Goal: Information Seeking & Learning: Understand process/instructions

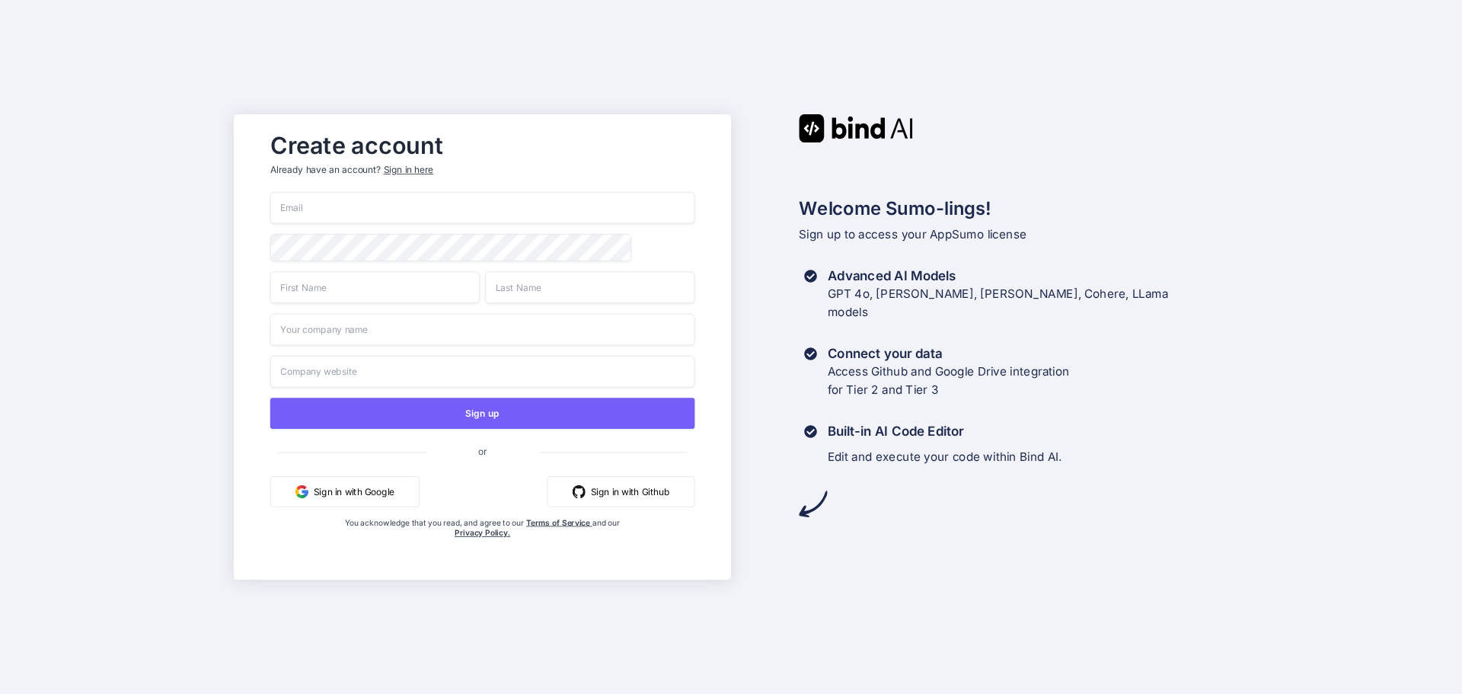
click at [369, 496] on button "Sign in with Google" at bounding box center [344, 491] width 149 height 31
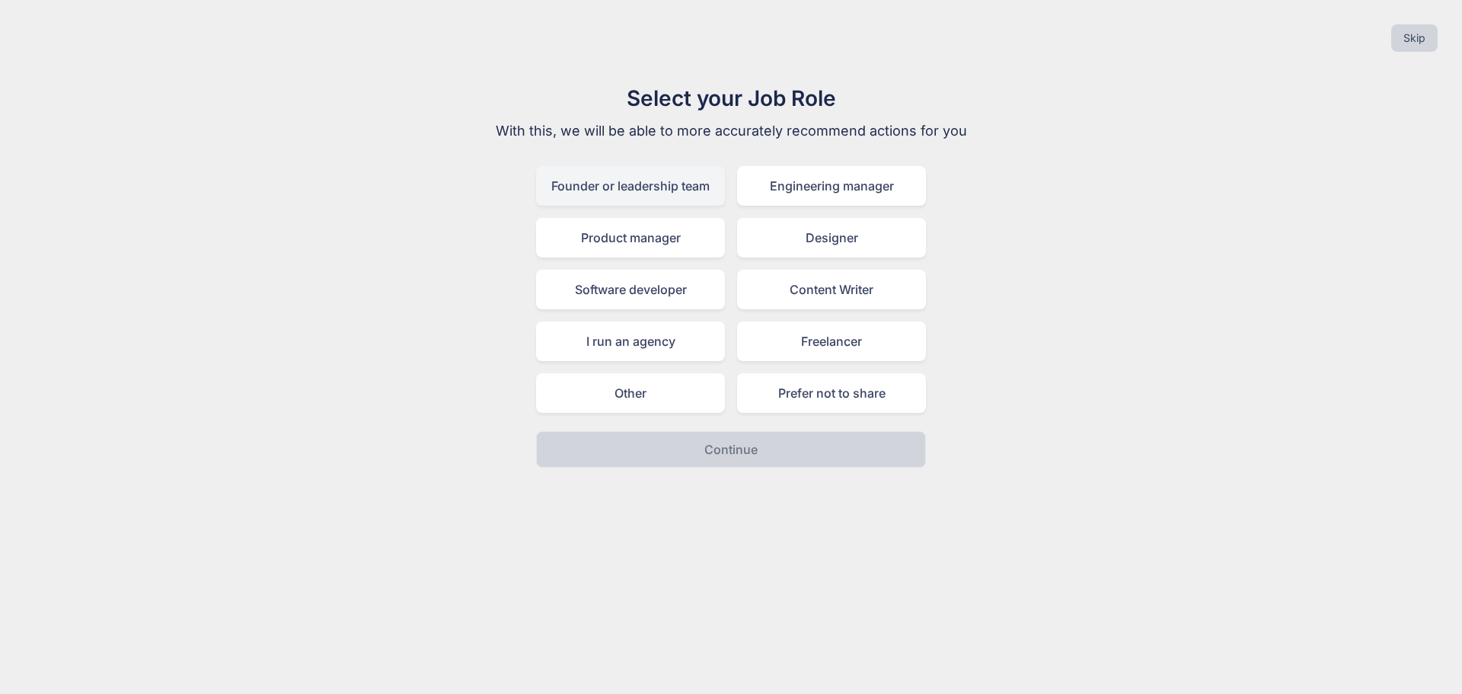
click at [648, 190] on div "Founder or leadership team" at bounding box center [630, 186] width 189 height 40
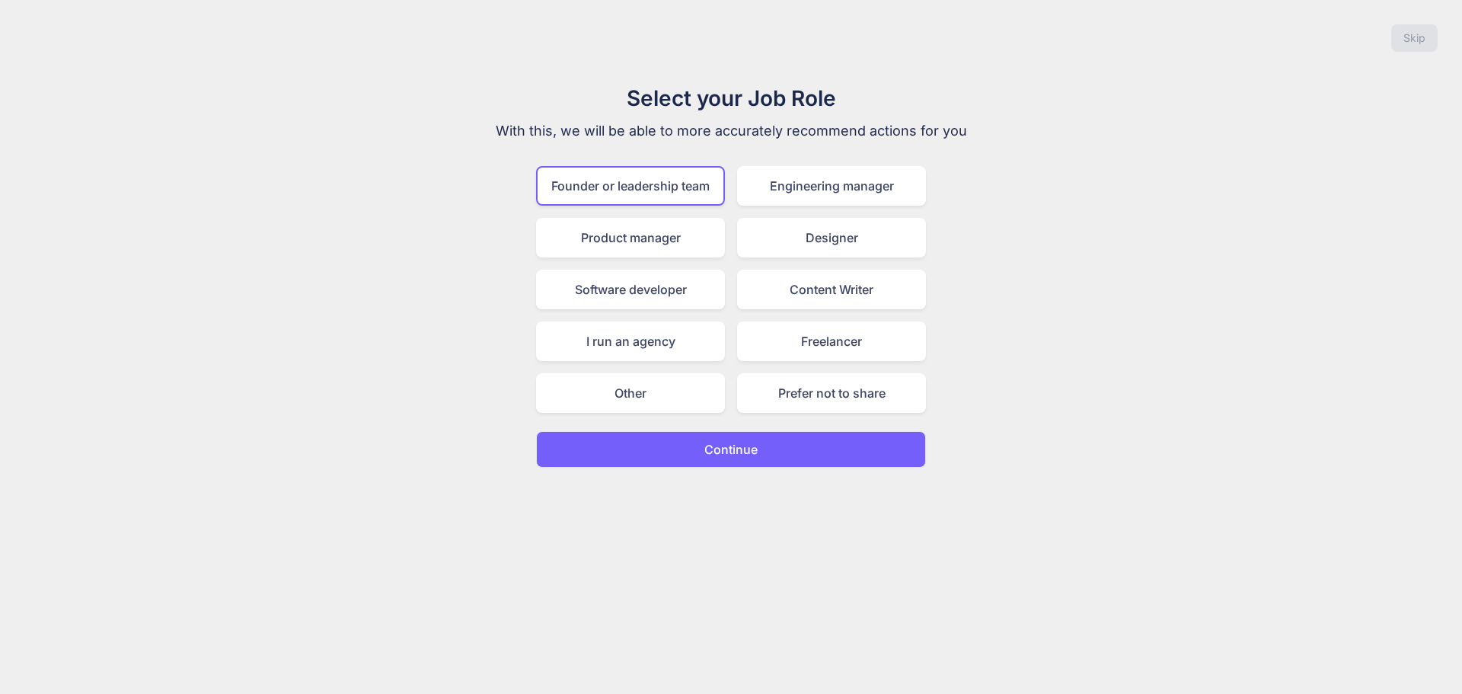
click at [719, 450] on p "Continue" at bounding box center [730, 449] width 53 height 18
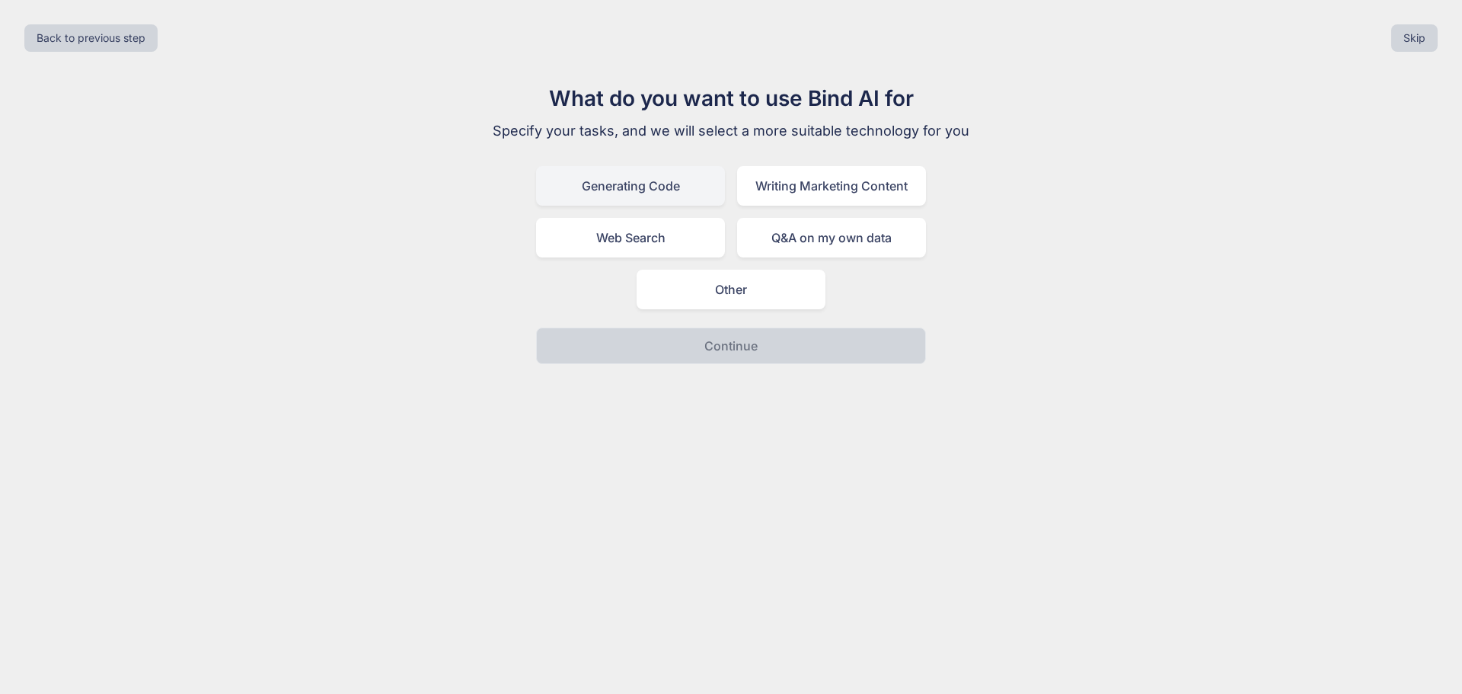
click at [614, 182] on div "Generating Code" at bounding box center [630, 186] width 189 height 40
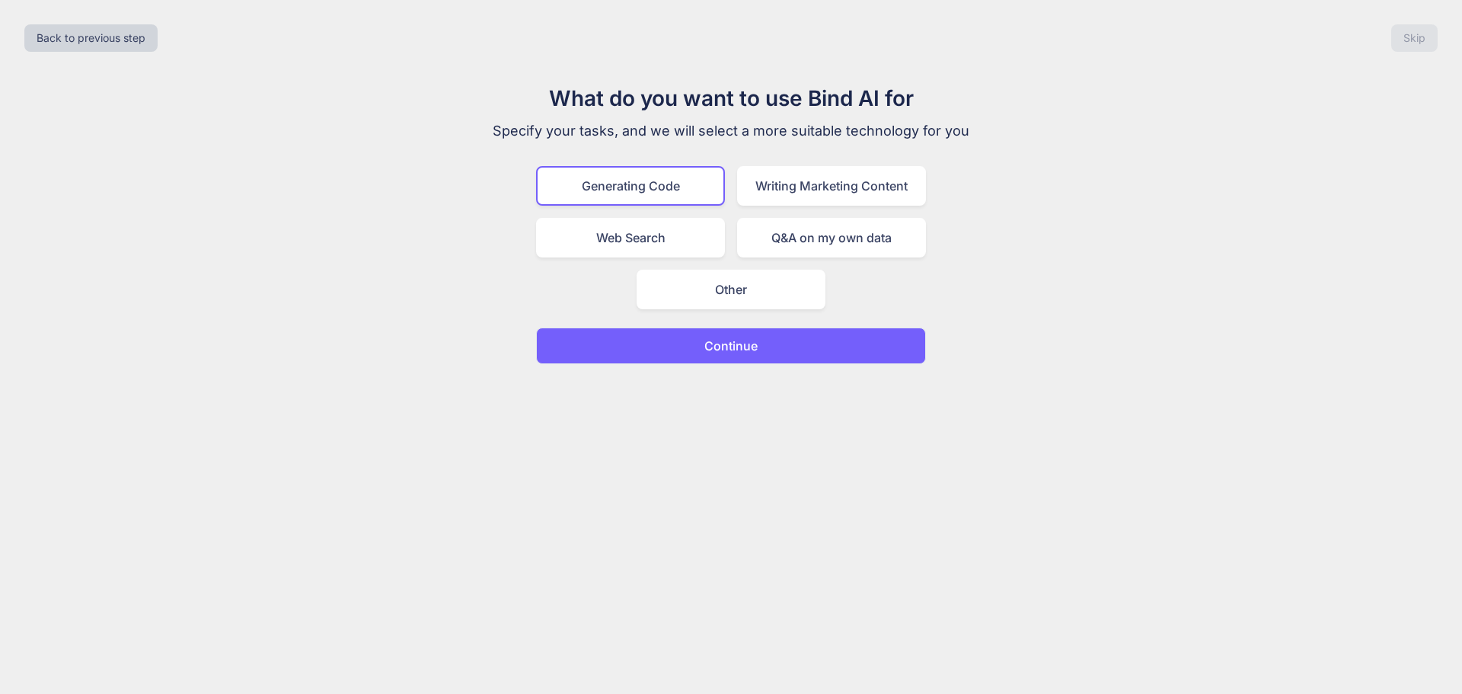
click at [756, 343] on p "Continue" at bounding box center [730, 346] width 53 height 18
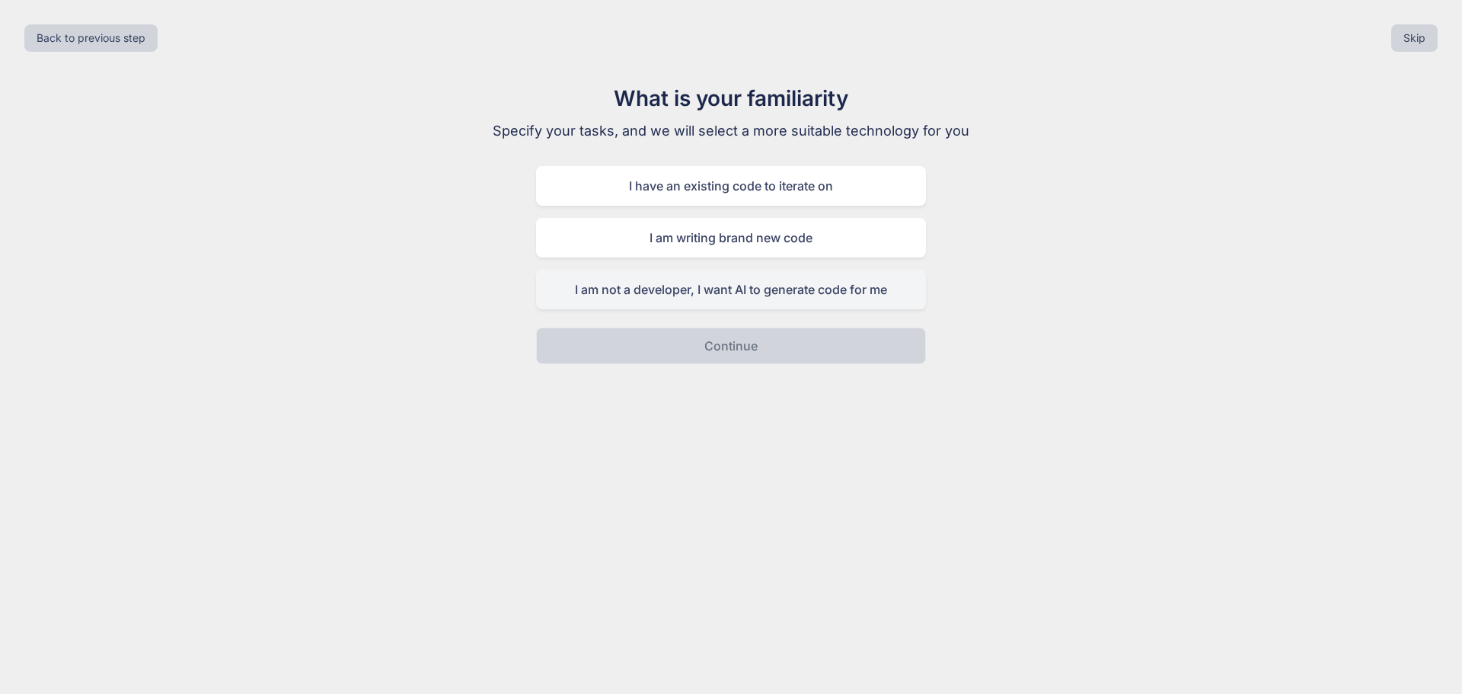
click at [714, 296] on div "I am not a developer, I want AI to generate code for me" at bounding box center [731, 290] width 390 height 40
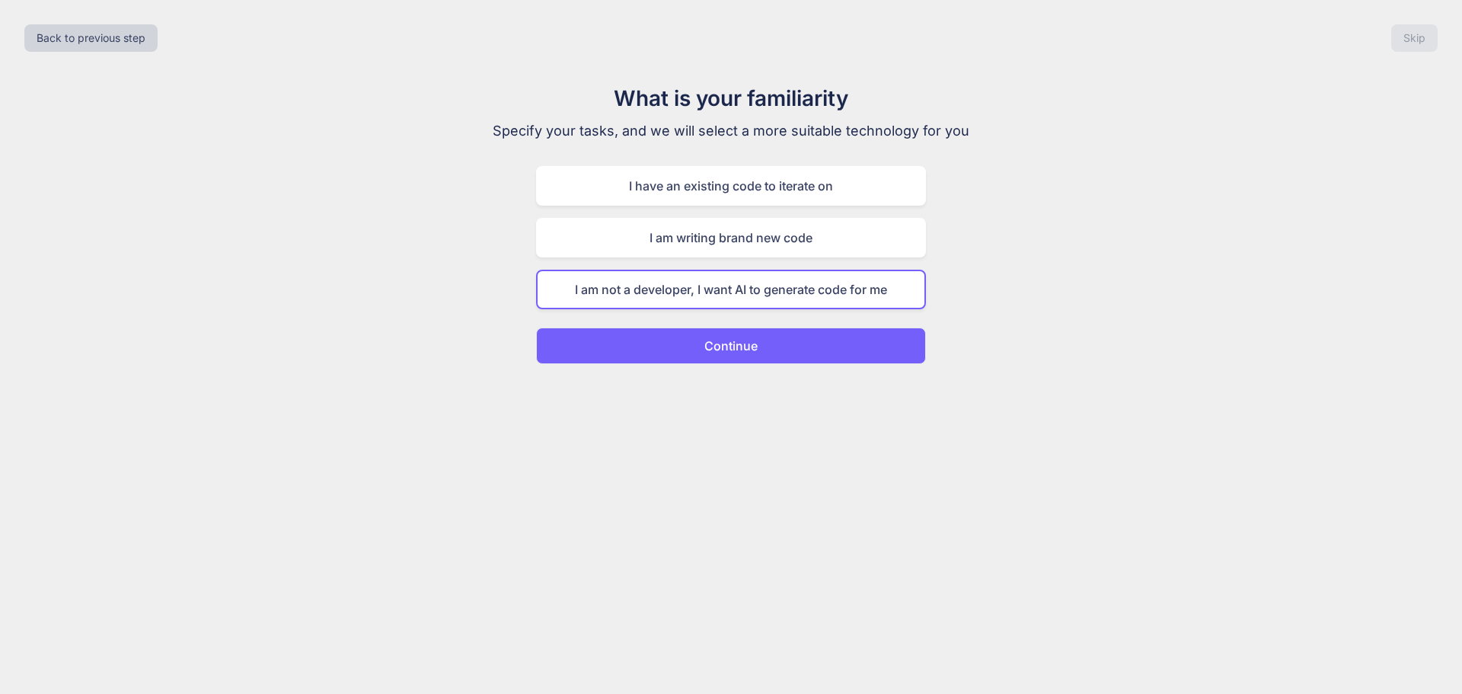
click at [739, 346] on p "Continue" at bounding box center [730, 346] width 53 height 18
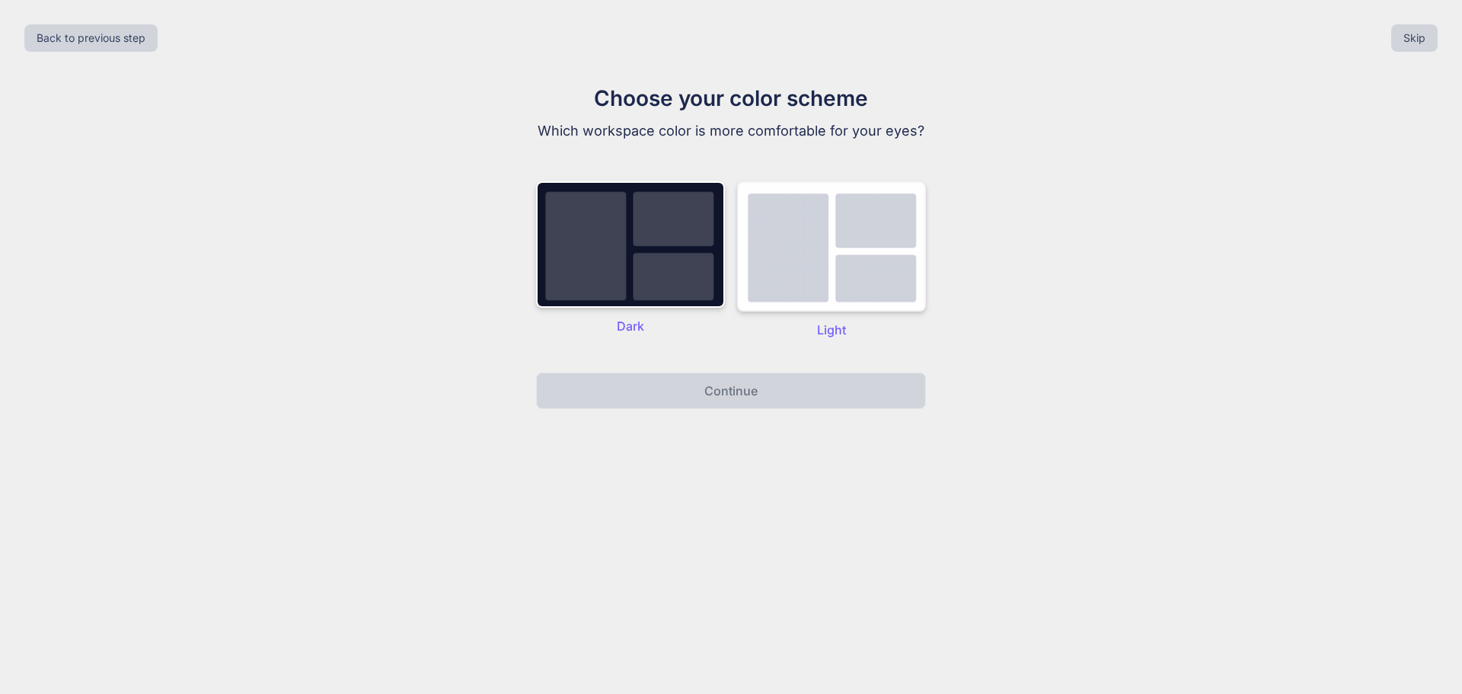
click at [815, 258] on img at bounding box center [831, 246] width 189 height 130
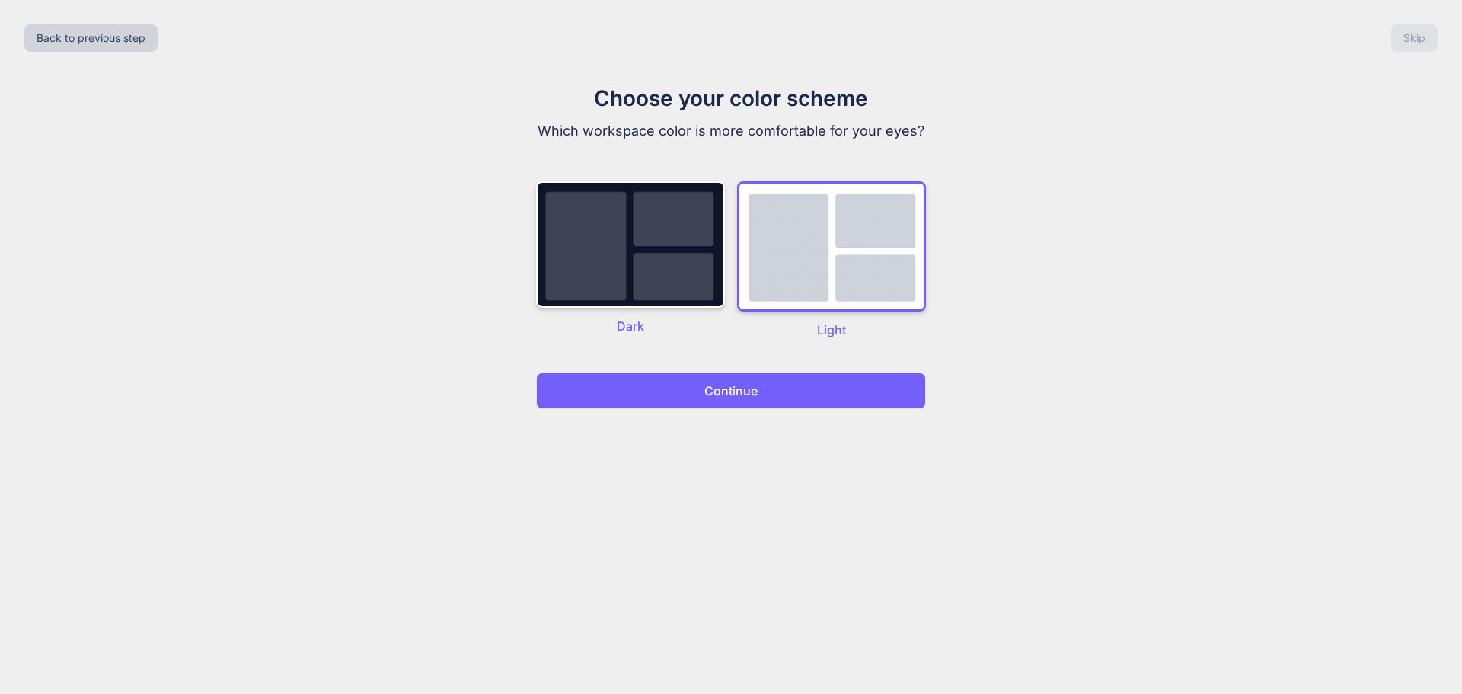
click at [771, 382] on button "Continue" at bounding box center [731, 390] width 390 height 37
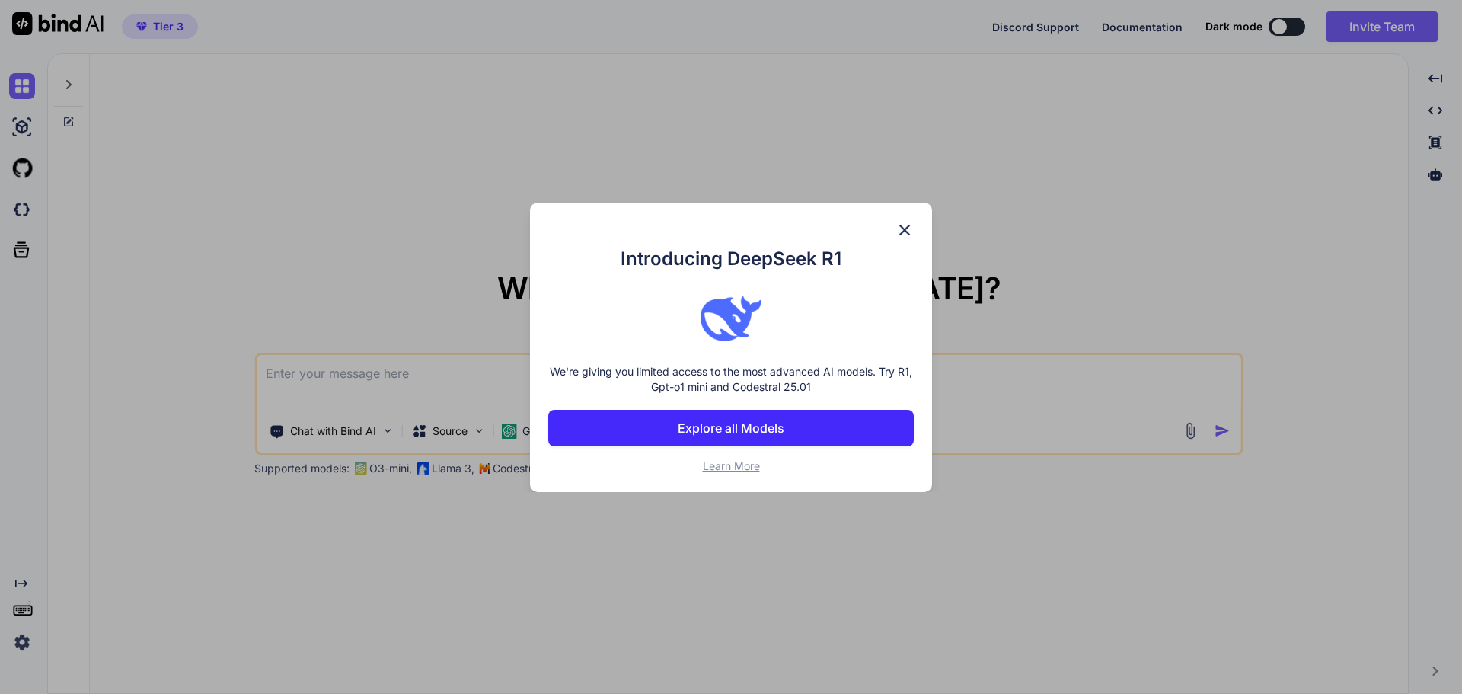
click at [907, 231] on img at bounding box center [904, 230] width 18 height 18
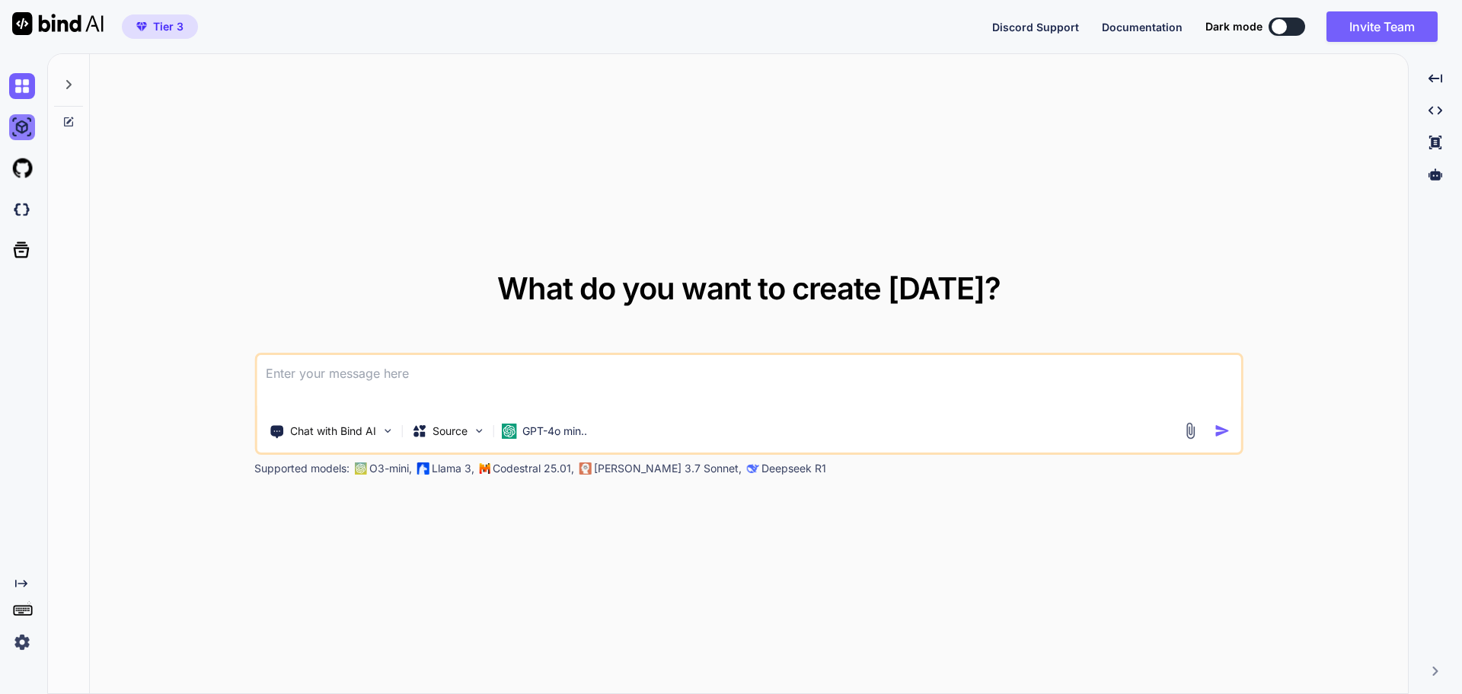
click at [21, 124] on img at bounding box center [22, 127] width 26 height 26
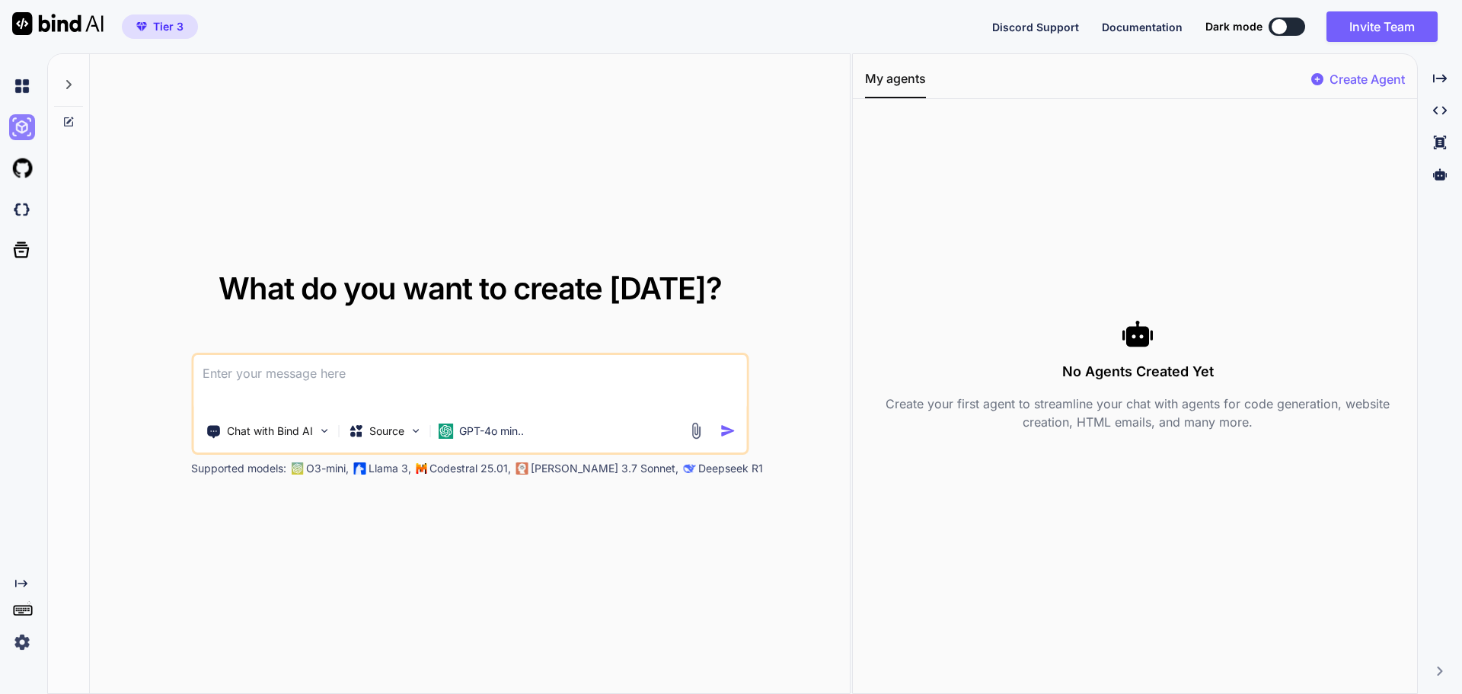
click at [21, 124] on img at bounding box center [22, 127] width 26 height 26
click at [27, 91] on img at bounding box center [22, 86] width 26 height 26
click at [286, 375] on textarea at bounding box center [469, 383] width 553 height 56
click at [231, 372] on textarea at bounding box center [469, 383] width 553 height 56
click at [70, 24] on img at bounding box center [57, 23] width 91 height 23
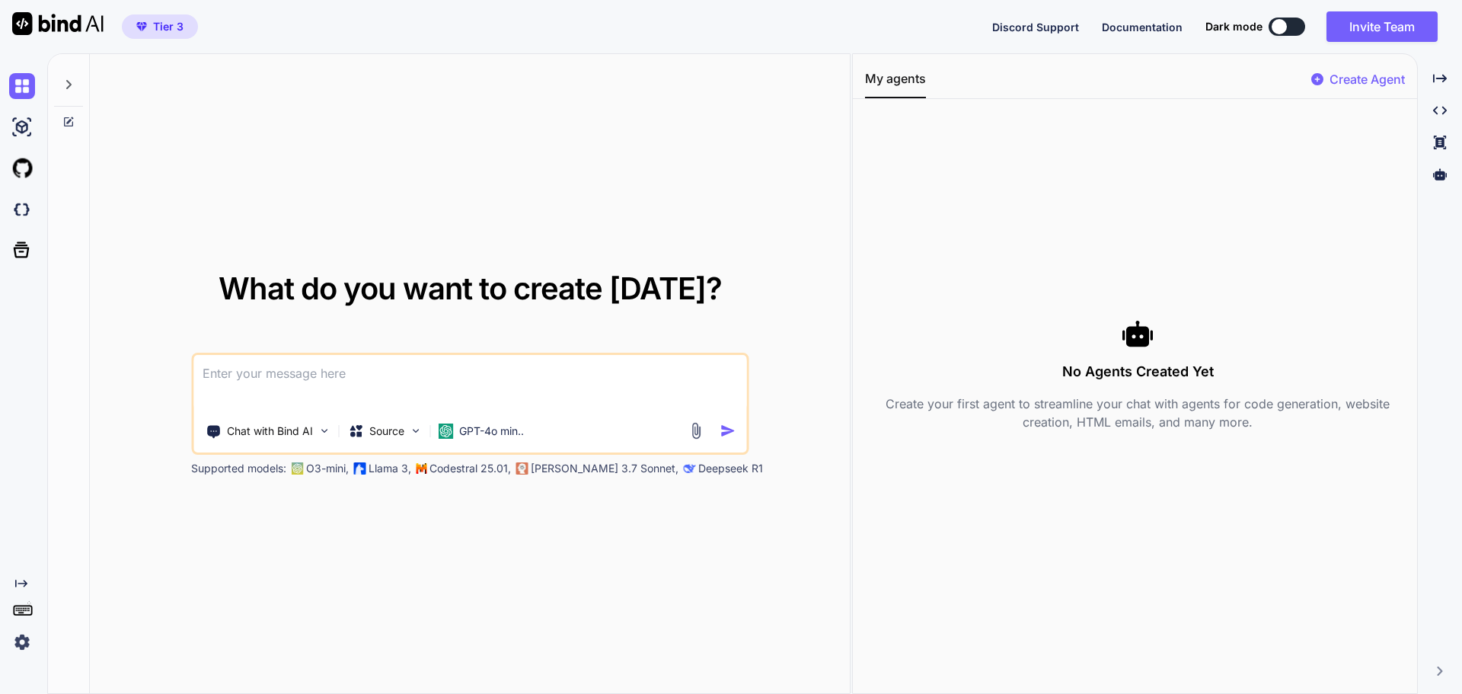
click at [70, 24] on img at bounding box center [57, 23] width 91 height 23
click at [230, 379] on textarea at bounding box center [469, 383] width 553 height 56
paste textarea "want to create saas code to use in Manus.im for a NCLEX test analyzer for stude…"
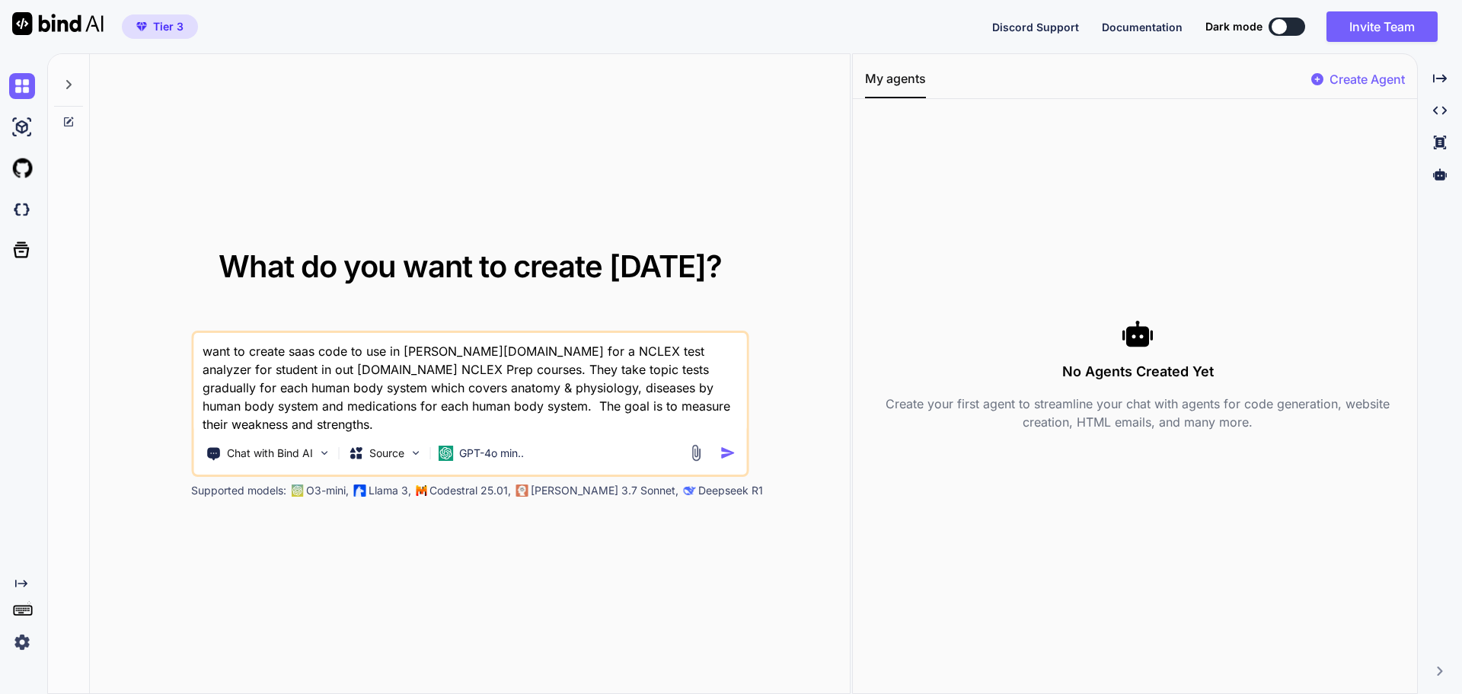
click at [458, 352] on textarea "want to create saas code to use in Manus.im for a NCLEX test analyzer for stude…" at bounding box center [469, 383] width 553 height 101
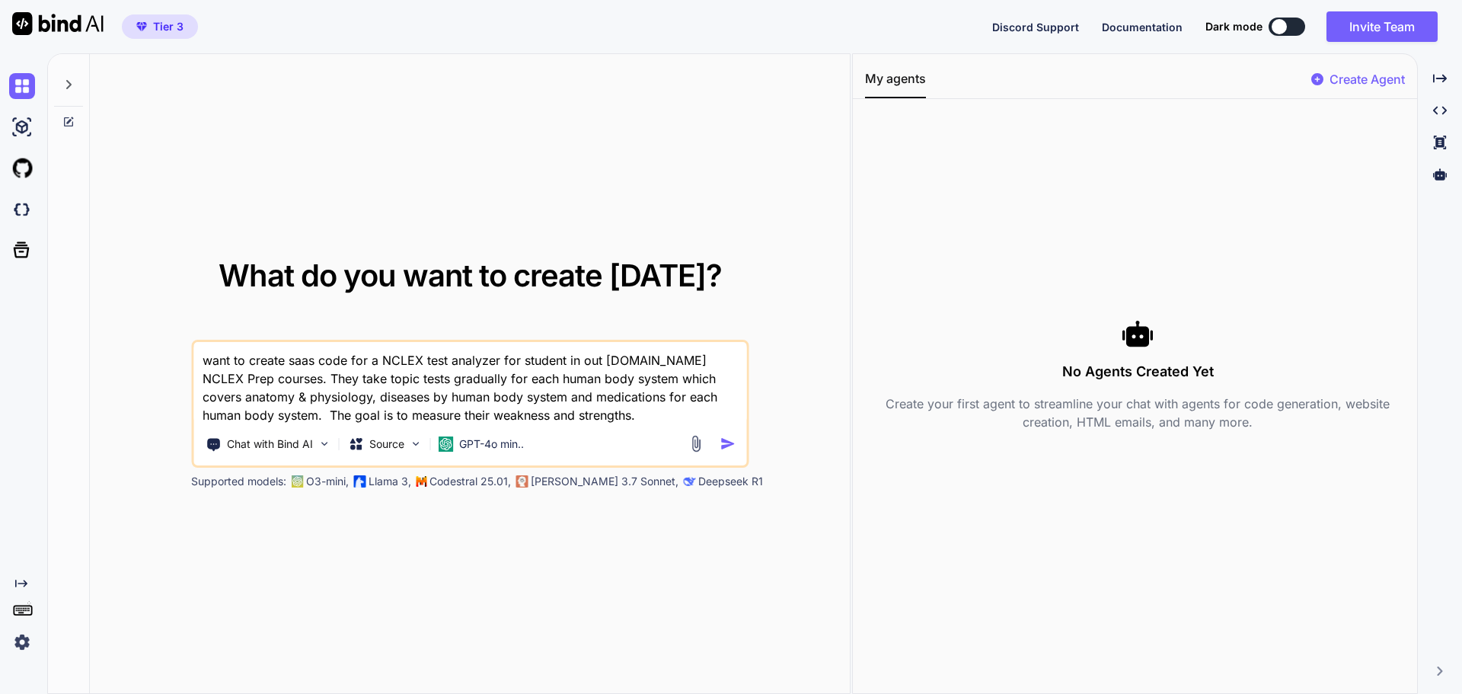
click at [201, 362] on textarea "want to create saas code for a NCLEX test analyzer for student in out AuffantRe…" at bounding box center [469, 383] width 553 height 82
click at [607, 365] on textarea "I want to create saas code for a NCLEX test analyzer for student in out Auffant…" at bounding box center [469, 383] width 553 height 82
type textarea "I want to create saas code for a NCLEX test analyzer for student in our Auffant…"
click at [726, 445] on img "button" at bounding box center [728, 444] width 16 height 16
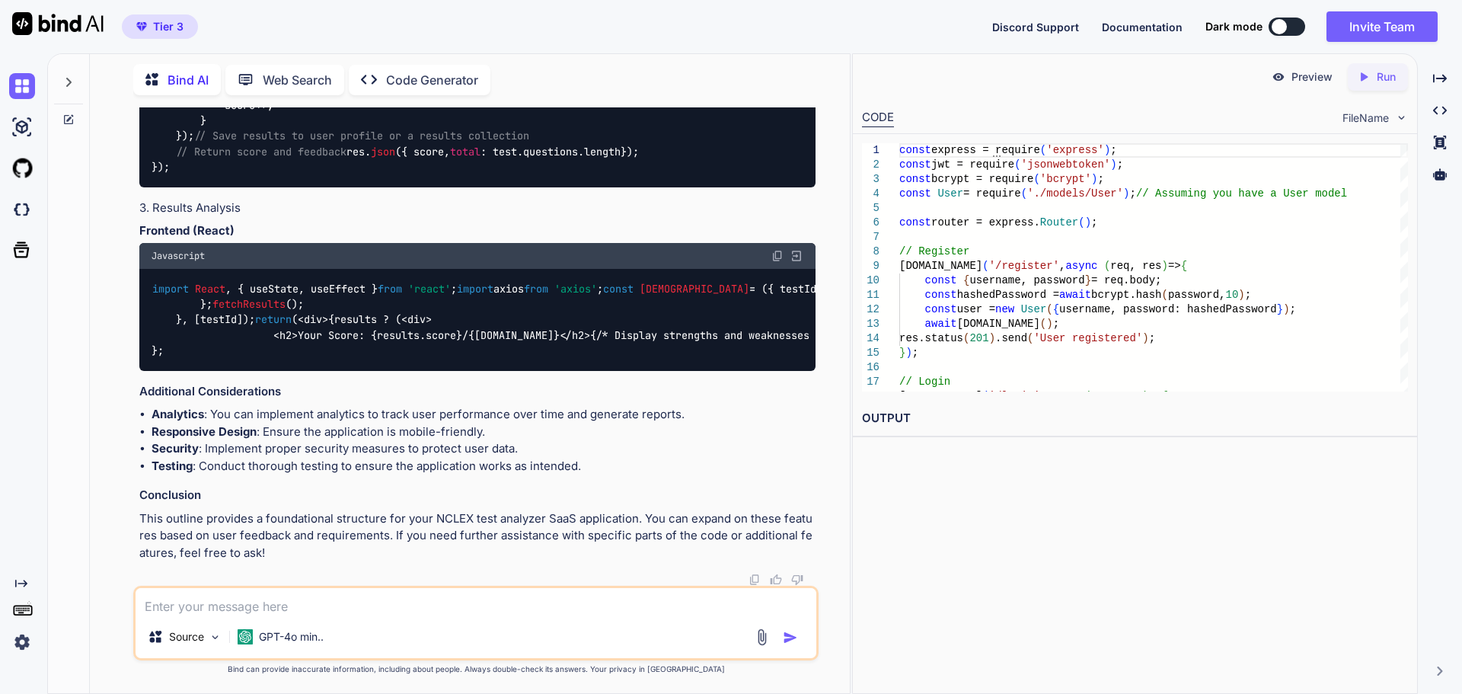
scroll to position [1784, 0]
click at [1381, 76] on p "Run" at bounding box center [1386, 76] width 19 height 15
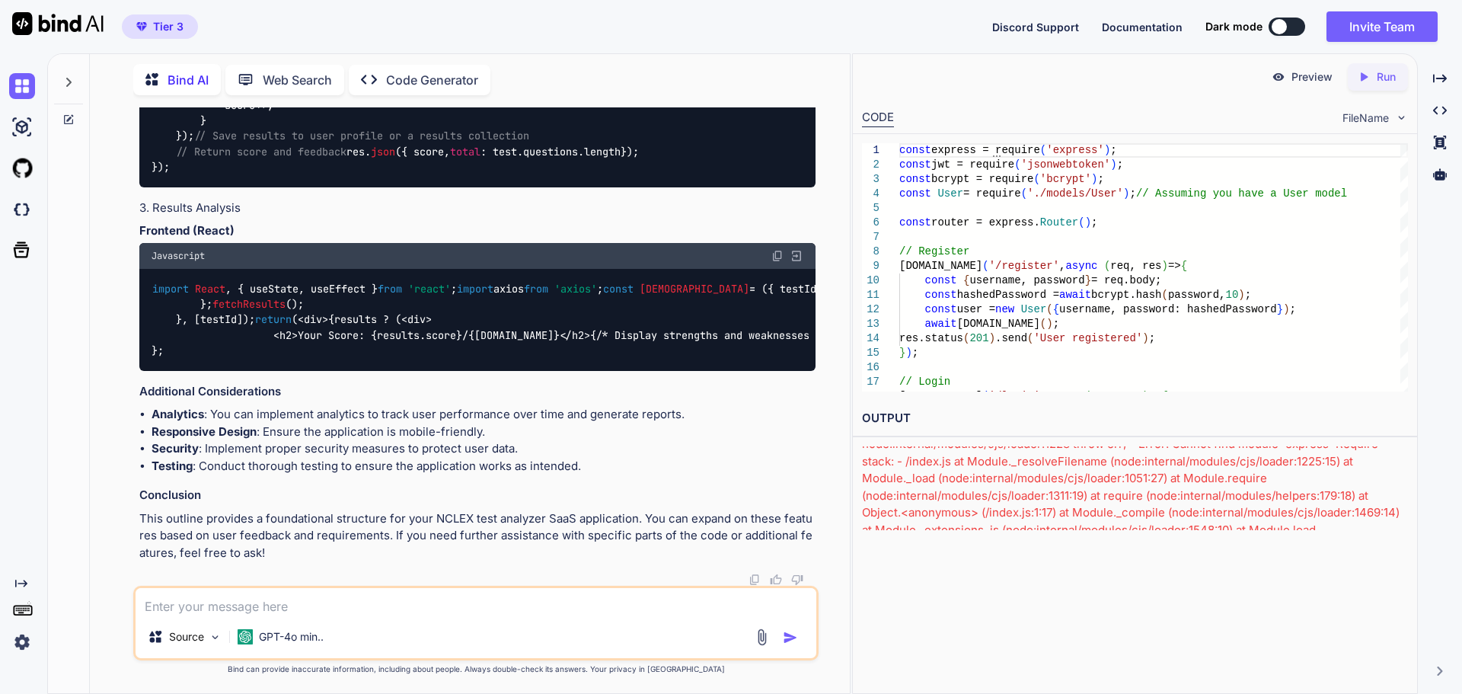
scroll to position [0, 0]
click at [965, 465] on div "node:internal/modules/cjs/loader:1228 throw err; ^ Error: Cannot find module 'e…" at bounding box center [1135, 531] width 546 height 171
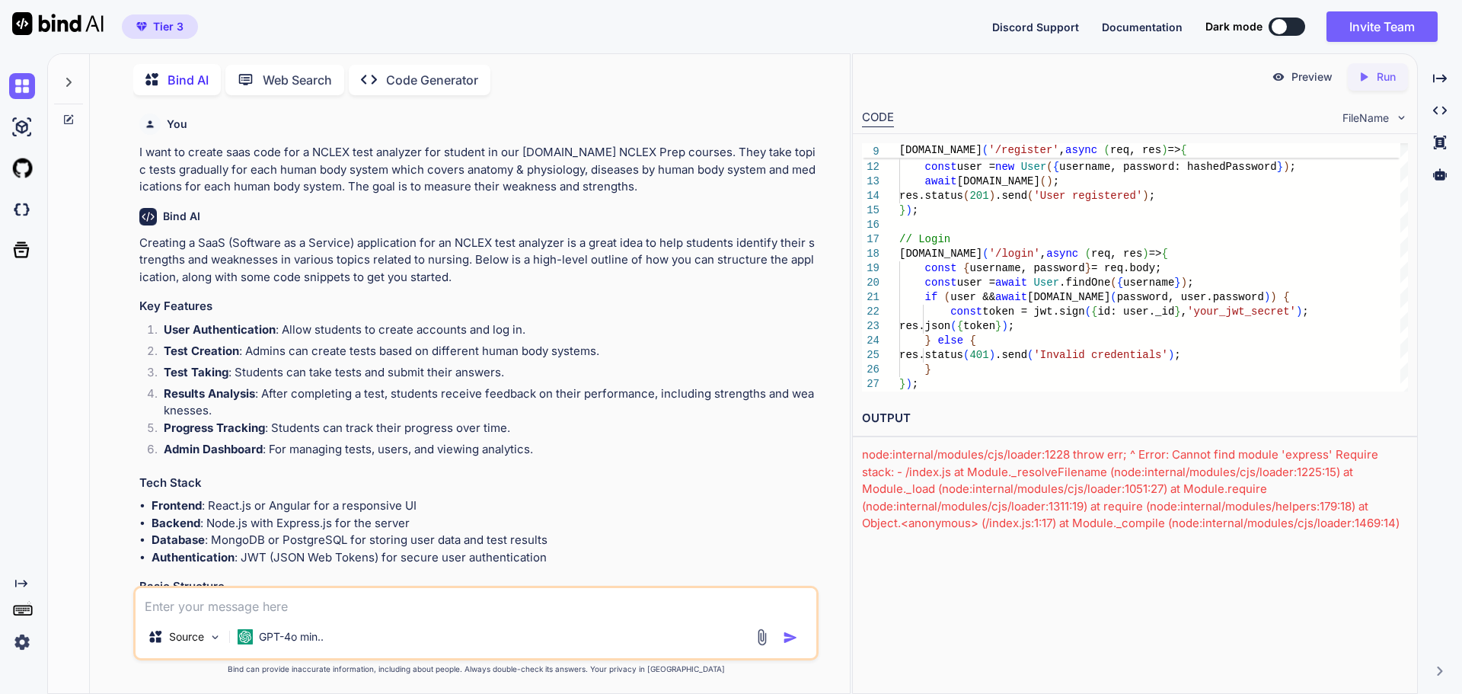
click at [1377, 81] on p "Run" at bounding box center [1386, 76] width 19 height 15
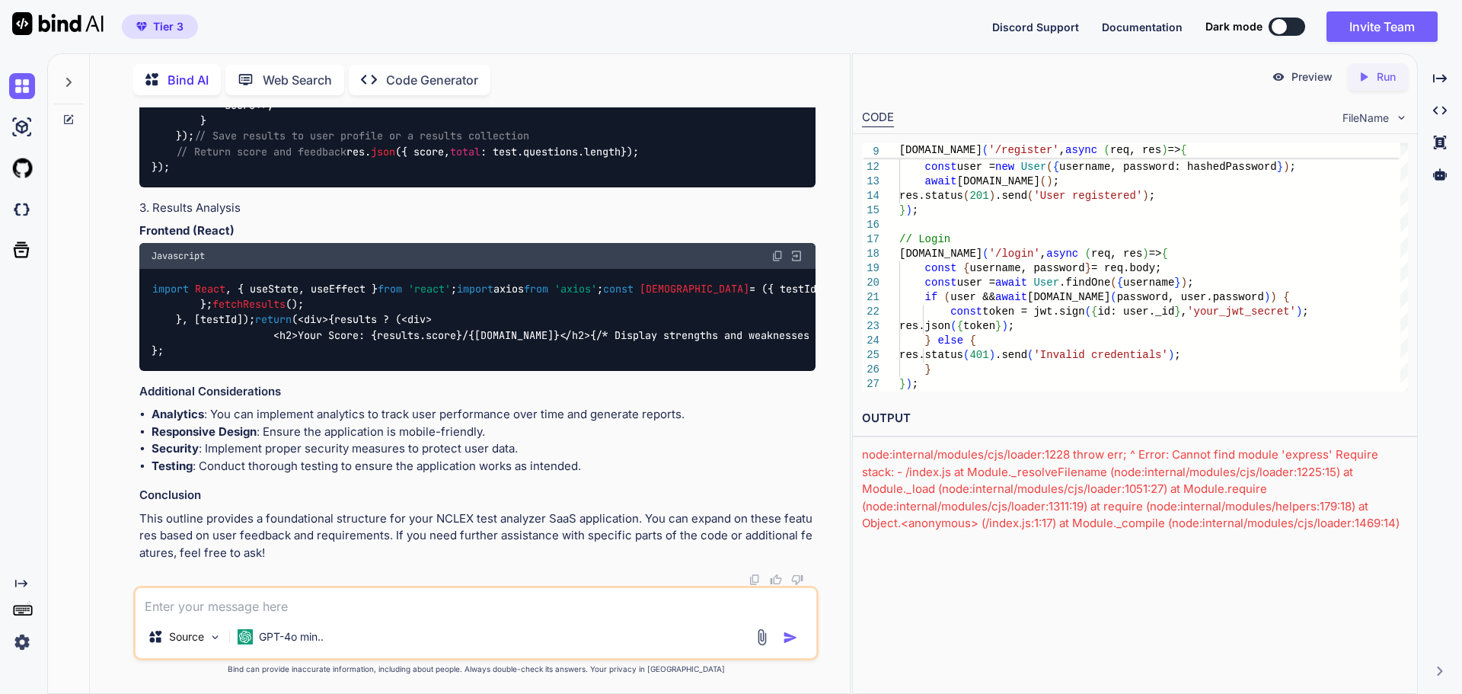
scroll to position [1784, 0]
click at [210, 608] on textarea at bounding box center [476, 601] width 681 height 27
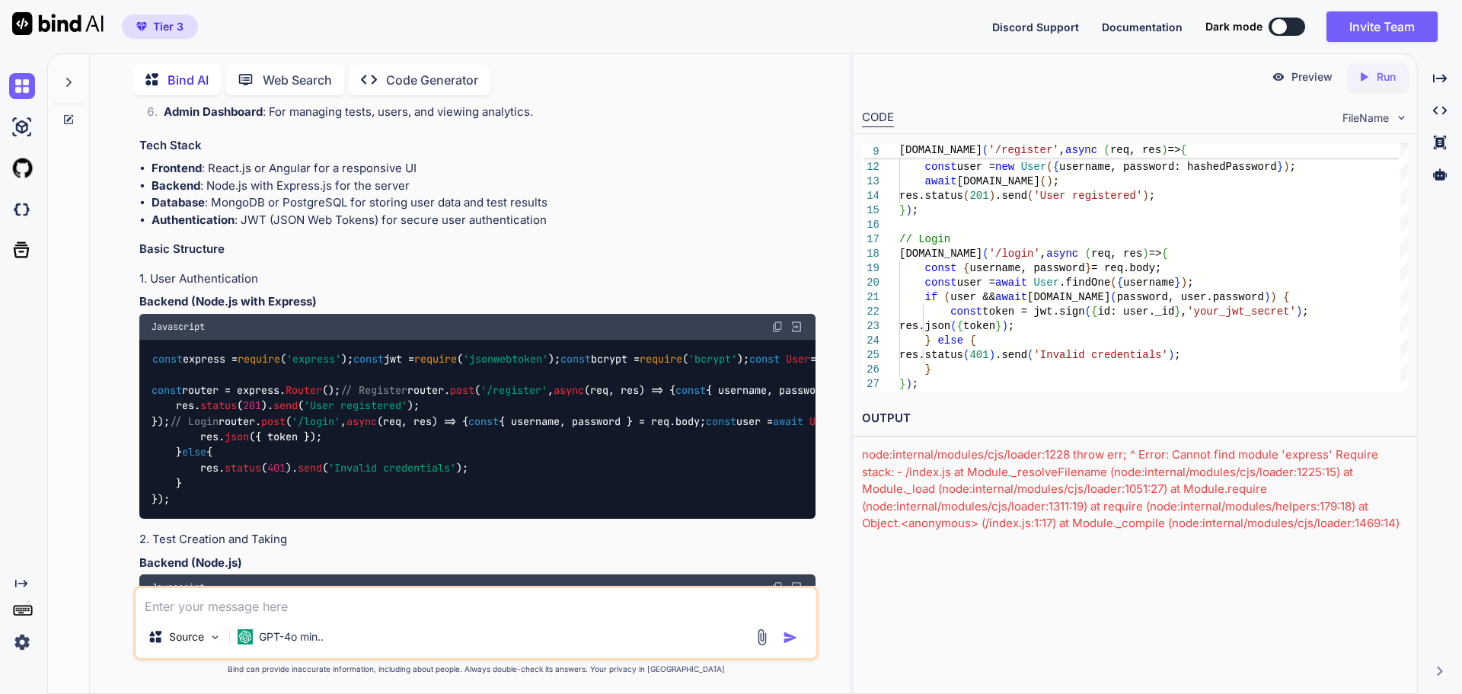
scroll to position [0, 0]
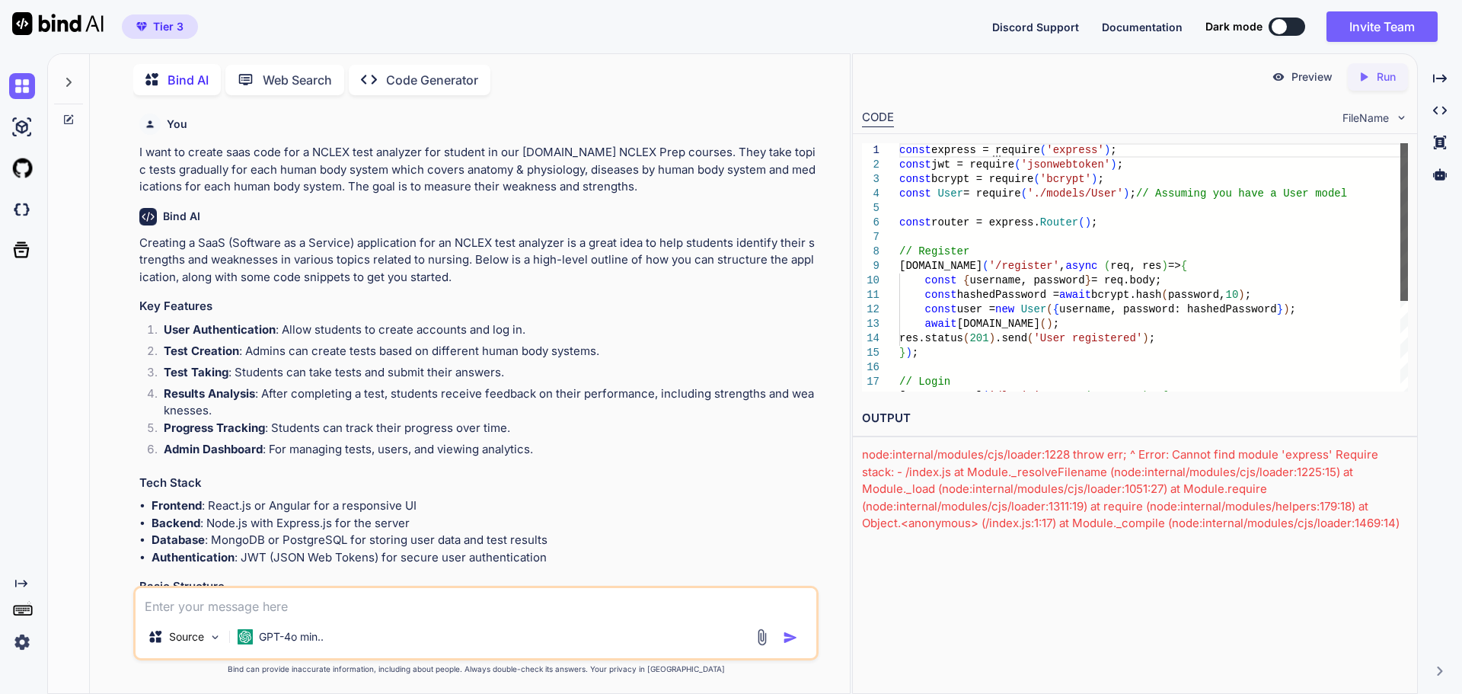
click at [1408, 143] on div at bounding box center [1404, 222] width 8 height 158
click at [254, 604] on textarea at bounding box center [476, 601] width 681 height 27
type textarea "w"
type textarea "I"
type textarea "Where to test this app?"
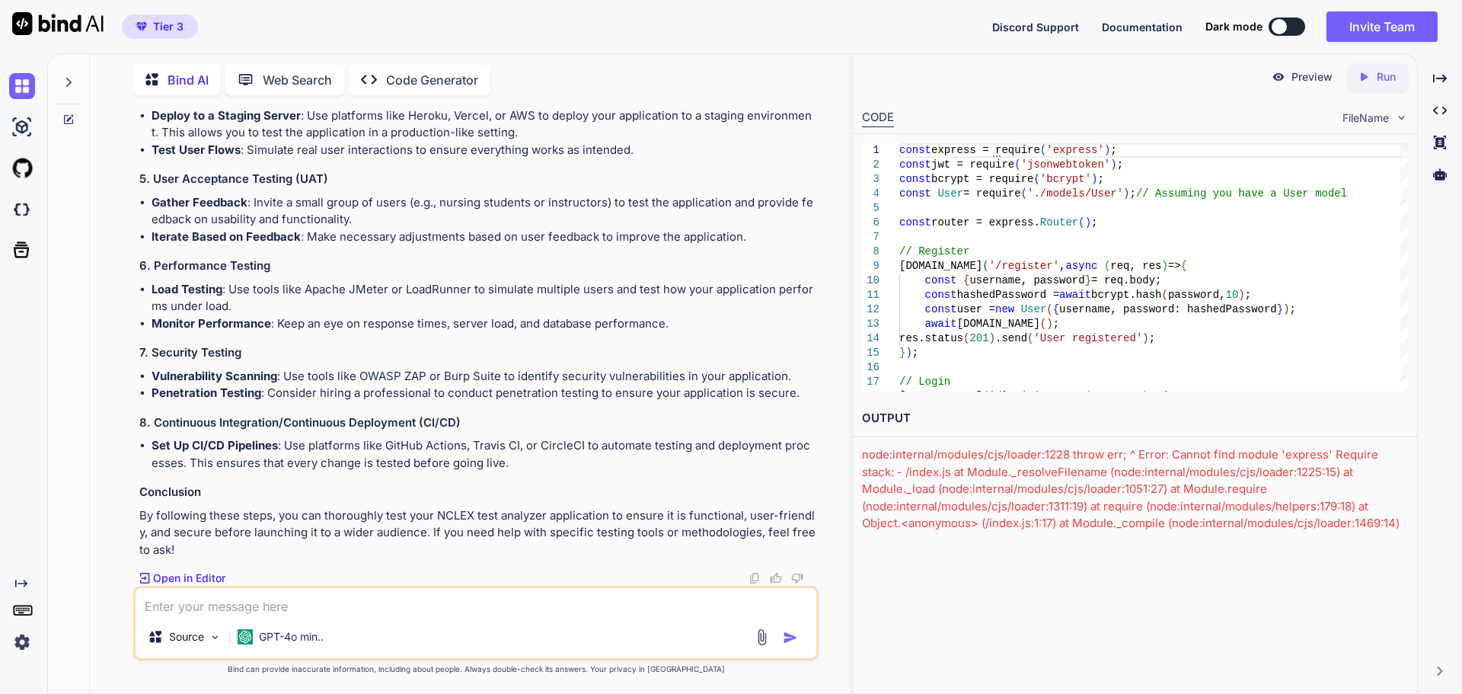
scroll to position [2668, 0]
click at [202, 618] on div "Source GPT-4o min.." at bounding box center [475, 623] width 685 height 75
click at [209, 608] on textarea at bounding box center [476, 601] width 681 height 27
type textarea "I"
type textarea "Could I use maybe github"
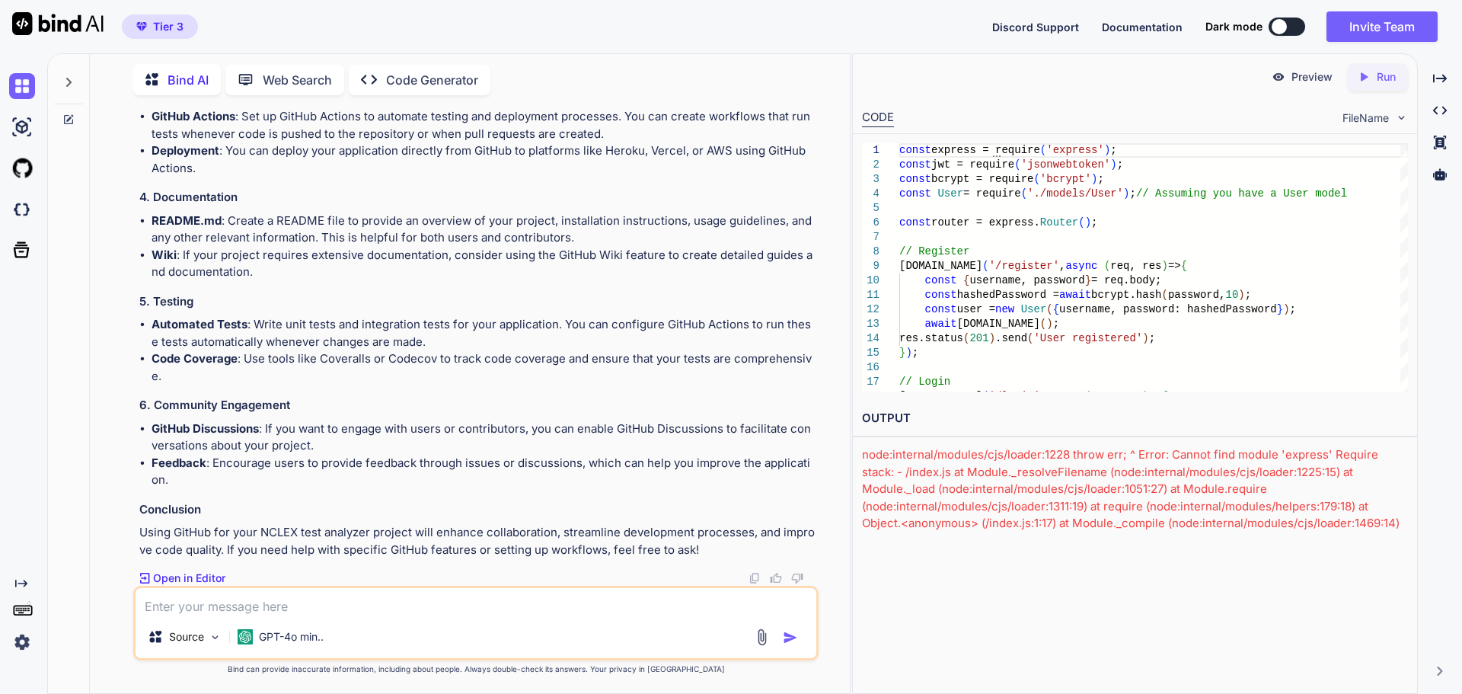
scroll to position [3211, 0]
type textarea "okay I created the github account"
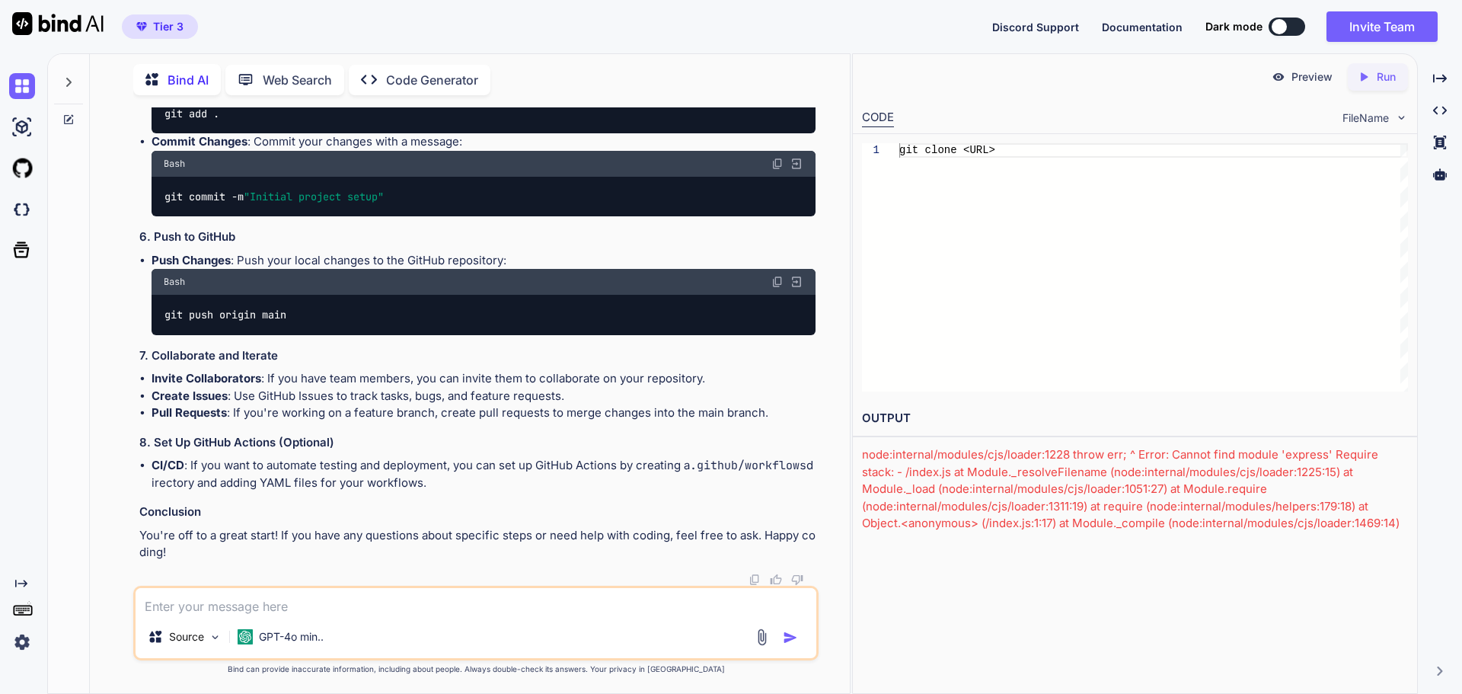
scroll to position [4251, 0]
type textarea "command prompt or terminal where?"
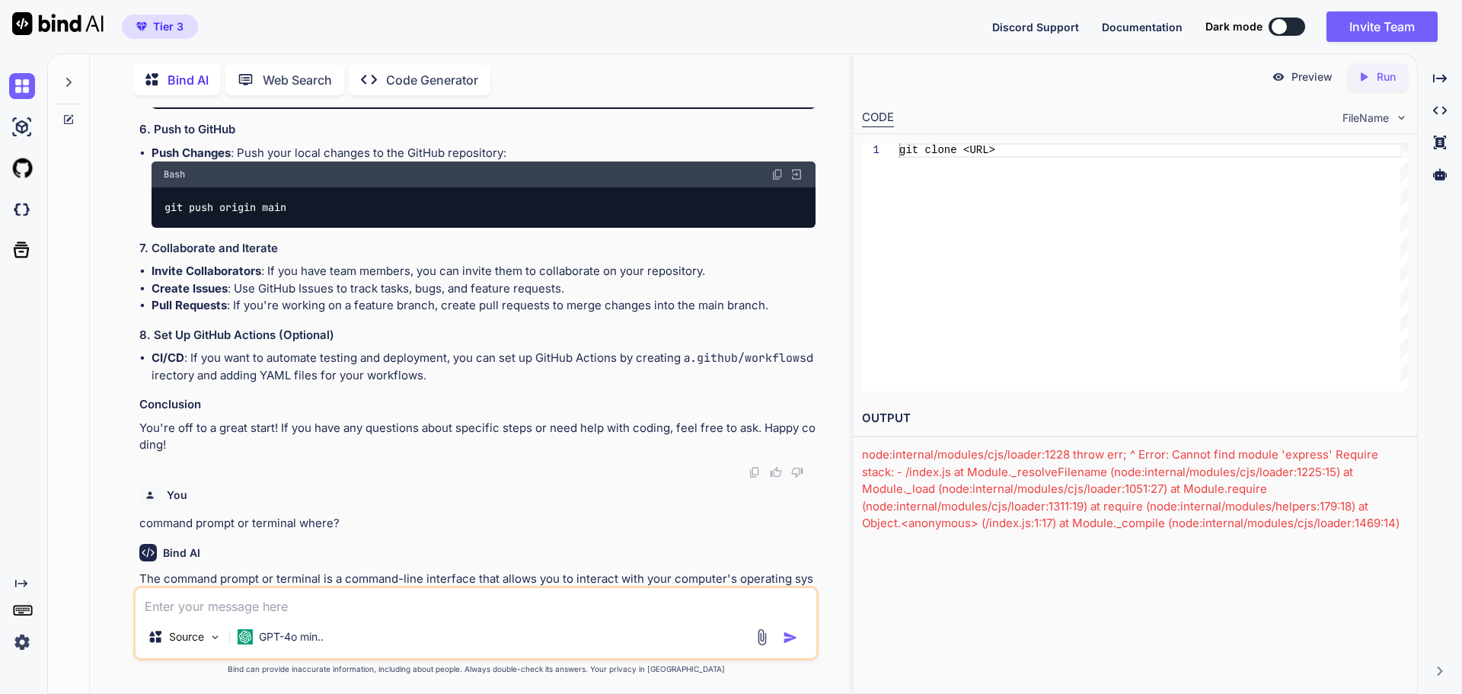
scroll to position [4252, 0]
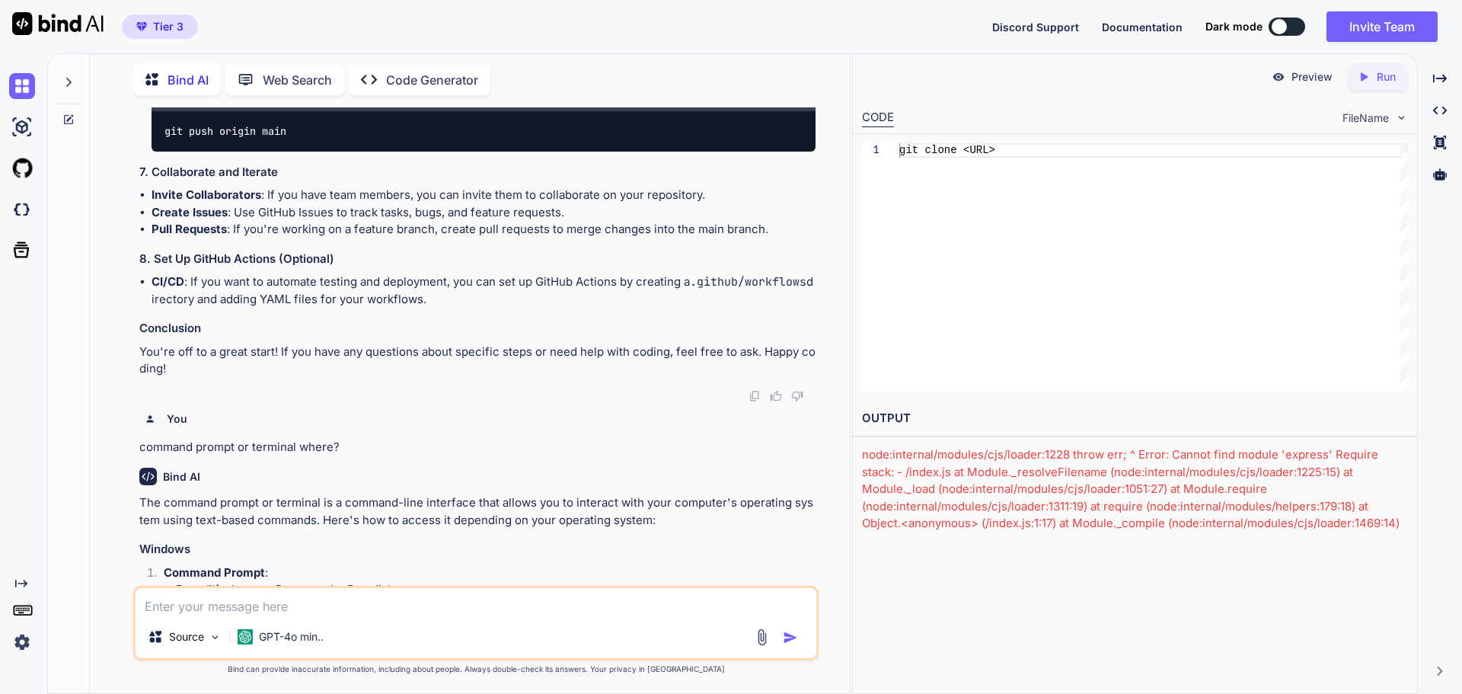
click at [269, 614] on textarea at bounding box center [476, 601] width 681 height 27
type textarea "'git' is not recognized as an internal"
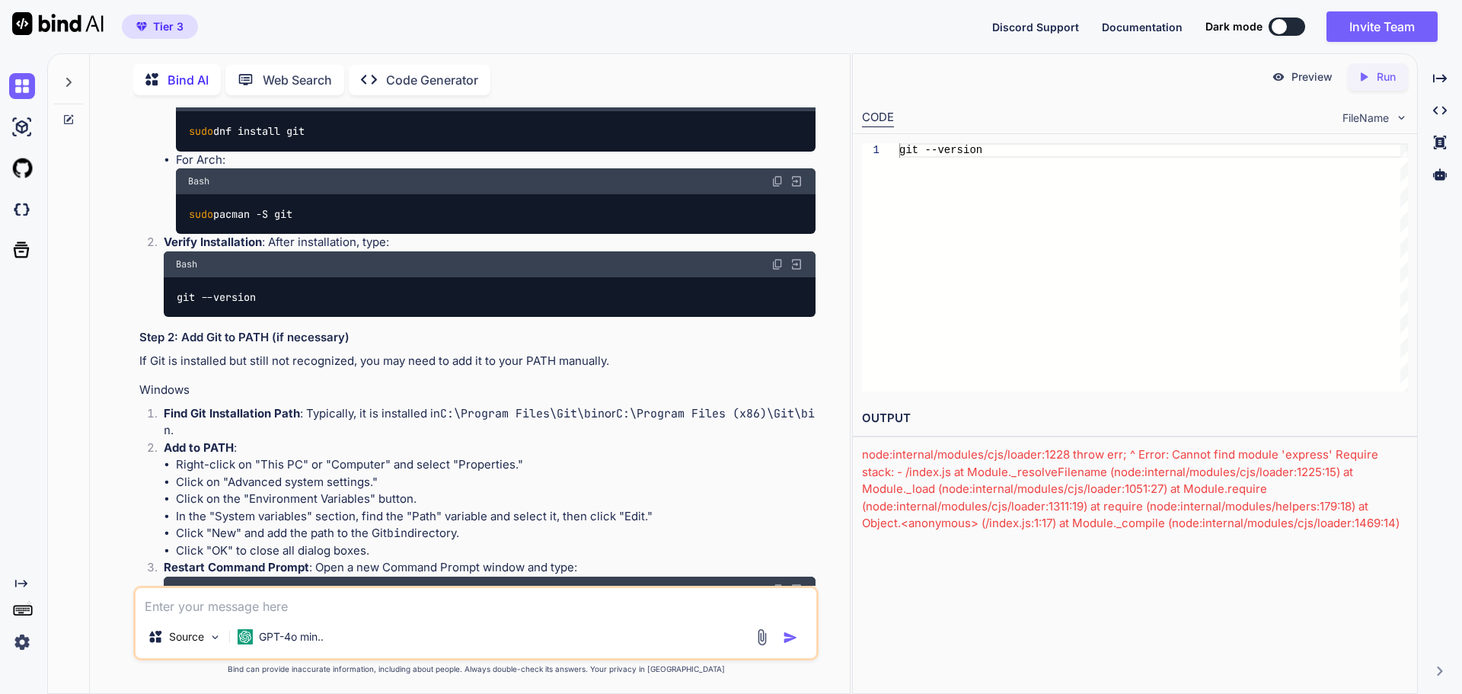
scroll to position [6013, 0]
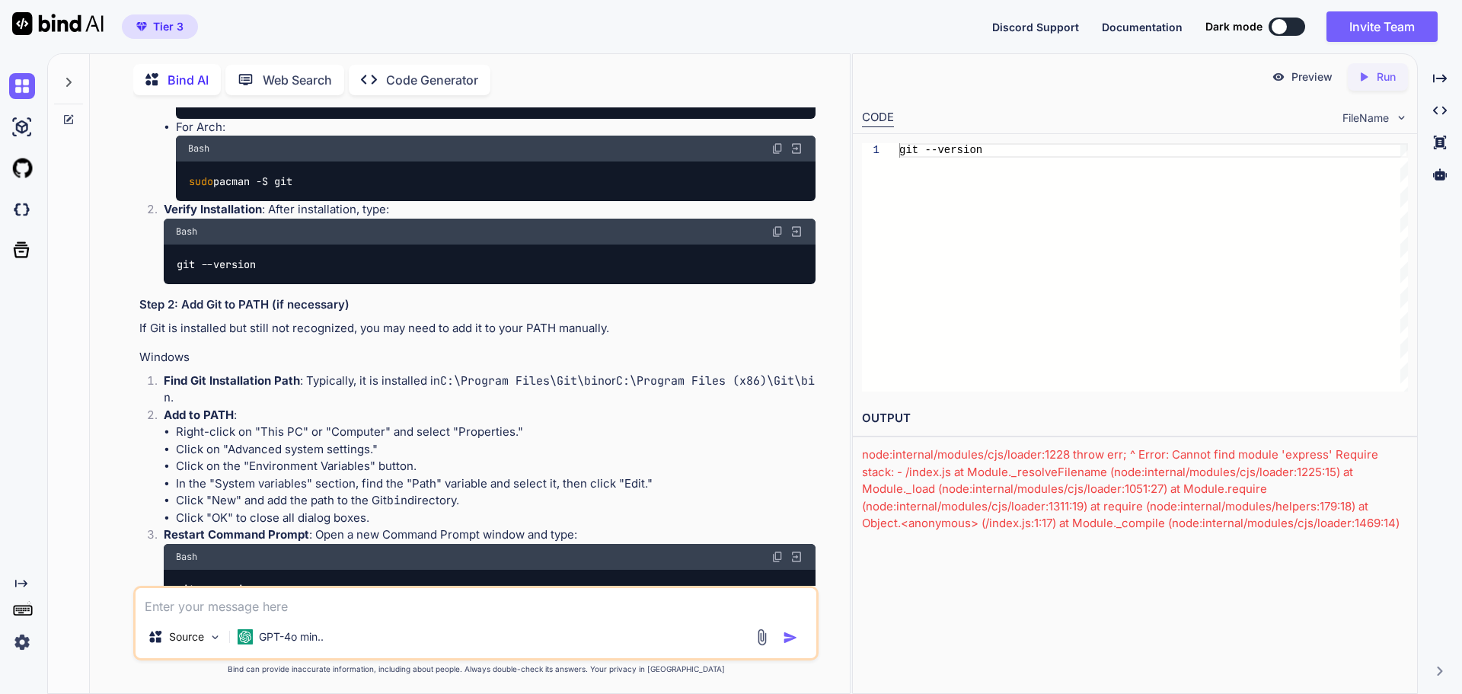
click at [324, 606] on textarea at bounding box center [476, 601] width 681 height 27
type textarea "can i do this via coreftp instead?"
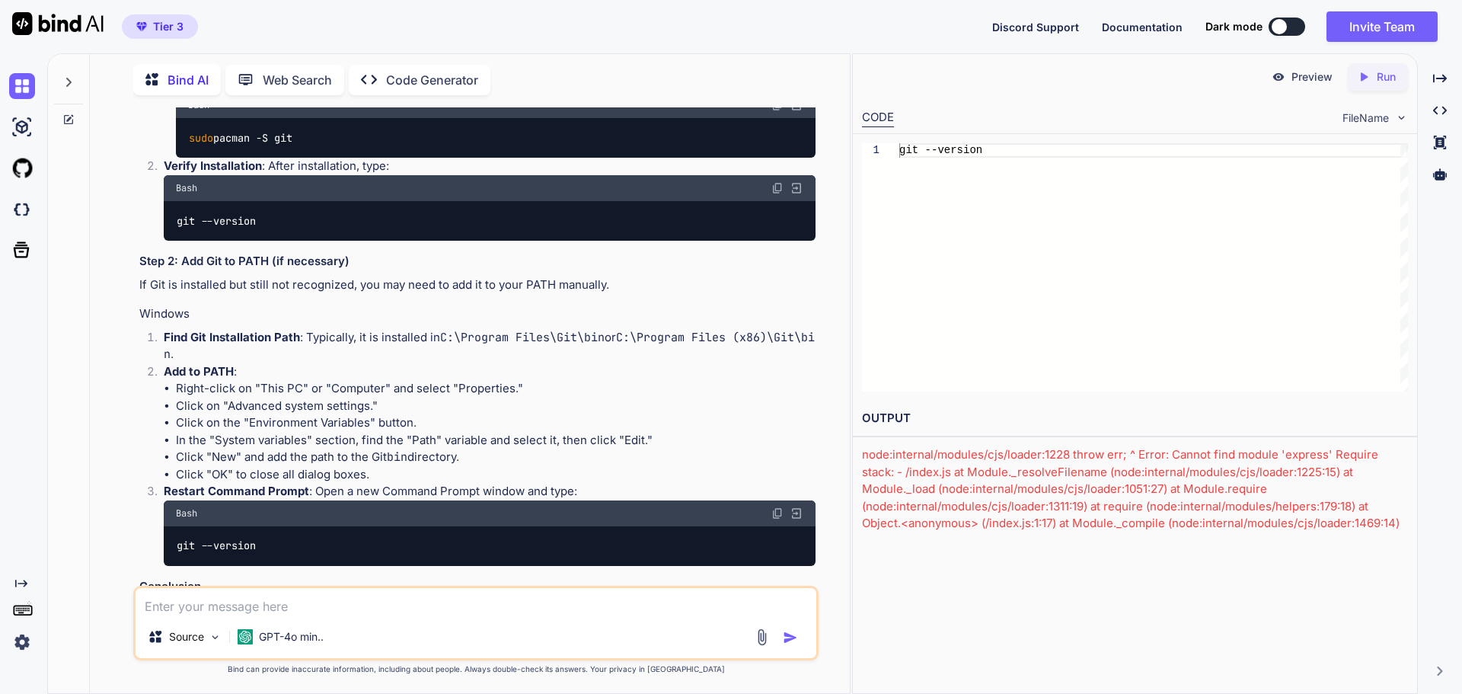
scroll to position [6052, 0]
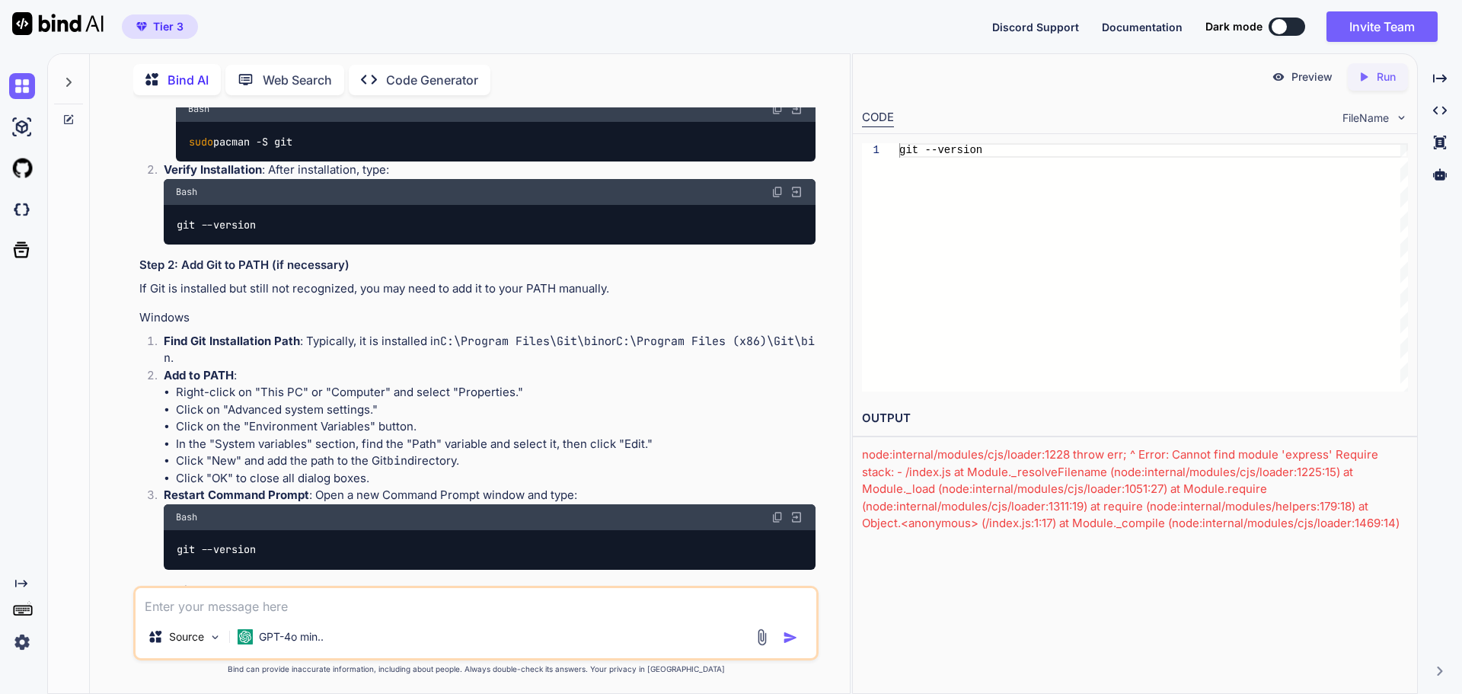
click at [233, 600] on textarea at bounding box center [476, 601] width 681 height 27
type textarea "how about putty"
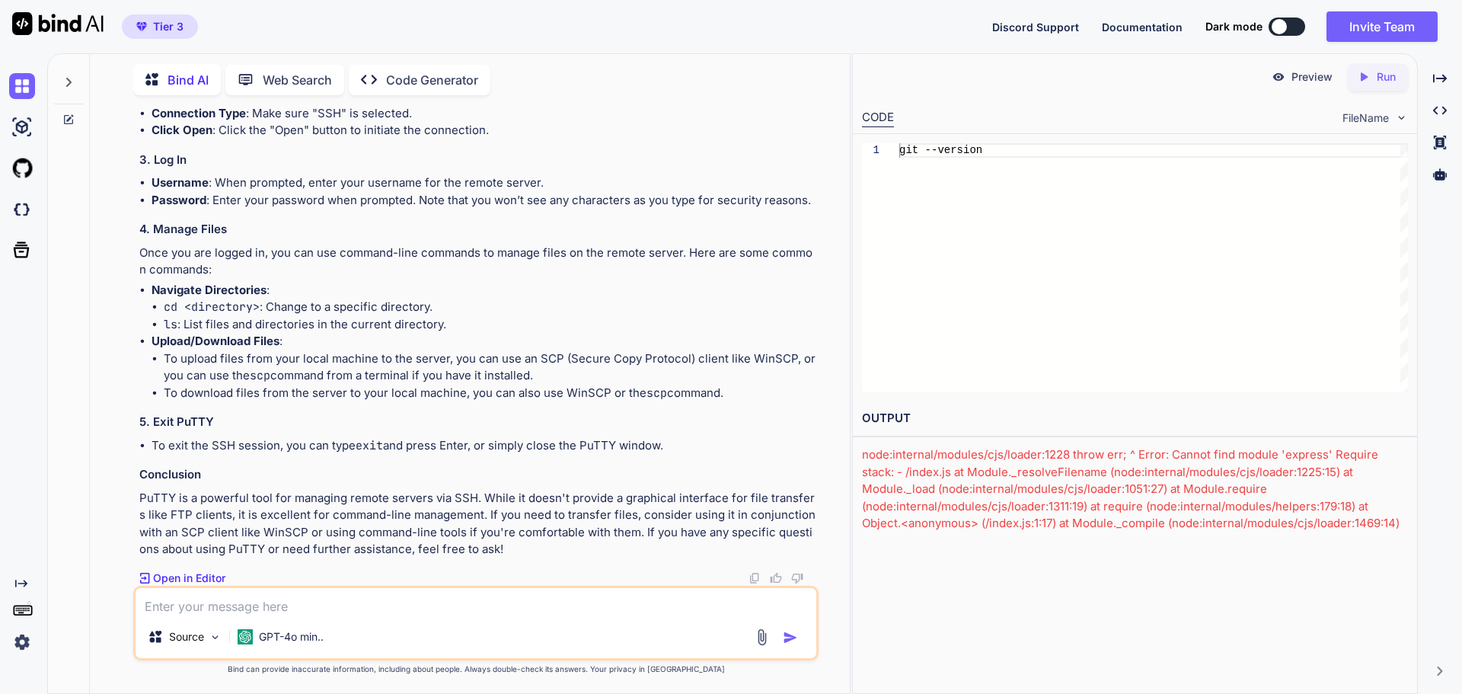
scroll to position [8373, 0]
click at [233, 602] on textarea at bounding box center [476, 601] width 681 height 27
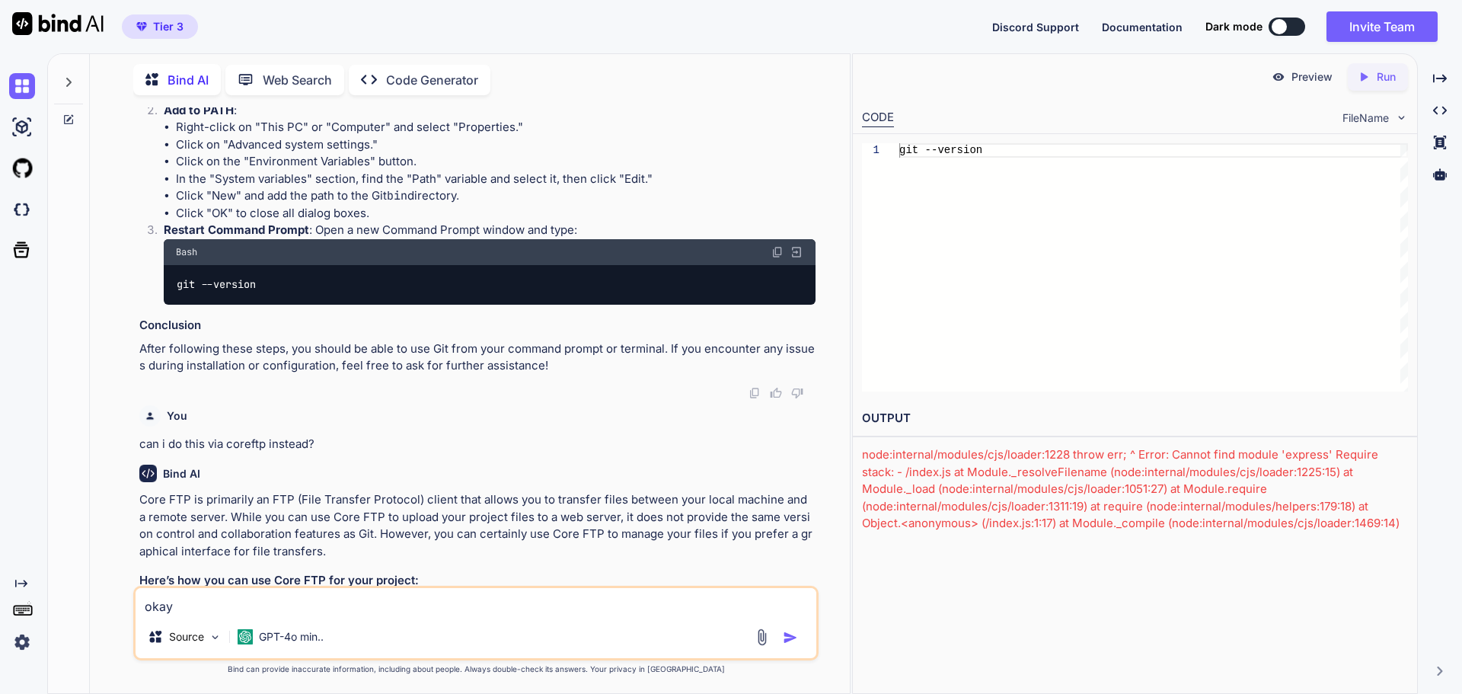
scroll to position [6774, 0]
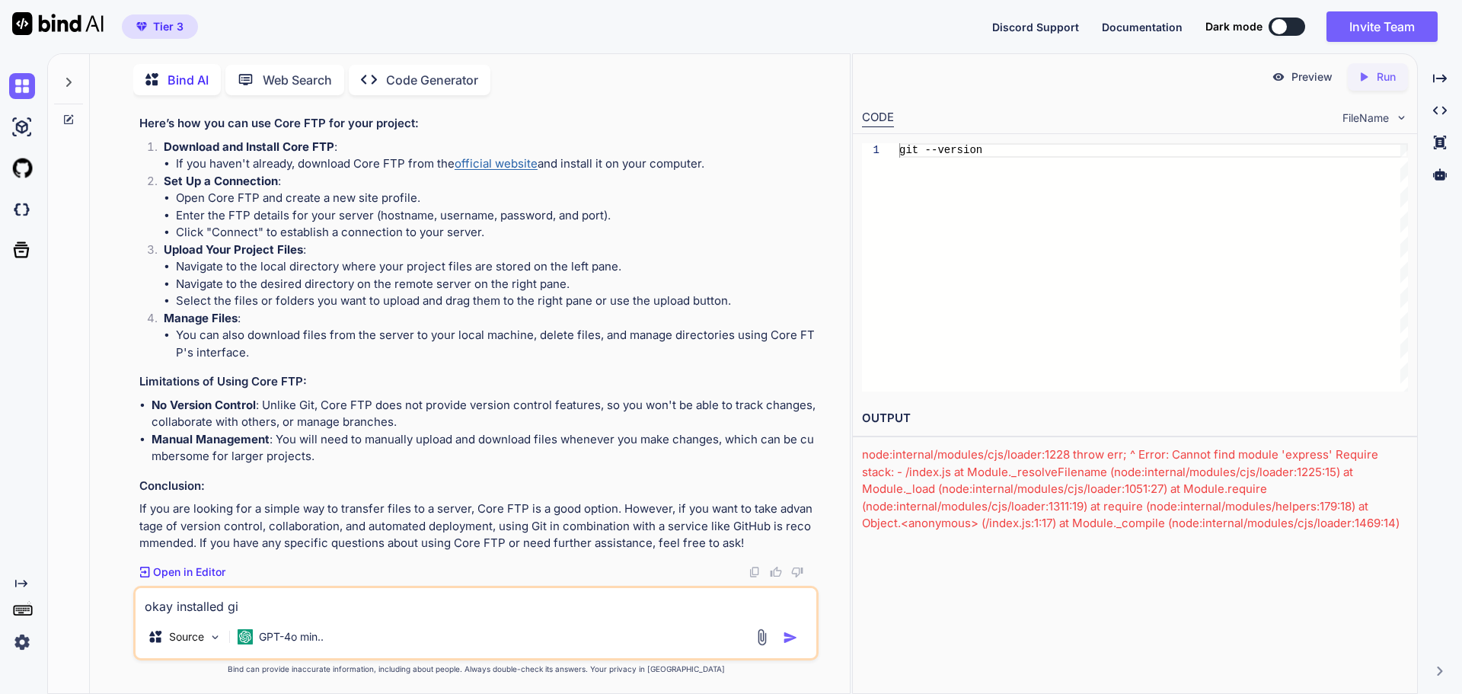
type textarea "okay installed git"
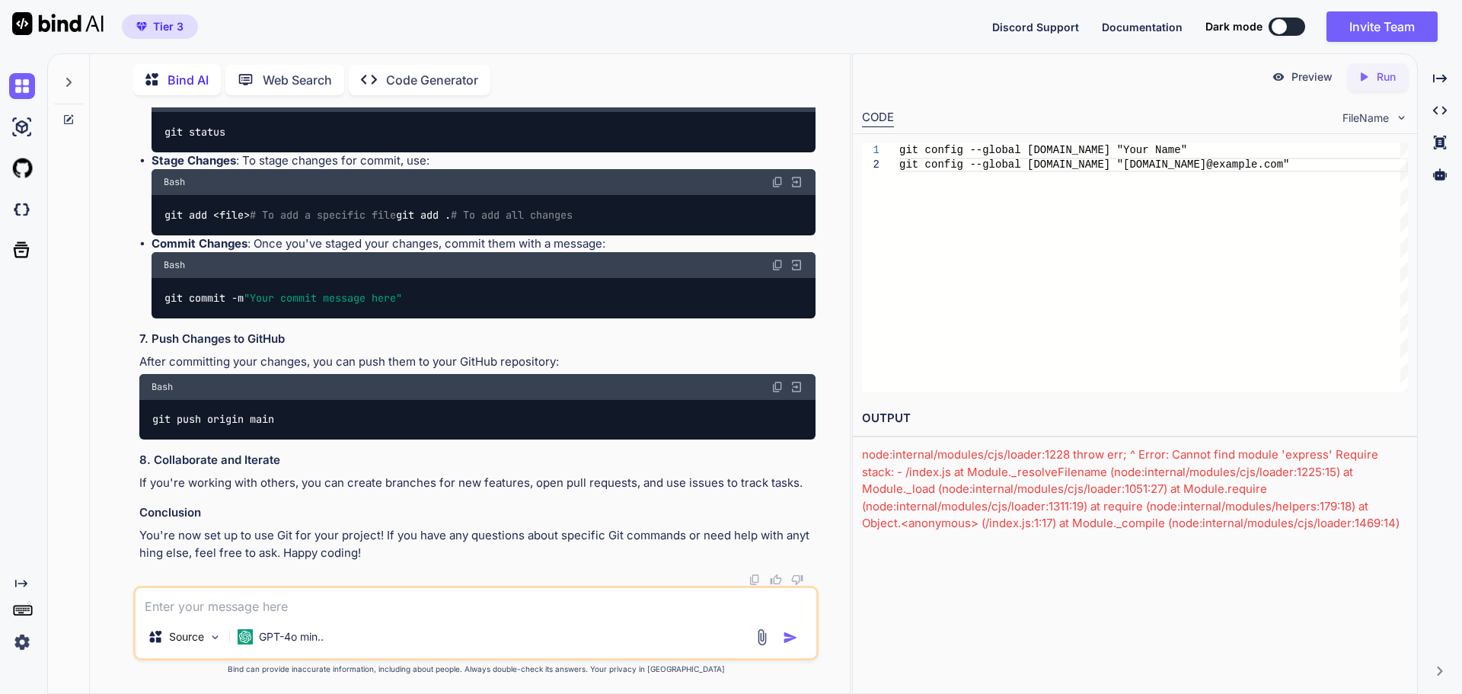
scroll to position [9446, 0]
click at [276, 222] on span "# To add a specific file" at bounding box center [323, 215] width 146 height 14
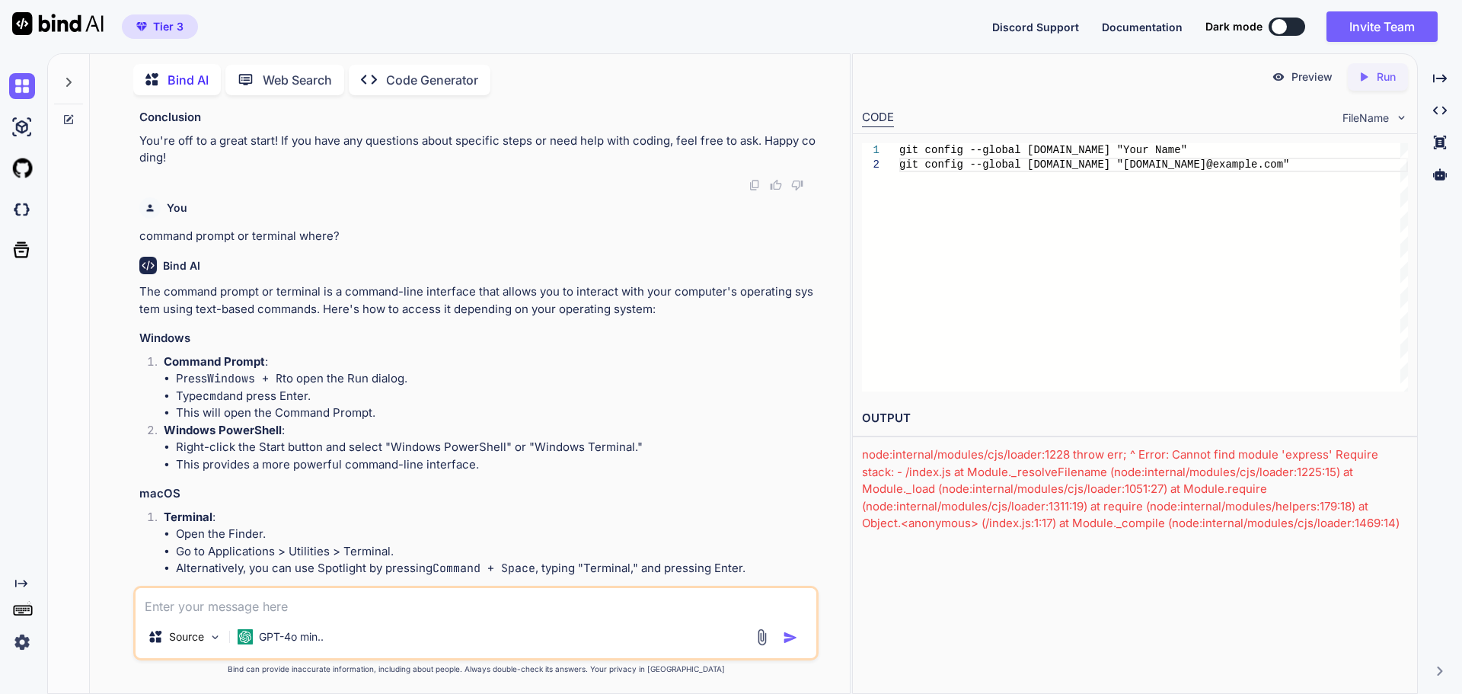
scroll to position [4446, 0]
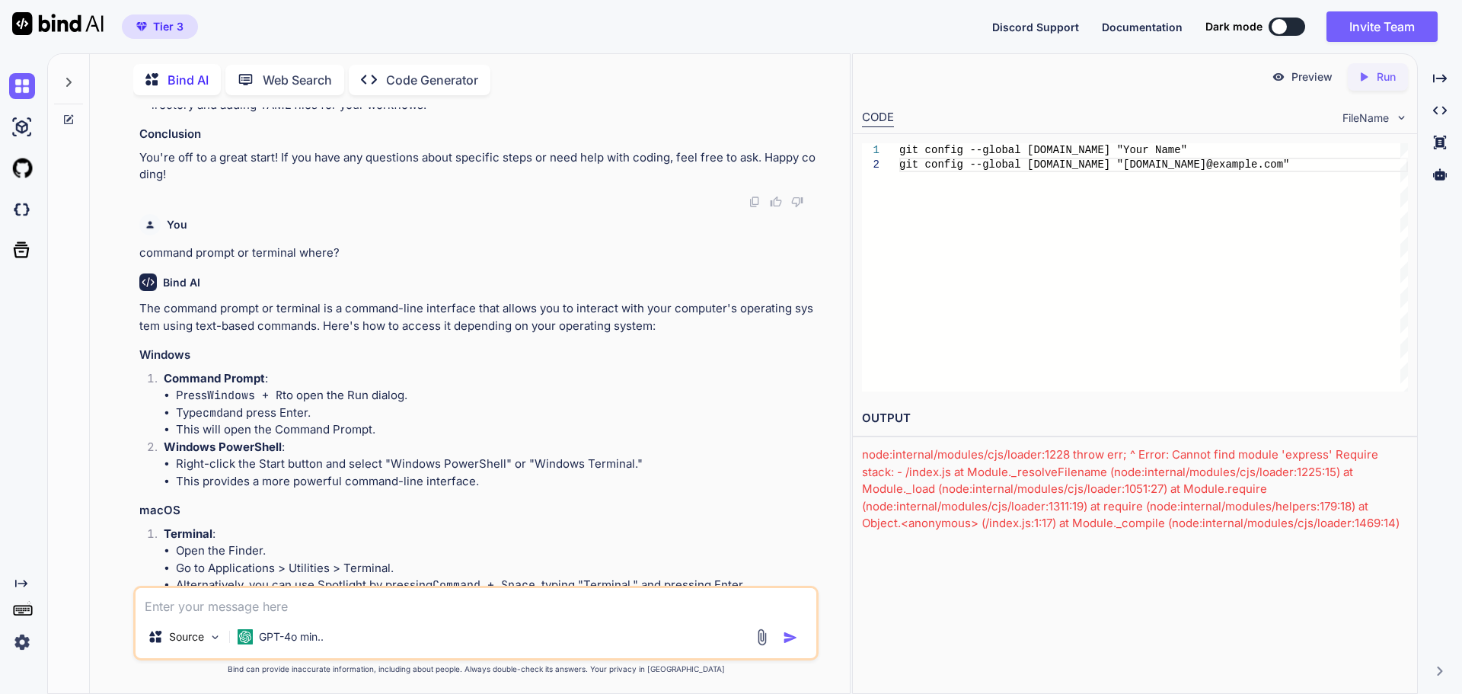
click at [260, 607] on textarea at bounding box center [476, 601] width 681 height 27
type textarea "okay how to load the code you wrote?"
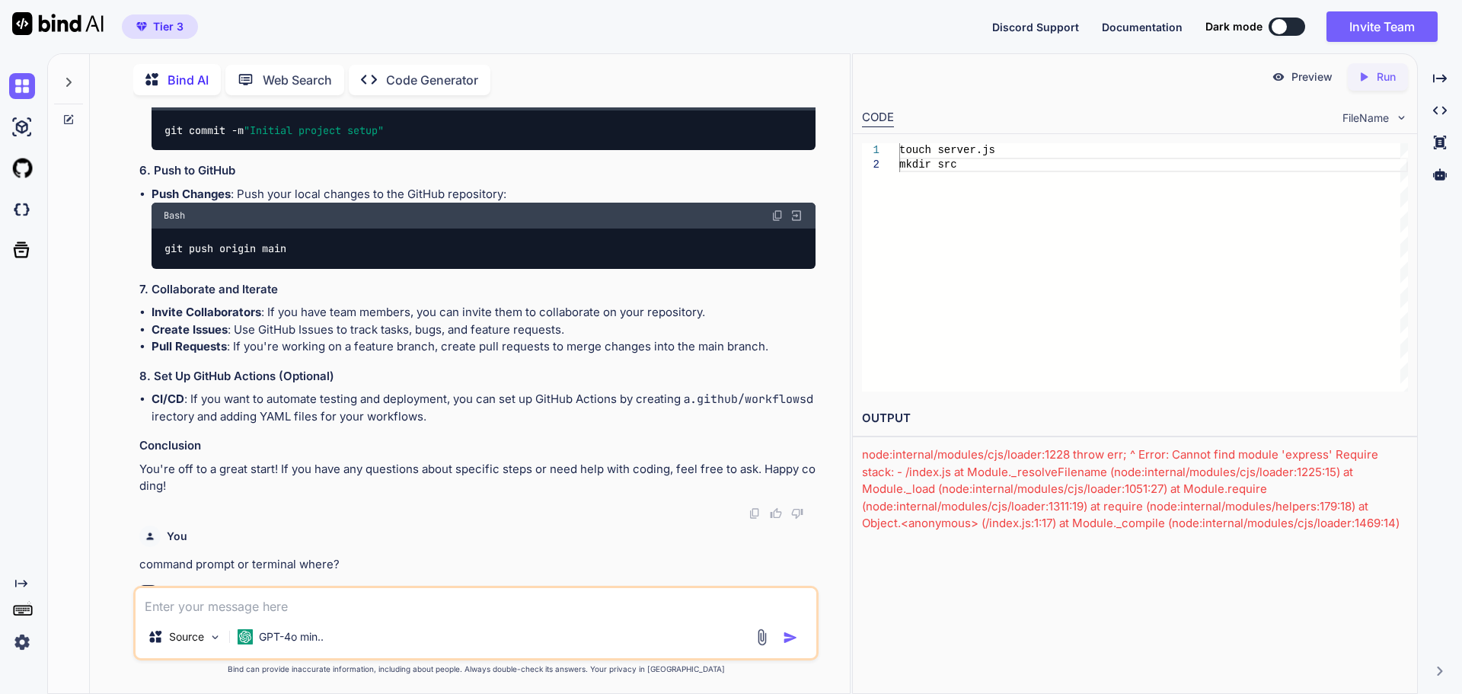
scroll to position [4032, 0]
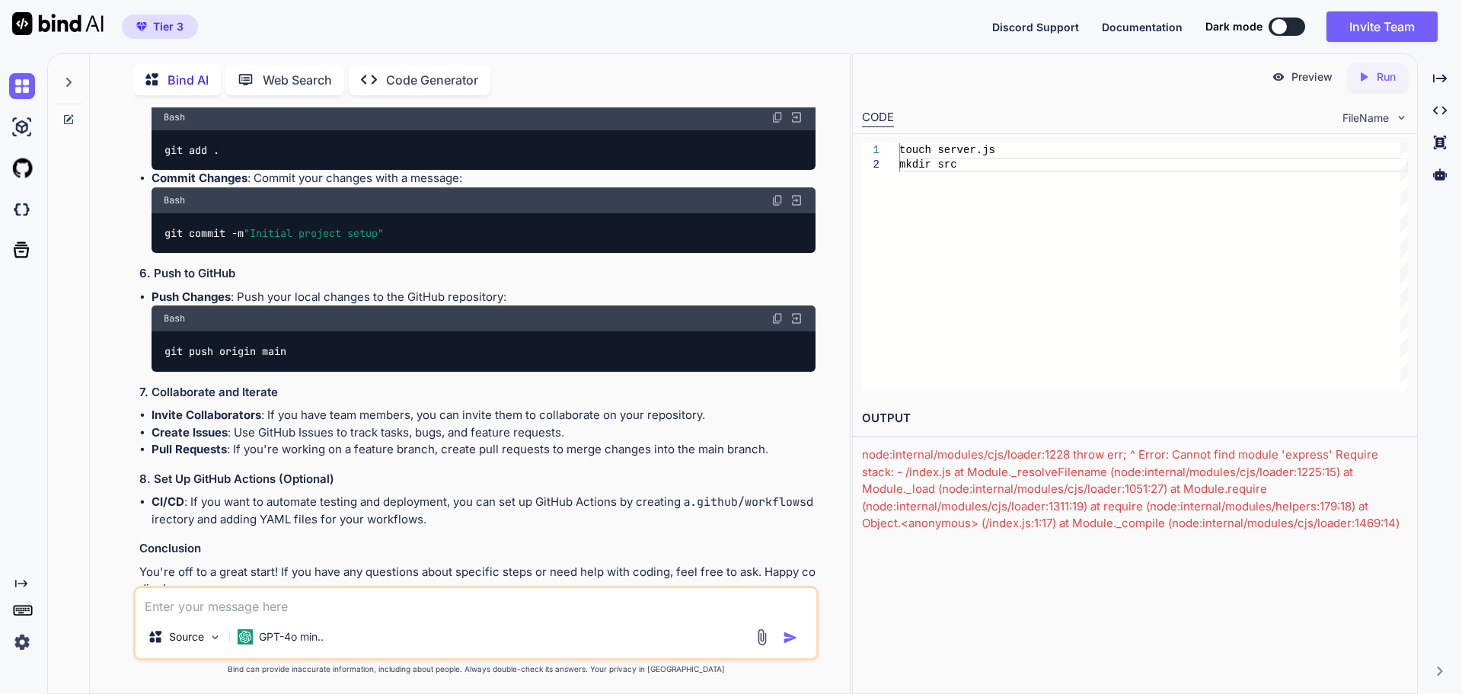
drag, startPoint x: 167, startPoint y: 503, endPoint x: 257, endPoint y: 501, distance: 89.9
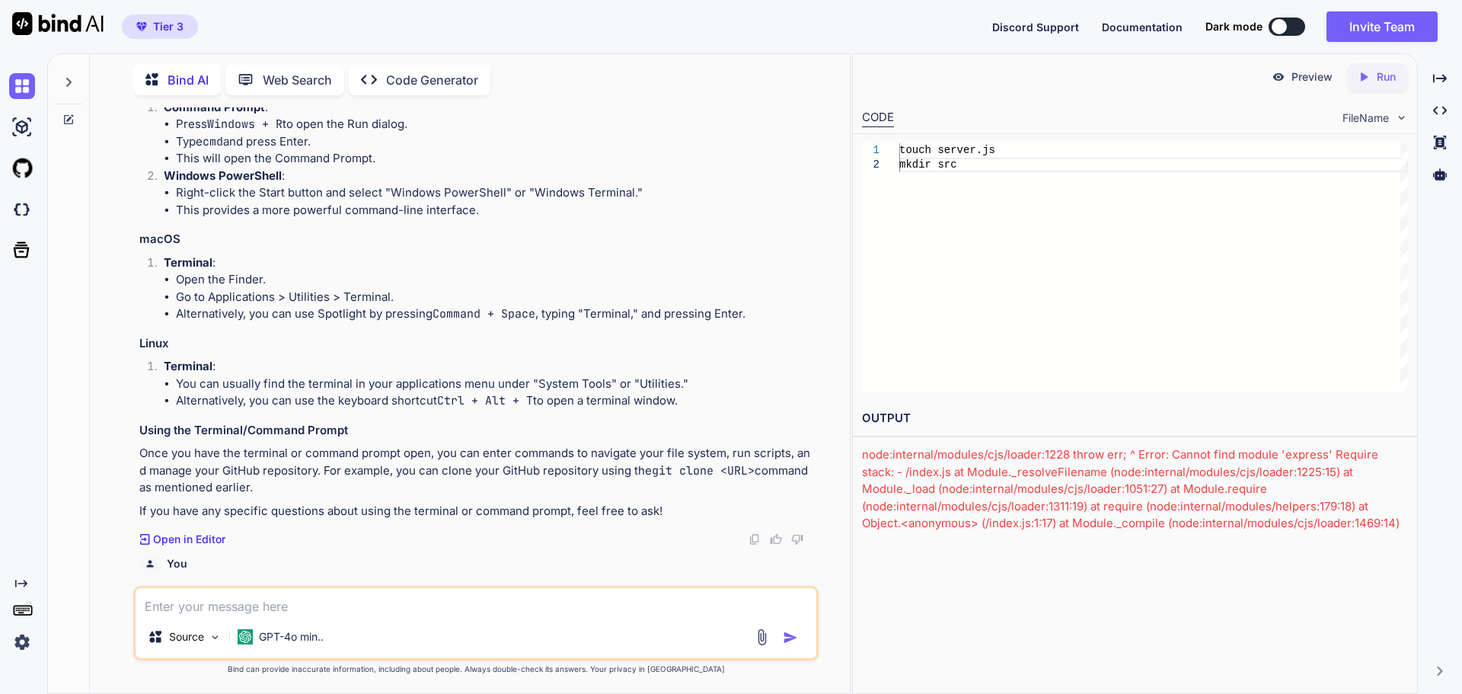
scroll to position [4489, 0]
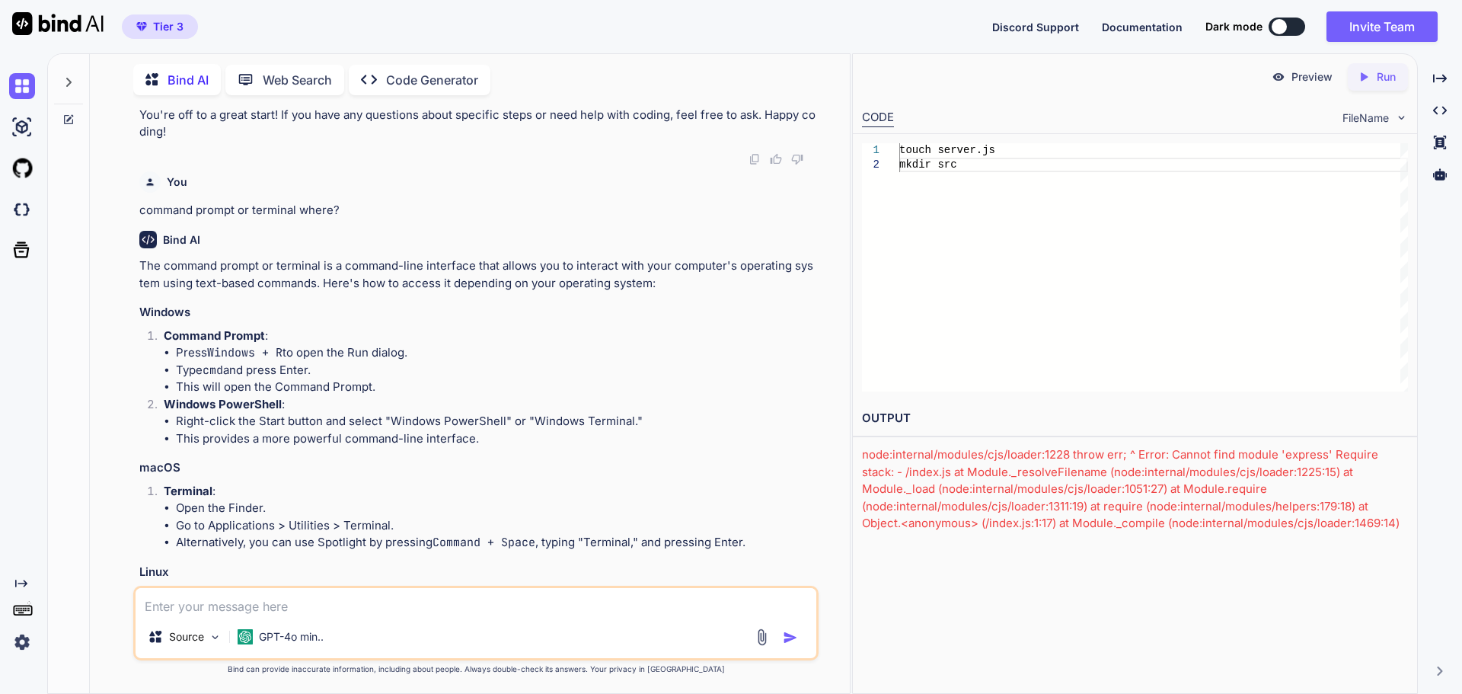
drag, startPoint x: 165, startPoint y: 259, endPoint x: 237, endPoint y: 264, distance: 71.8
copy code "npm init -y"
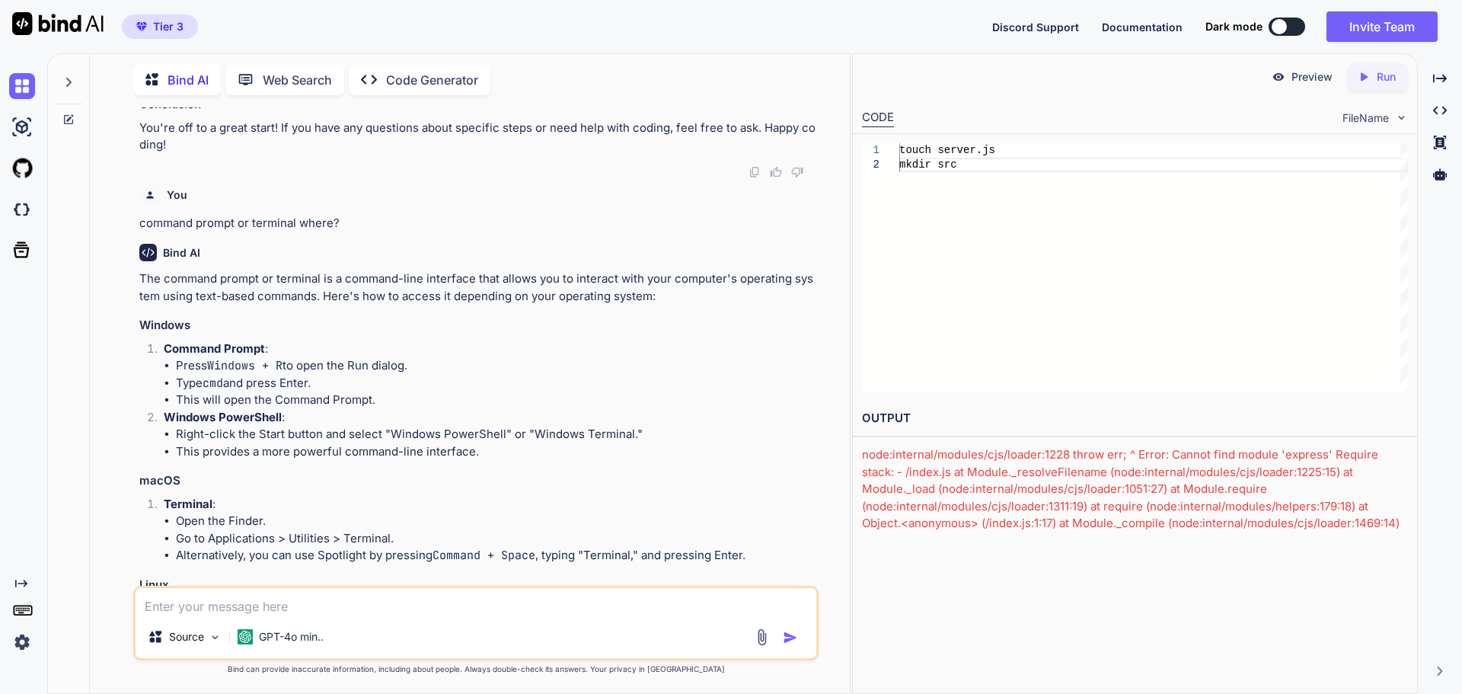
scroll to position [4413, 0]
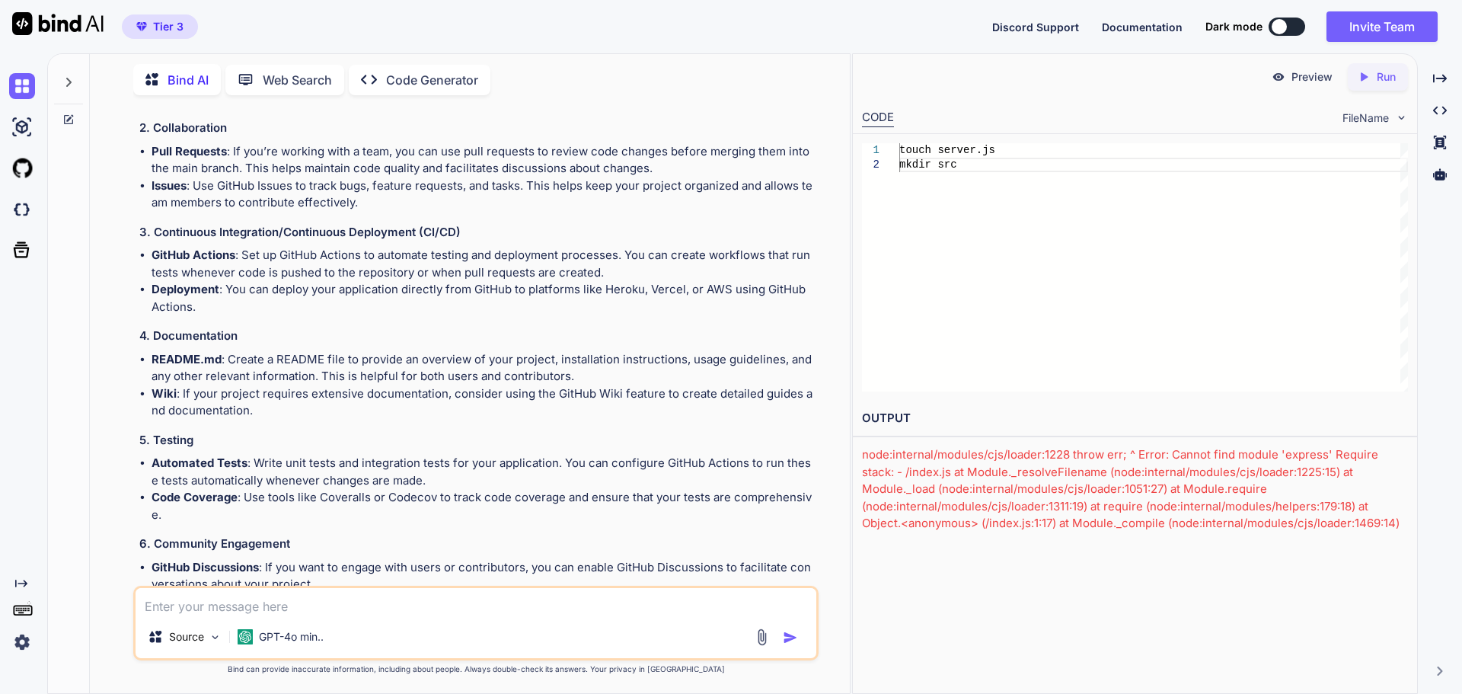
scroll to position [2281, 0]
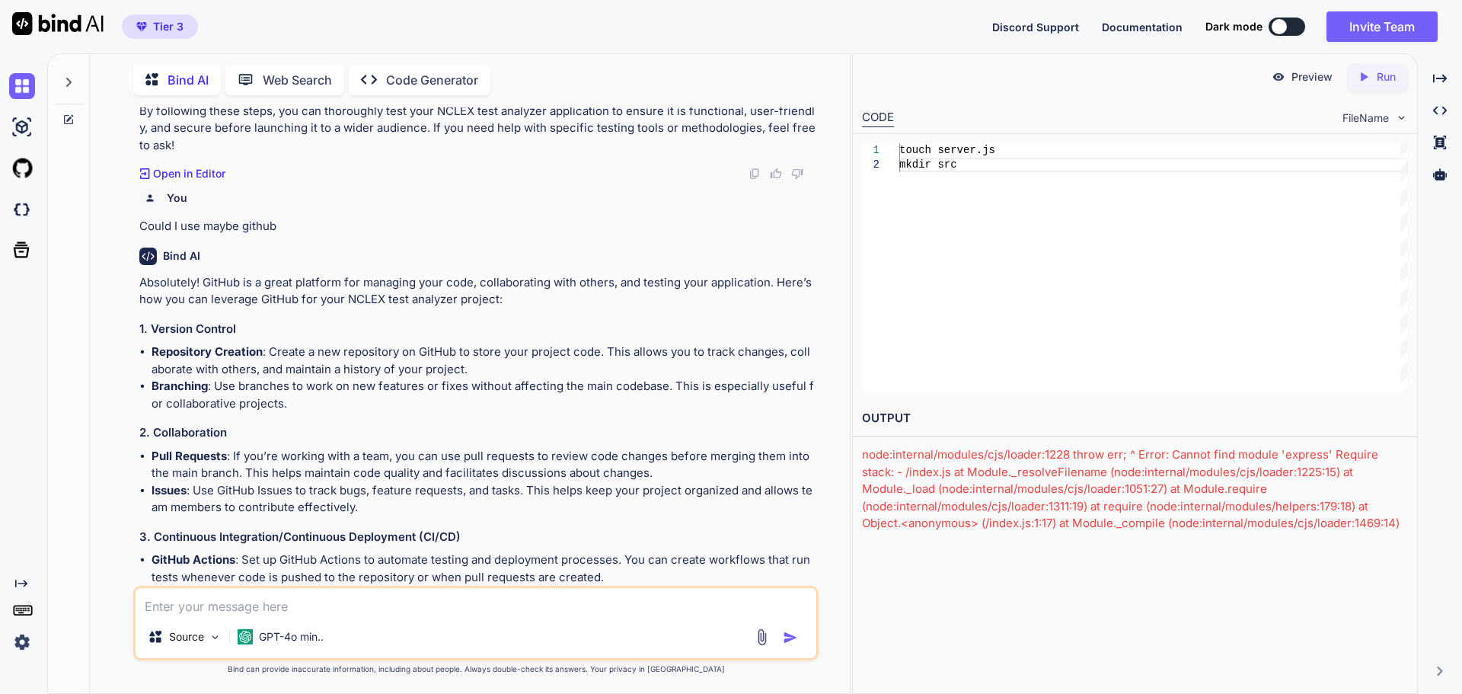
click at [206, 609] on textarea at bounding box center [476, 601] width 681 height 27
type textarea "okay what app I need to install locally such as node? I am new in this"
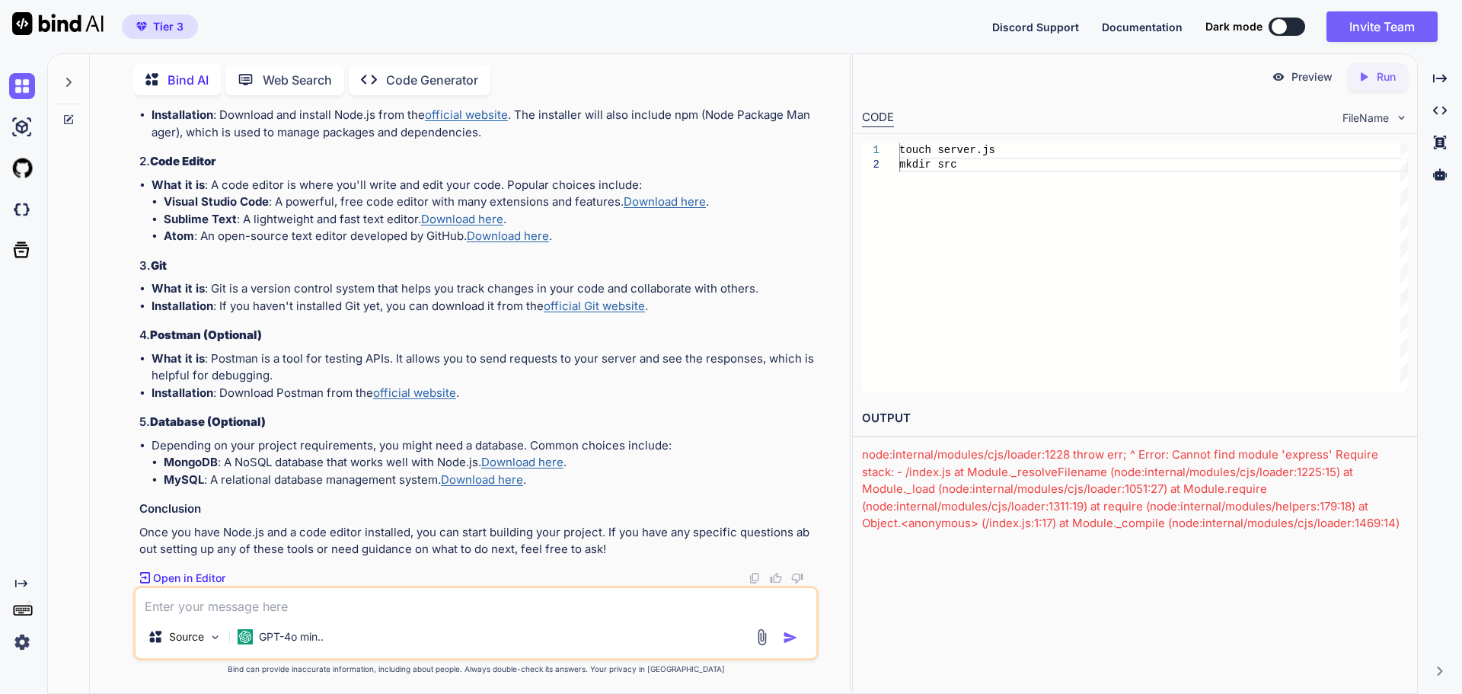
scroll to position [11484, 0]
click at [279, 601] on textarea at bounding box center [476, 601] width 681 height 27
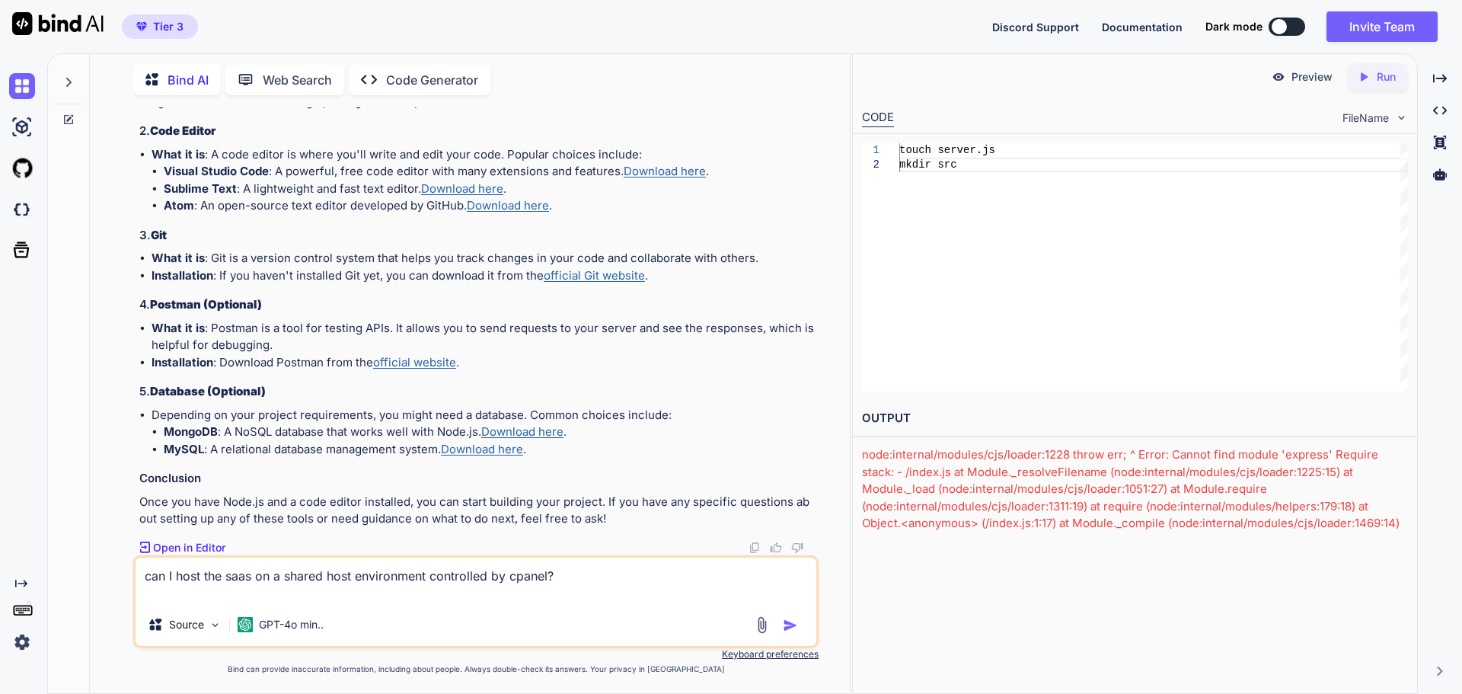
type textarea "can I host the saas on a shared host environment controlled by cpanel?"
click at [790, 618] on img "button" at bounding box center [790, 625] width 15 height 15
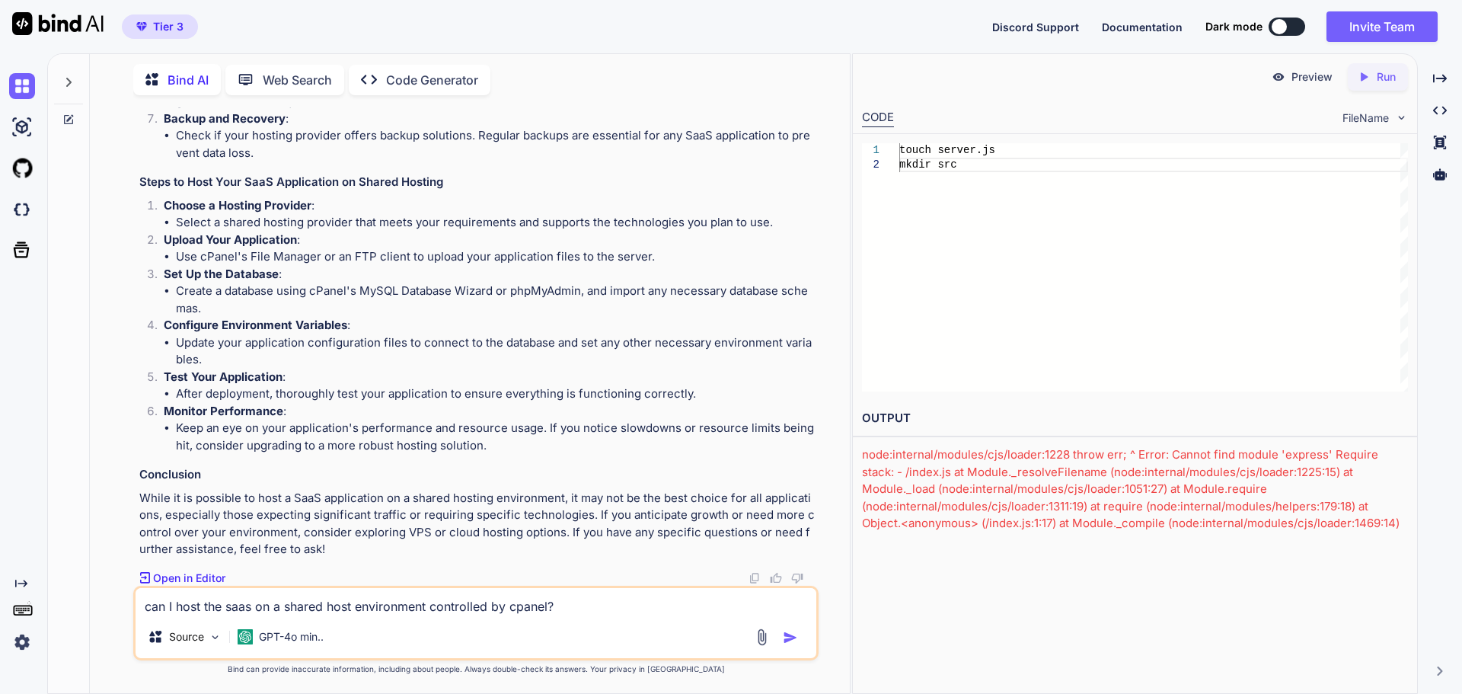
scroll to position [12407, 0]
click at [214, 613] on textarea "can I host the saas on a shared host environment controlled by cpanel?" at bounding box center [476, 601] width 681 height 27
type textarea "okay then lets do step by step creating app on shared host. I already got all t…"
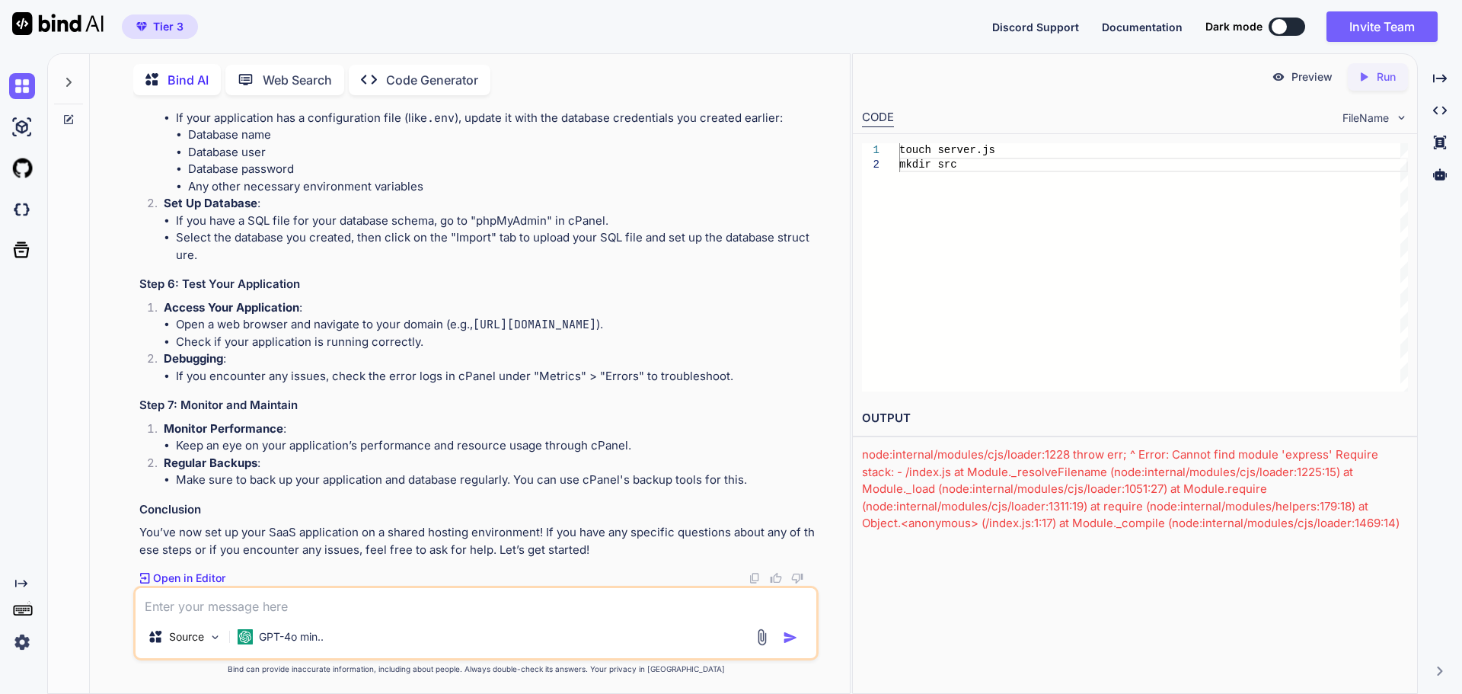
scroll to position [13758, 0]
click at [249, 589] on textarea at bounding box center [476, 601] width 681 height 27
type textarea "its a total new saas"
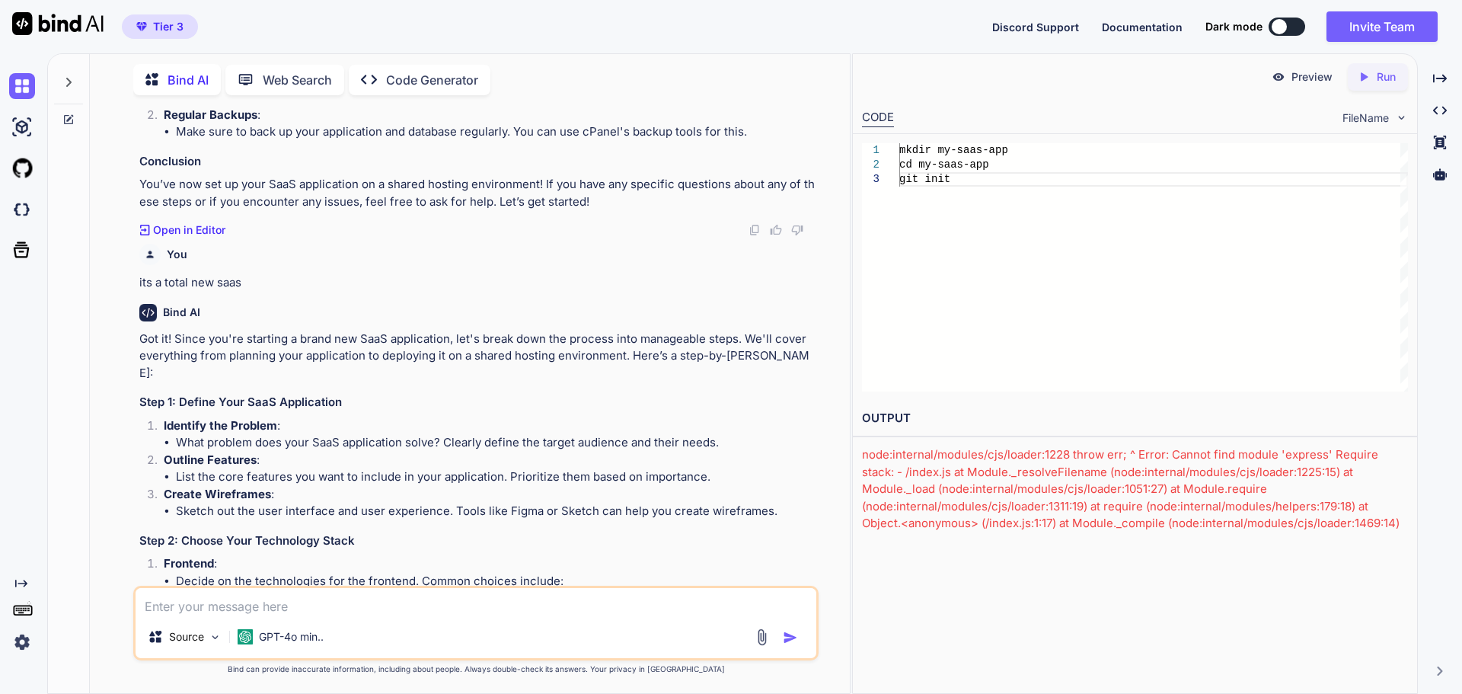
scroll to position [13135, 0]
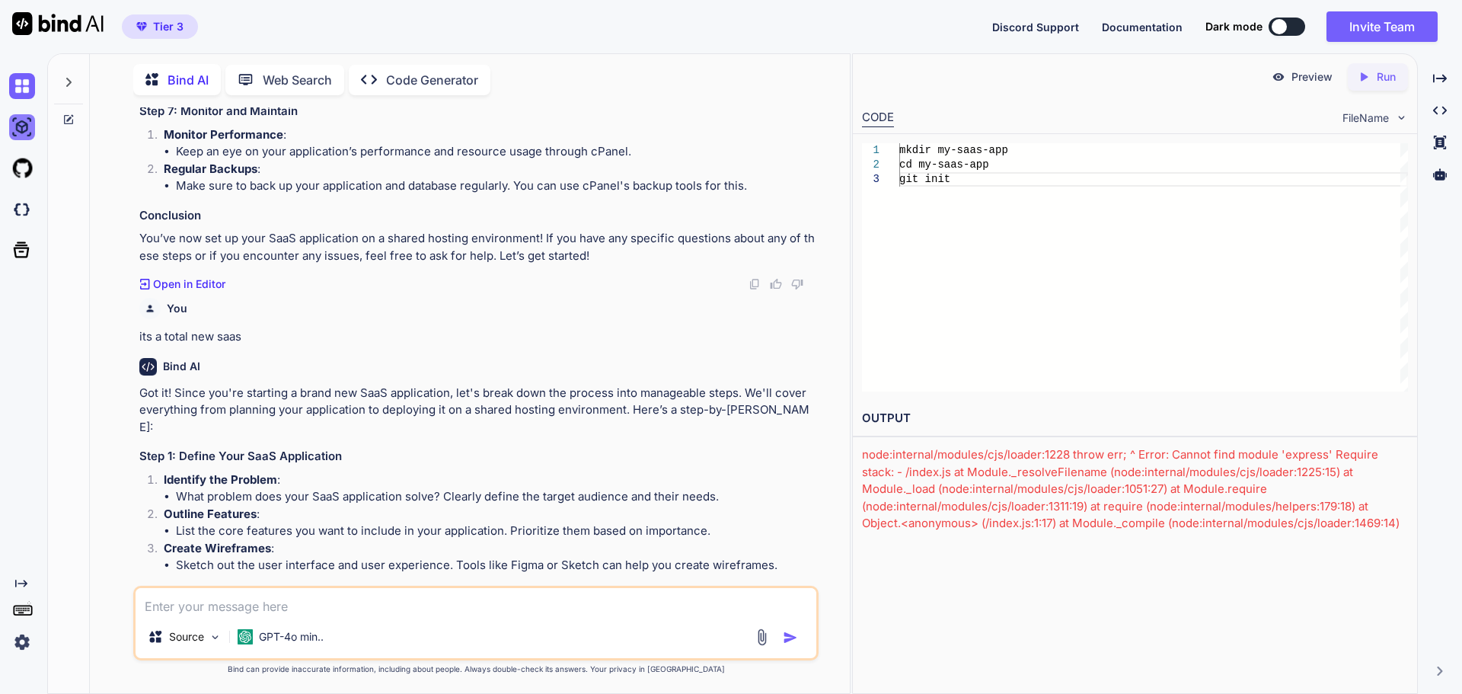
click at [24, 125] on img at bounding box center [22, 127] width 26 height 26
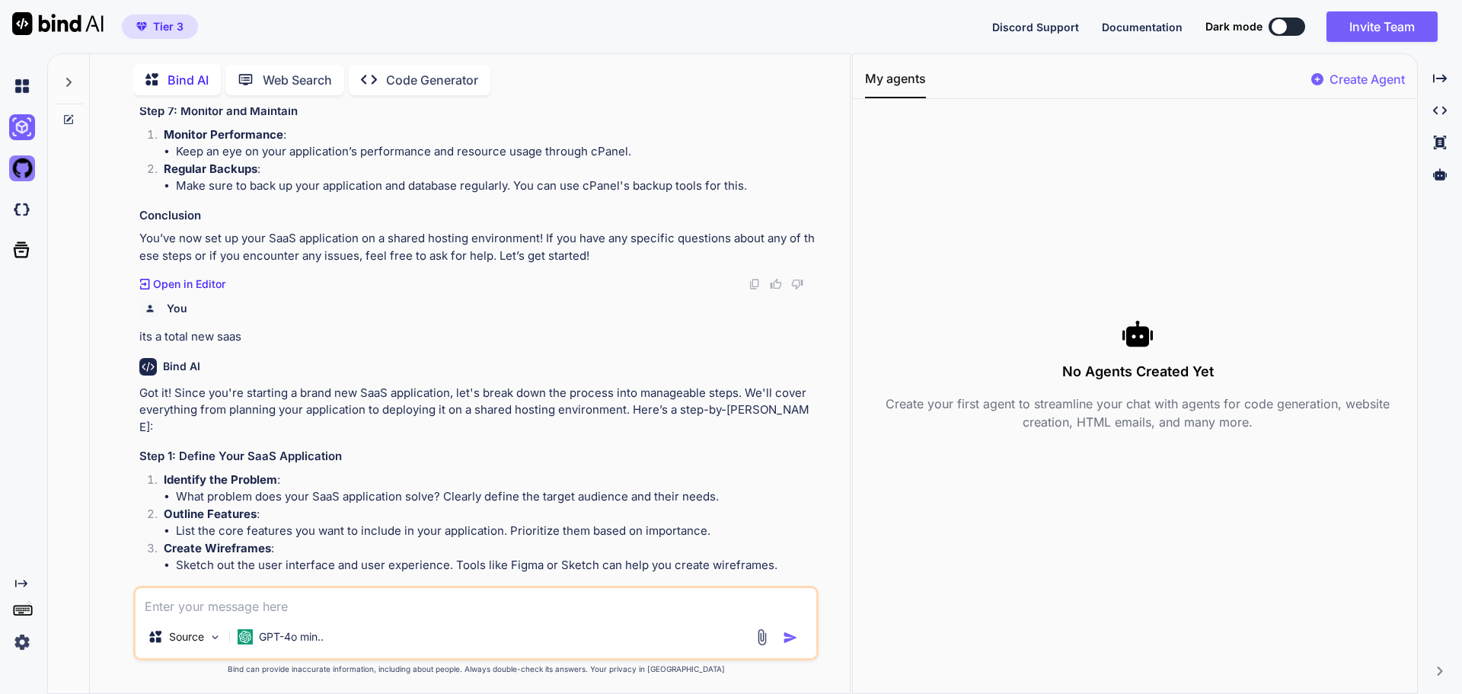
click at [22, 168] on img at bounding box center [22, 168] width 26 height 26
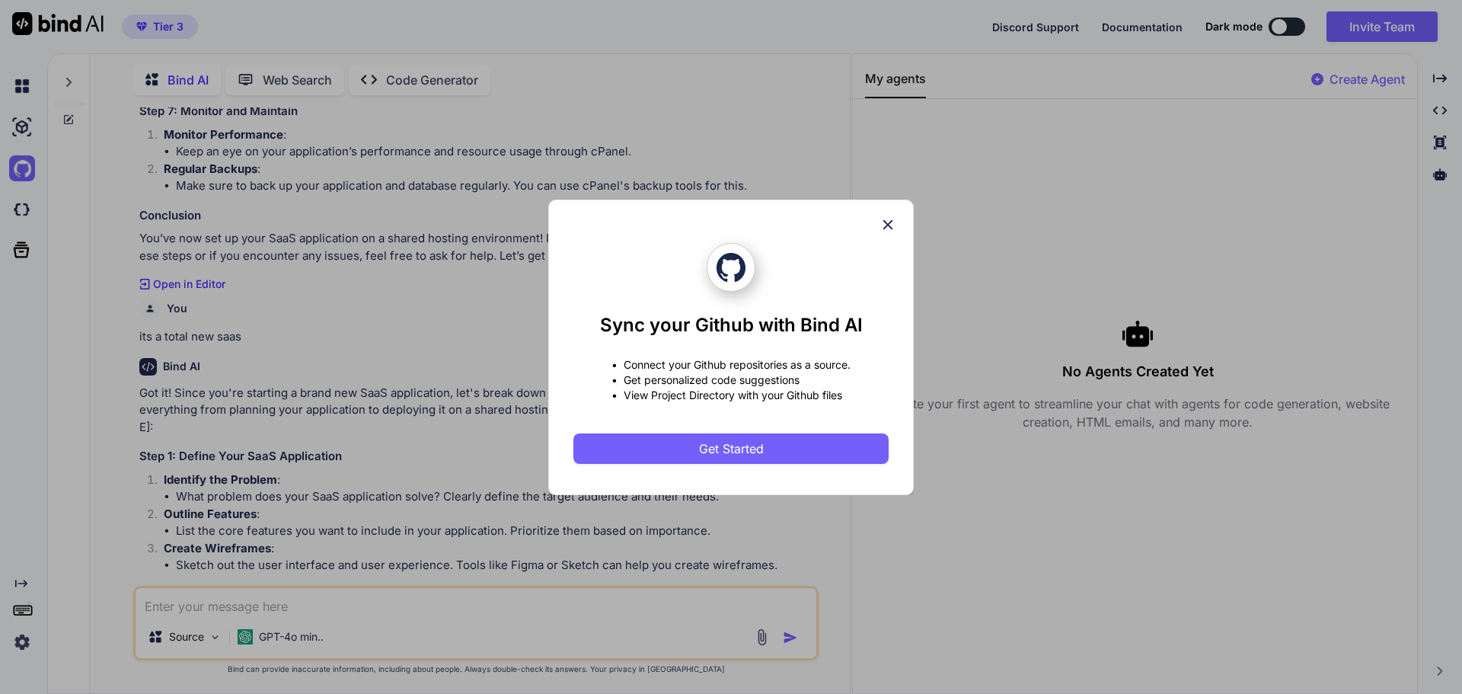
click at [24, 295] on div "Sync your Github with Bind AI • Connect your Github repositories as a source. •…" at bounding box center [731, 347] width 1462 height 694
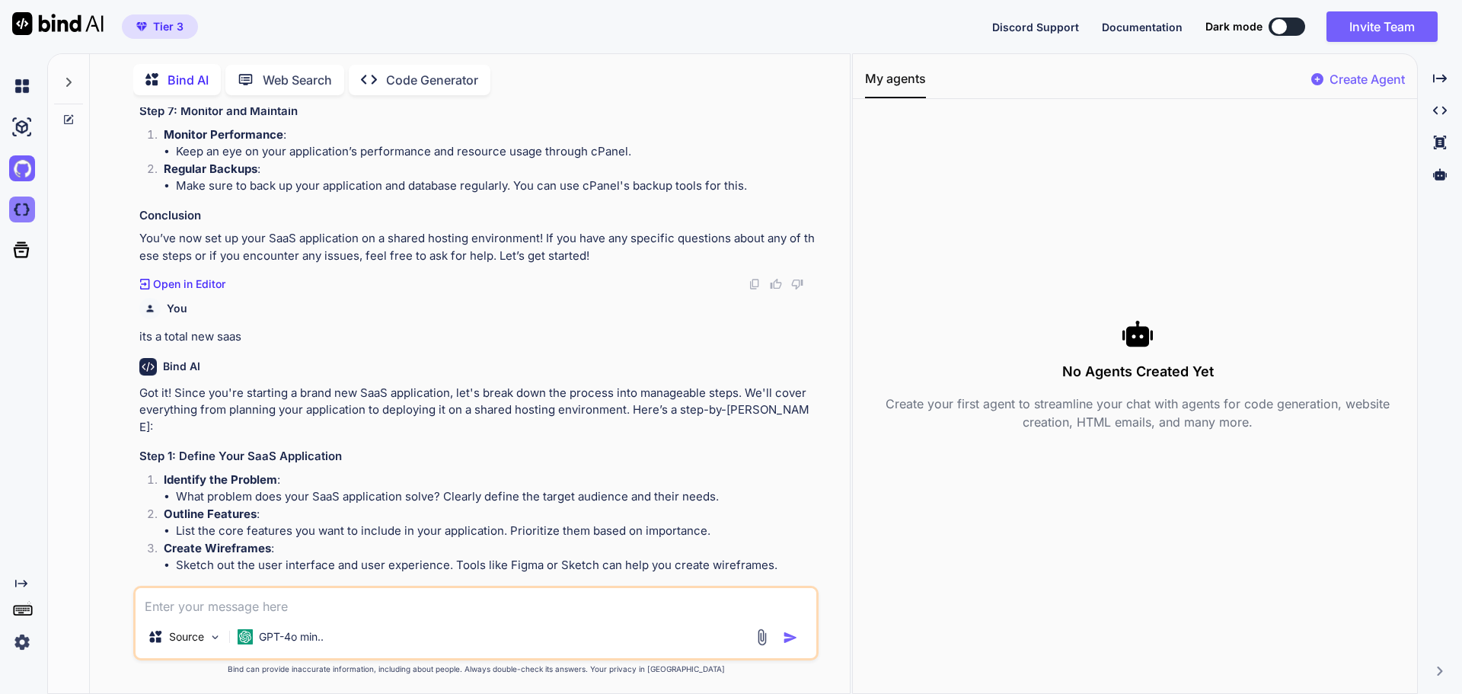
click at [17, 209] on img at bounding box center [22, 209] width 26 height 26
click at [71, 85] on div at bounding box center [68, 78] width 29 height 53
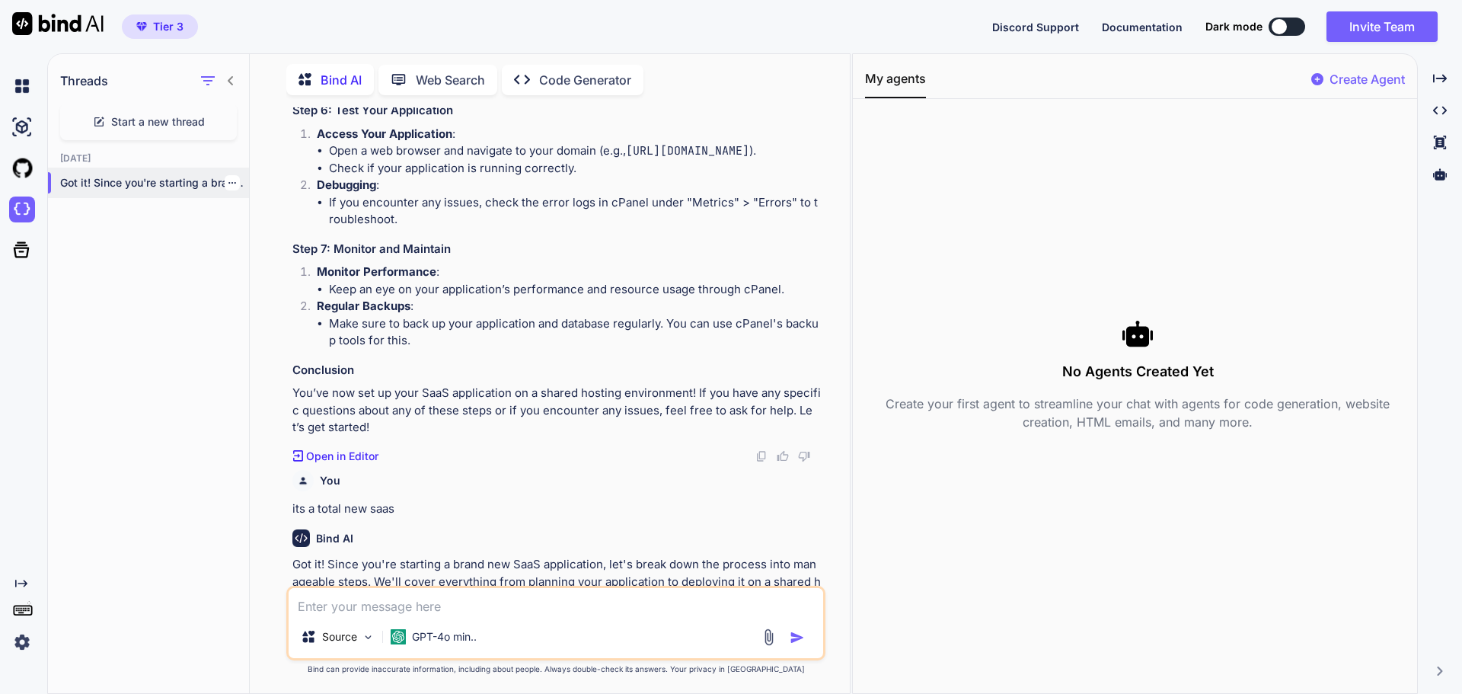
click at [136, 175] on p "Got it! Since you're starting a brand ne..." at bounding box center [154, 182] width 189 height 15
click at [135, 114] on span "Start a new thread" at bounding box center [158, 121] width 94 height 15
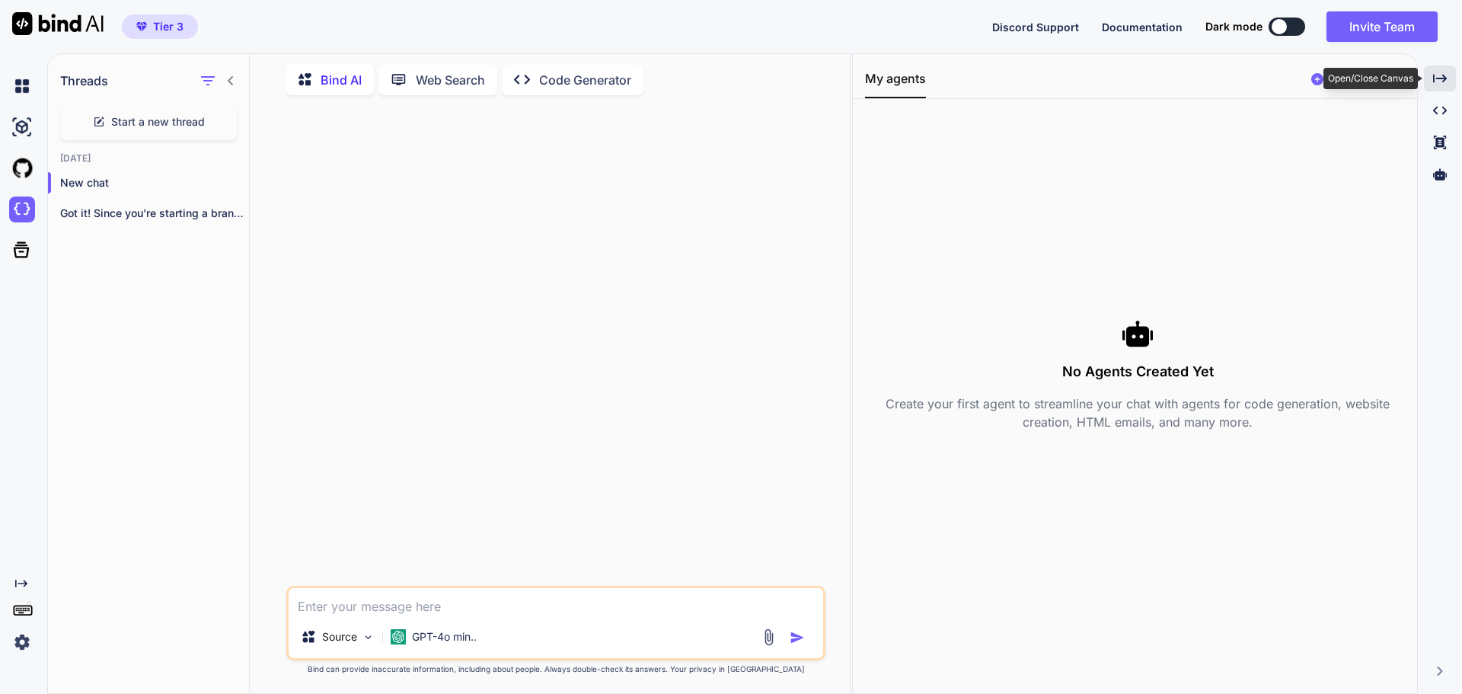
click at [1450, 77] on div "Created with Pixso." at bounding box center [1440, 78] width 32 height 26
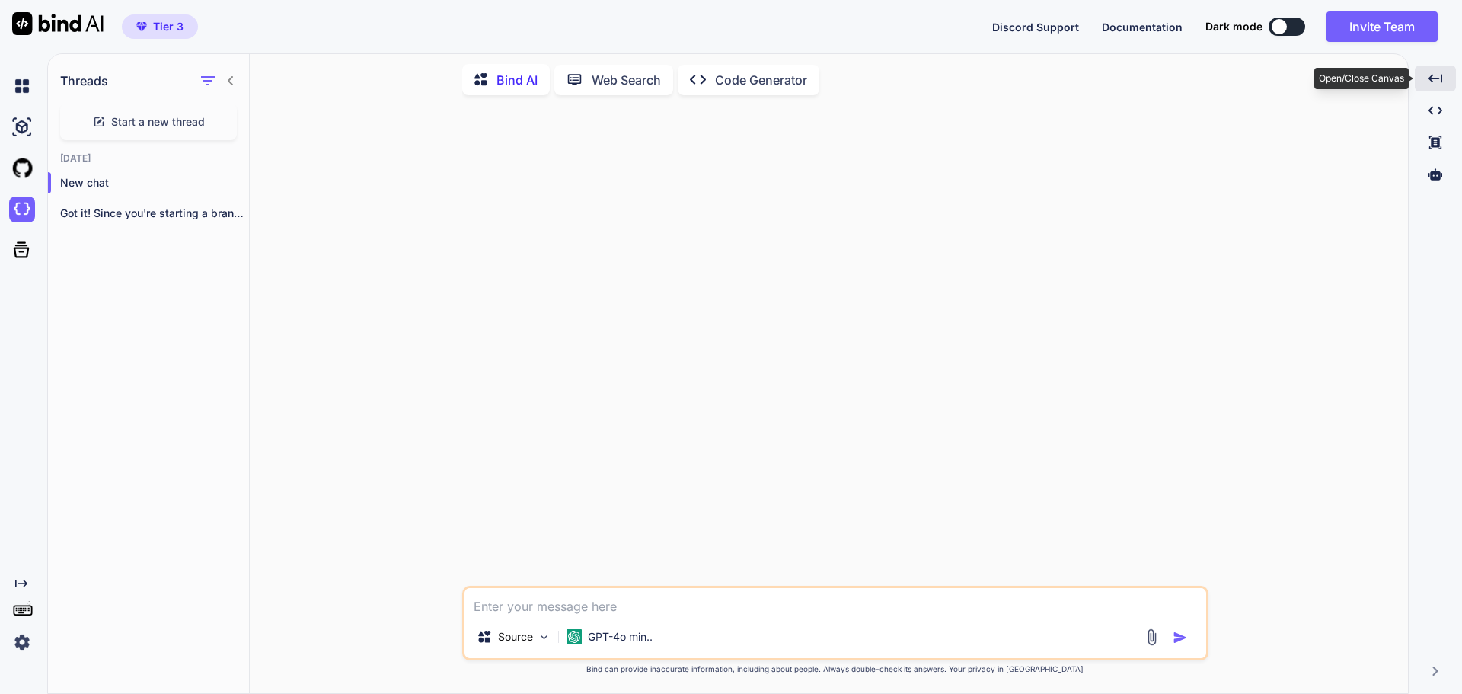
click at [1450, 77] on div "Created with Pixso." at bounding box center [1435, 78] width 41 height 26
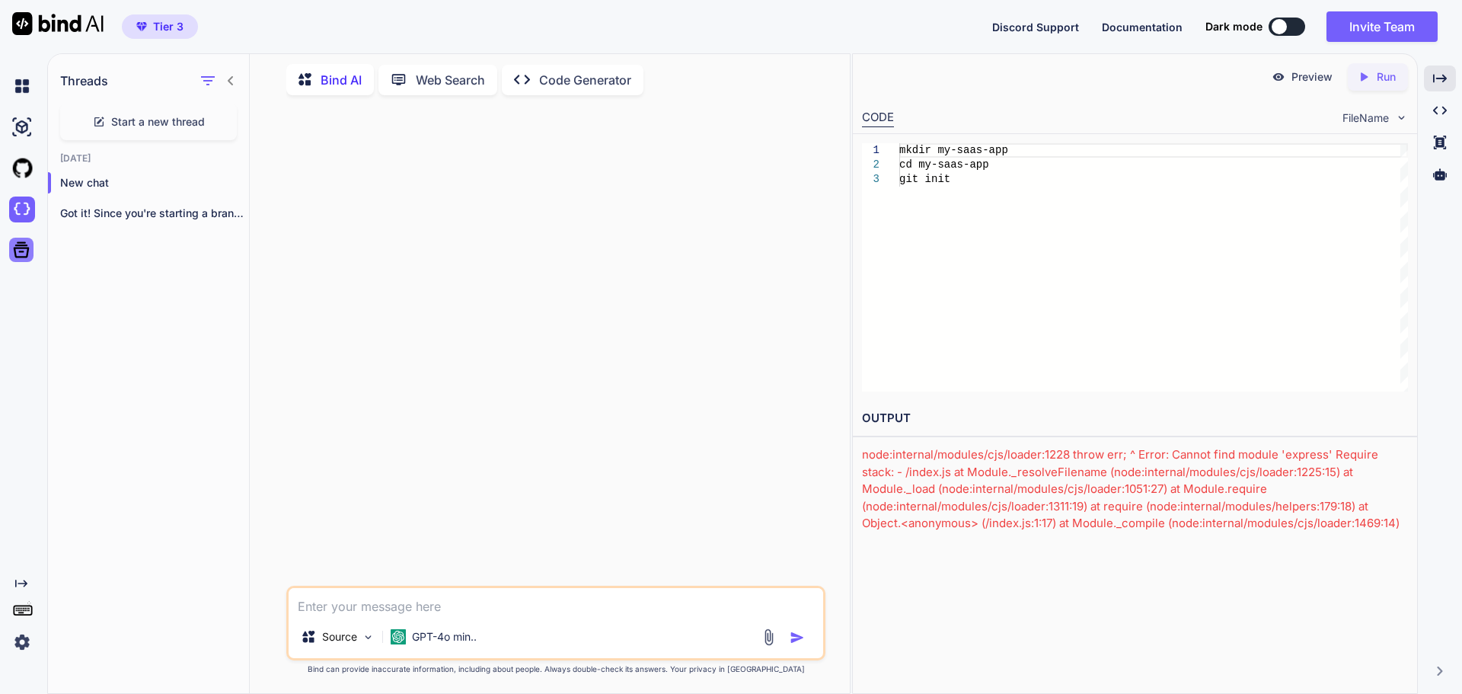
click at [20, 251] on icon at bounding box center [21, 249] width 21 height 21
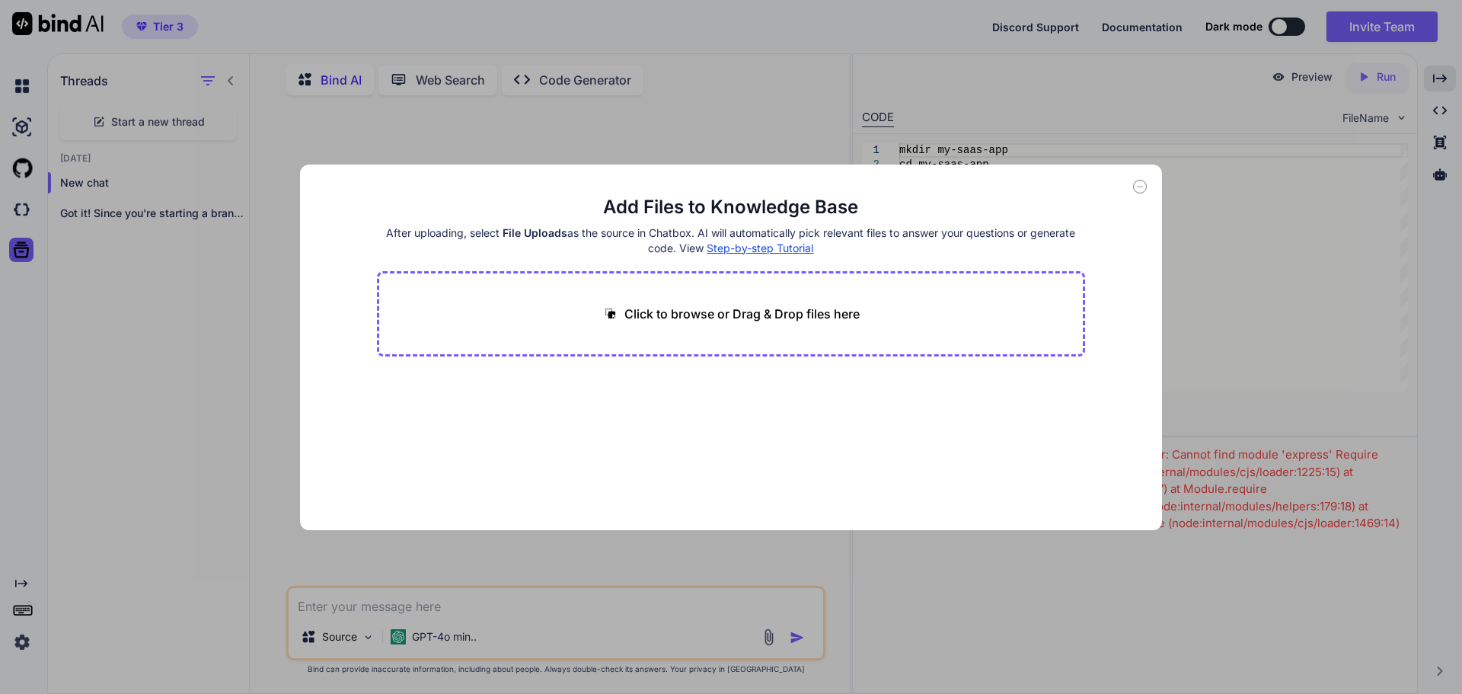
click at [110, 314] on div "Add Files to Knowledge Base After uploading, select File Uploads as the source …" at bounding box center [731, 347] width 1462 height 694
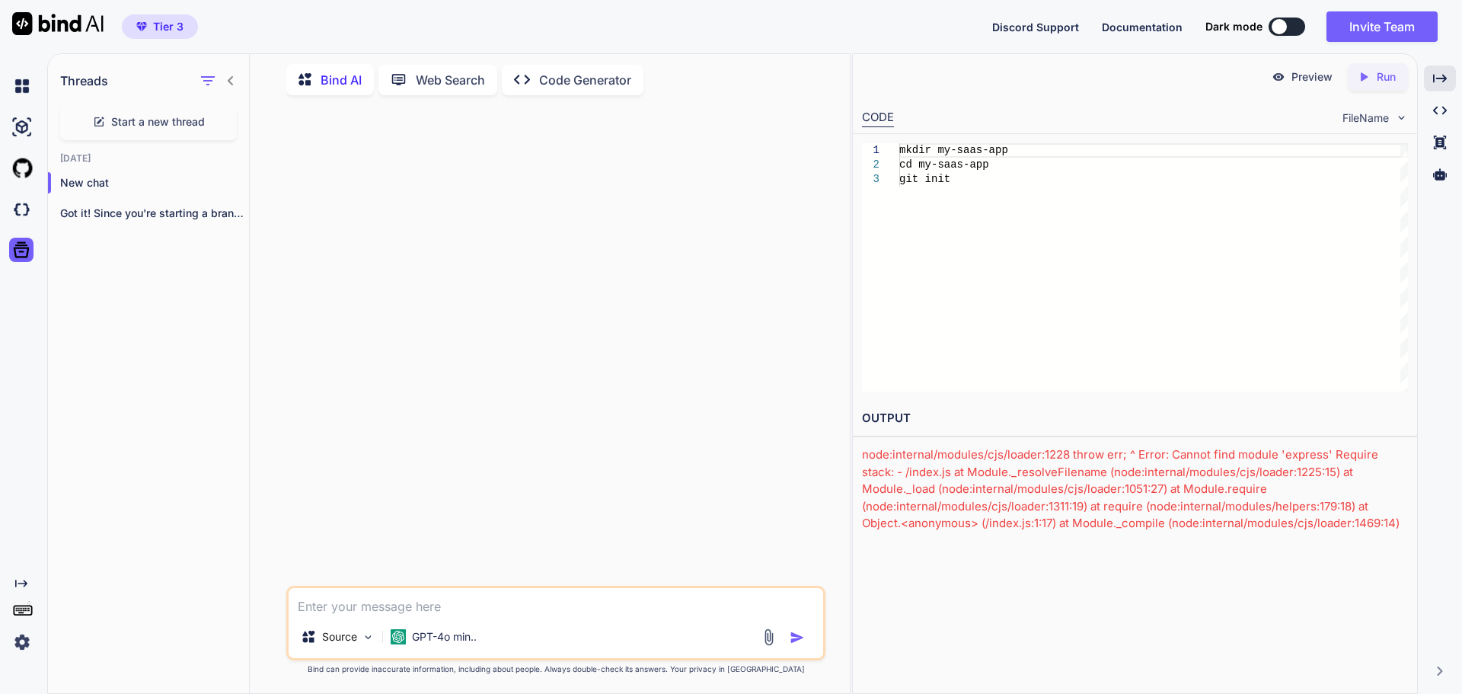
click at [64, 27] on img at bounding box center [57, 23] width 91 height 23
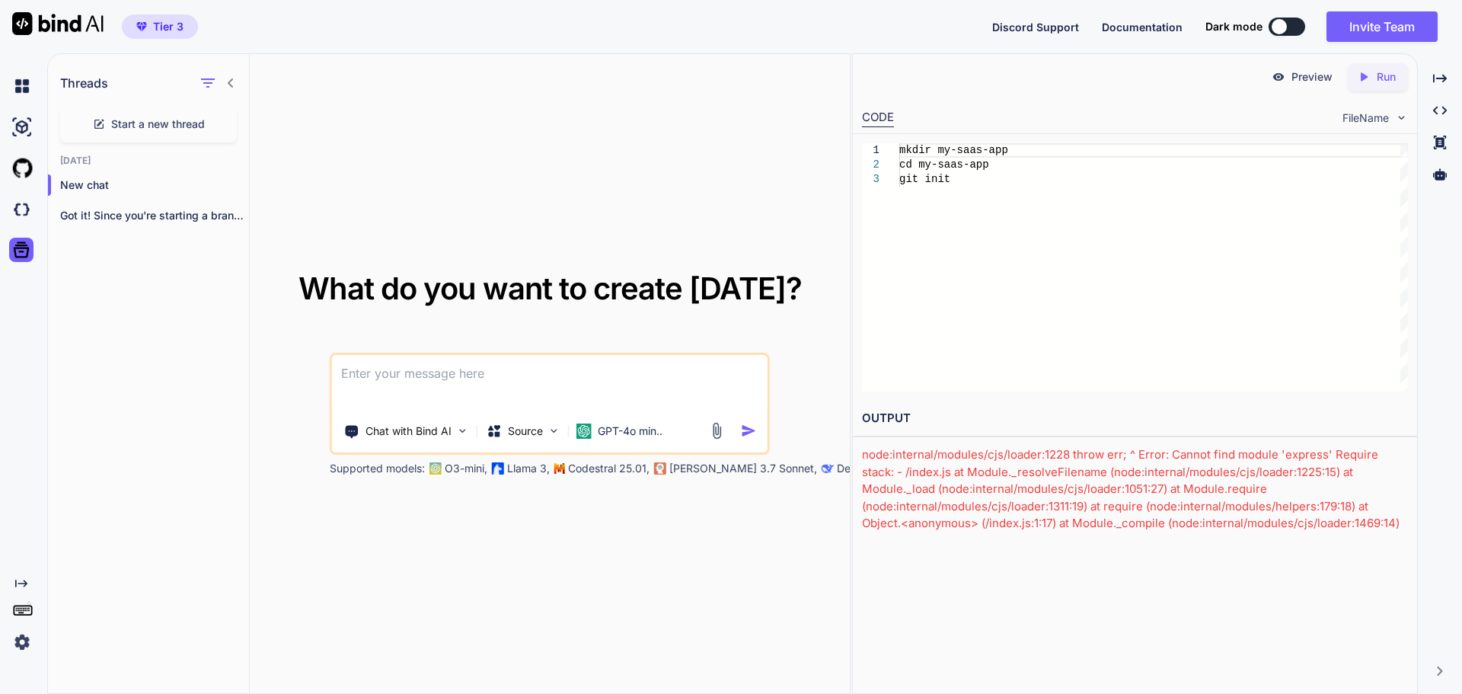
click at [1282, 79] on img at bounding box center [1279, 77] width 14 height 14
click at [18, 583] on icon "Created with Pixso." at bounding box center [21, 583] width 12 height 12
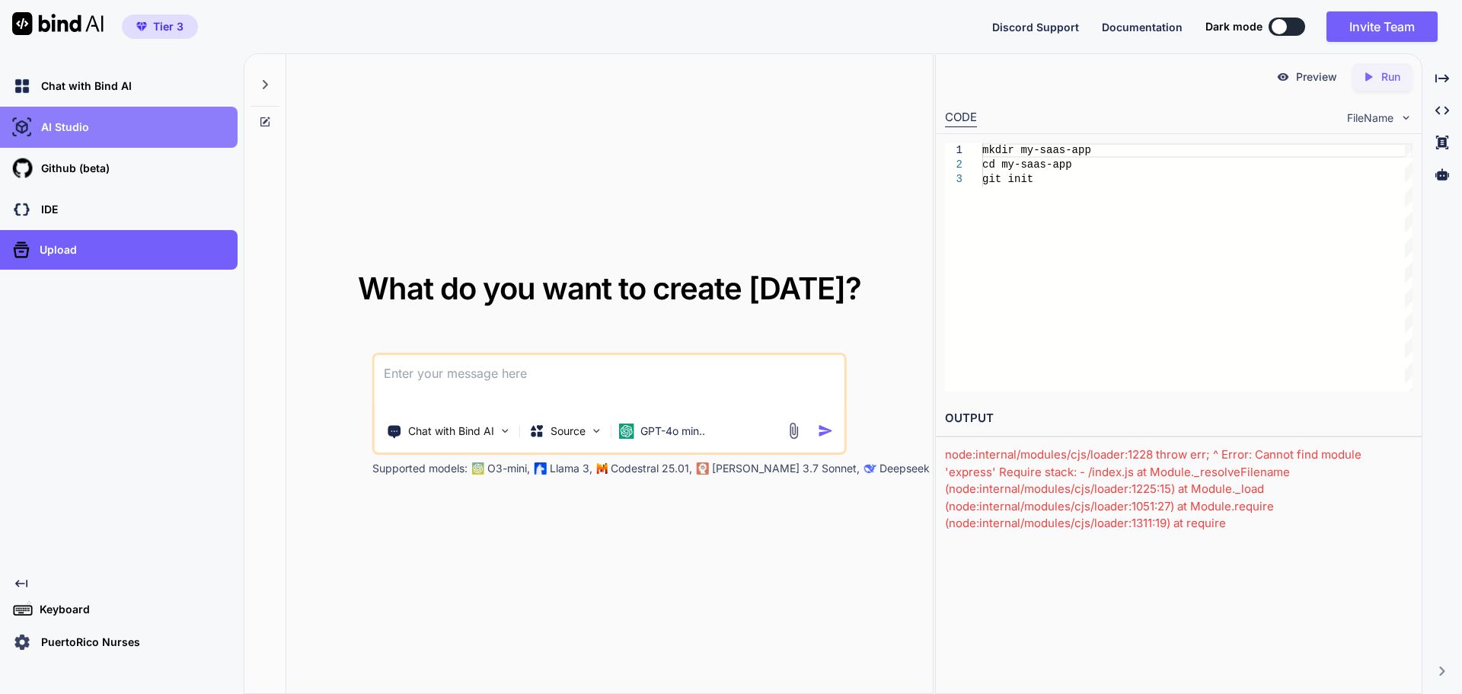
click at [65, 133] on p "AI Studio" at bounding box center [62, 127] width 54 height 15
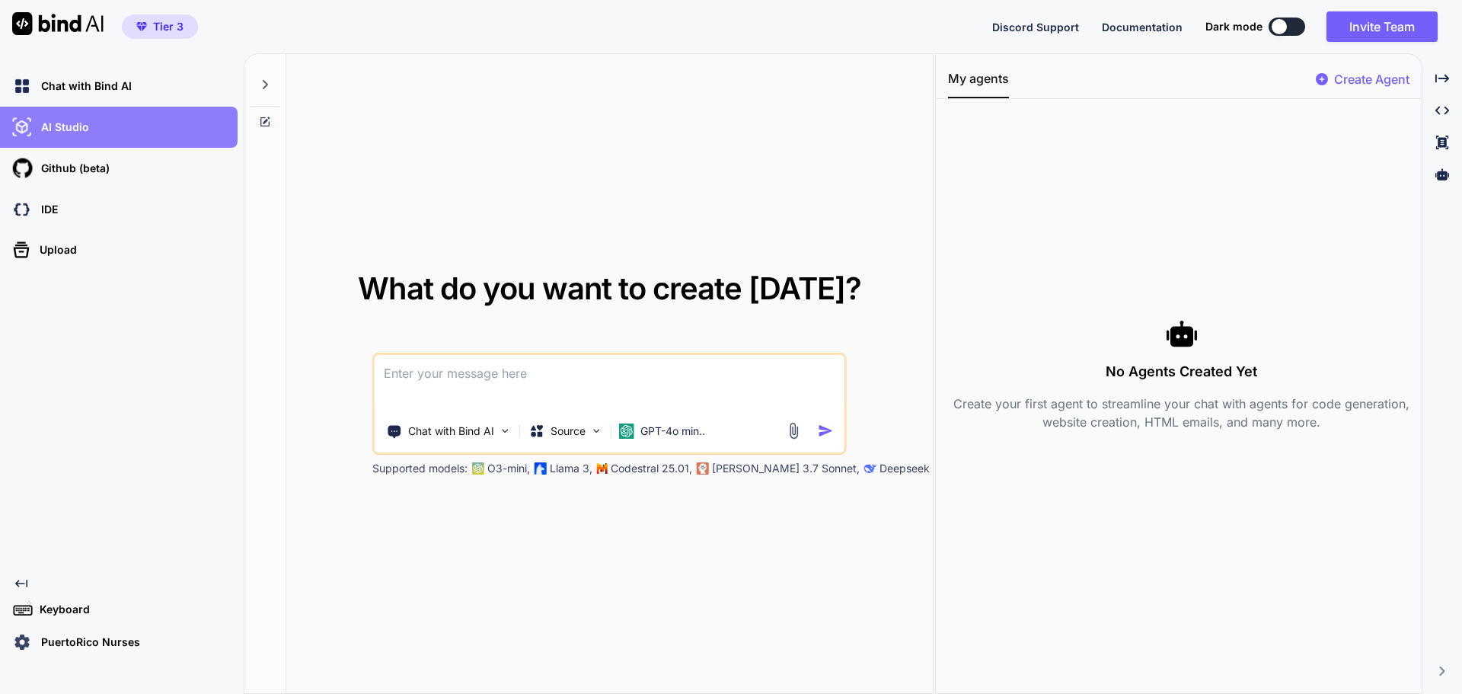
click at [65, 133] on p "AI Studio" at bounding box center [62, 127] width 54 height 15
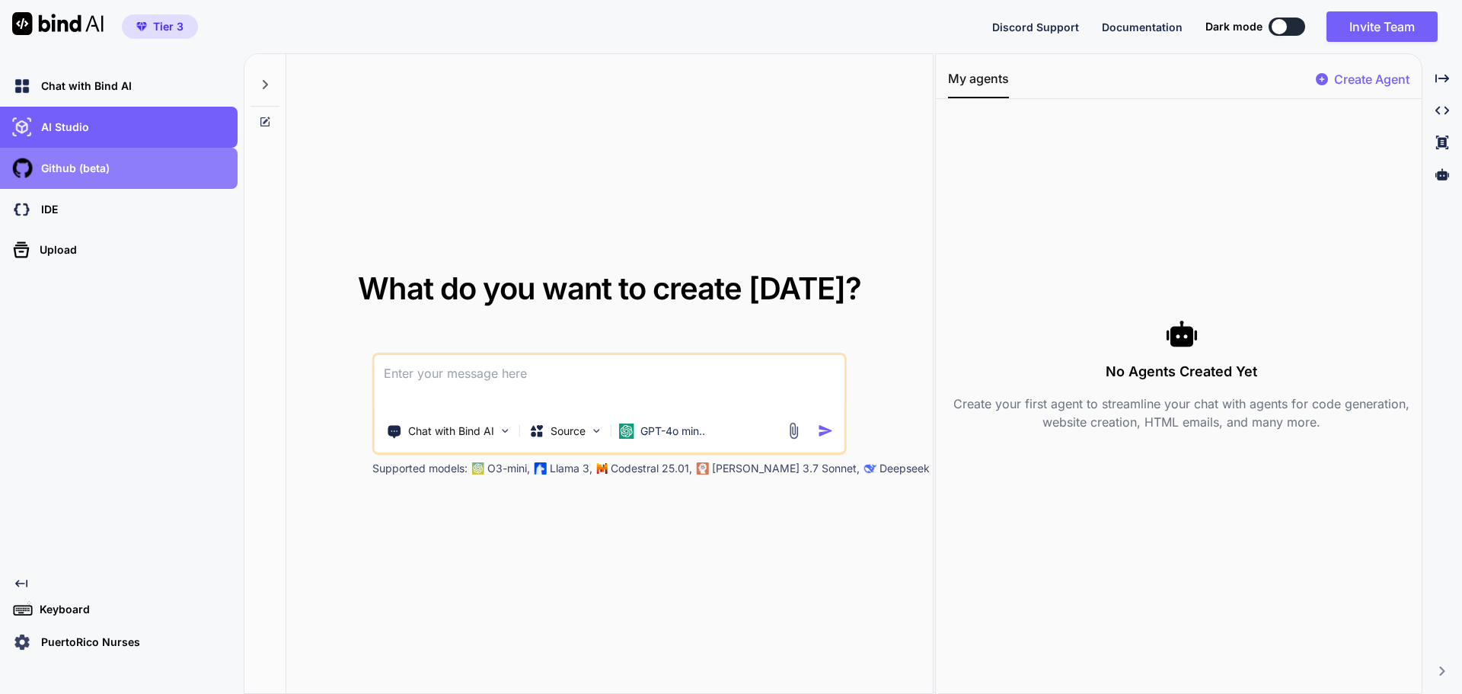
click at [69, 168] on p "Github (beta)" at bounding box center [72, 168] width 75 height 15
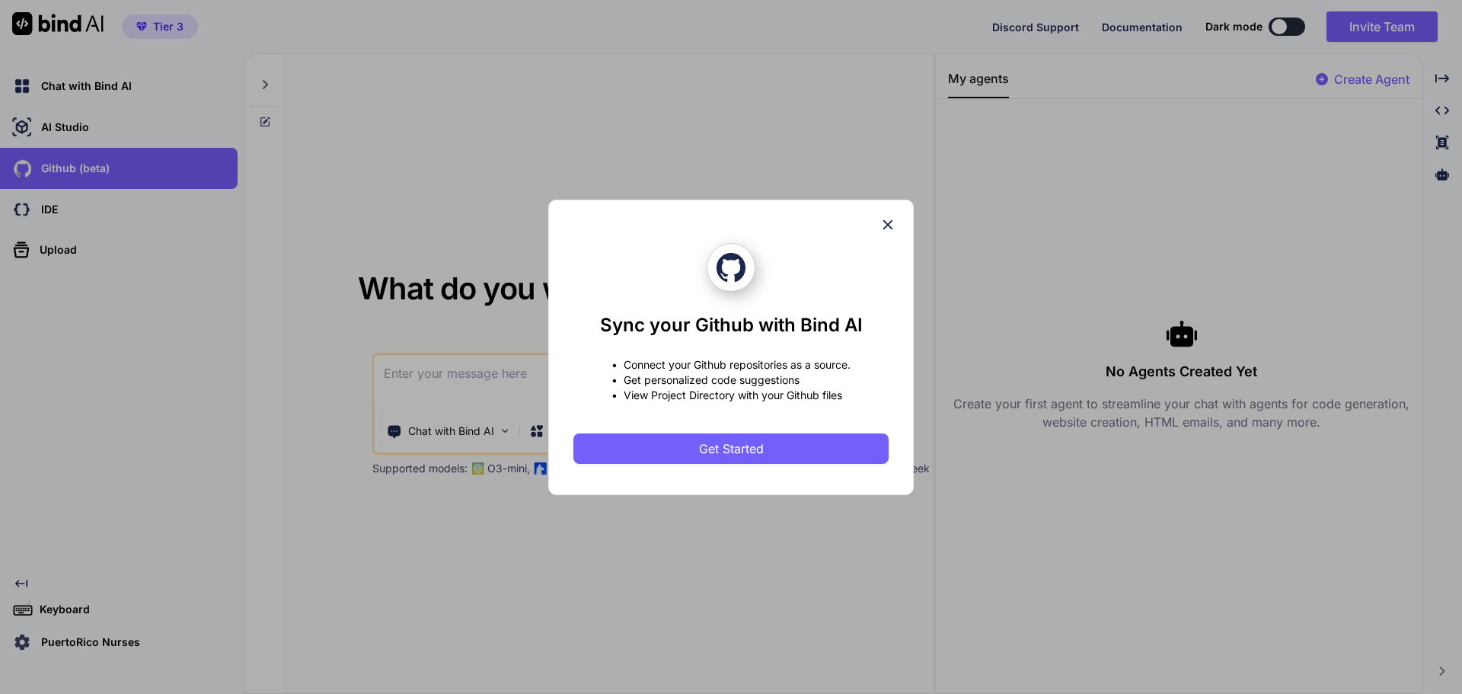
click at [50, 209] on div "Sync your Github with Bind AI • Connect your Github repositories as a source. •…" at bounding box center [731, 347] width 1462 height 694
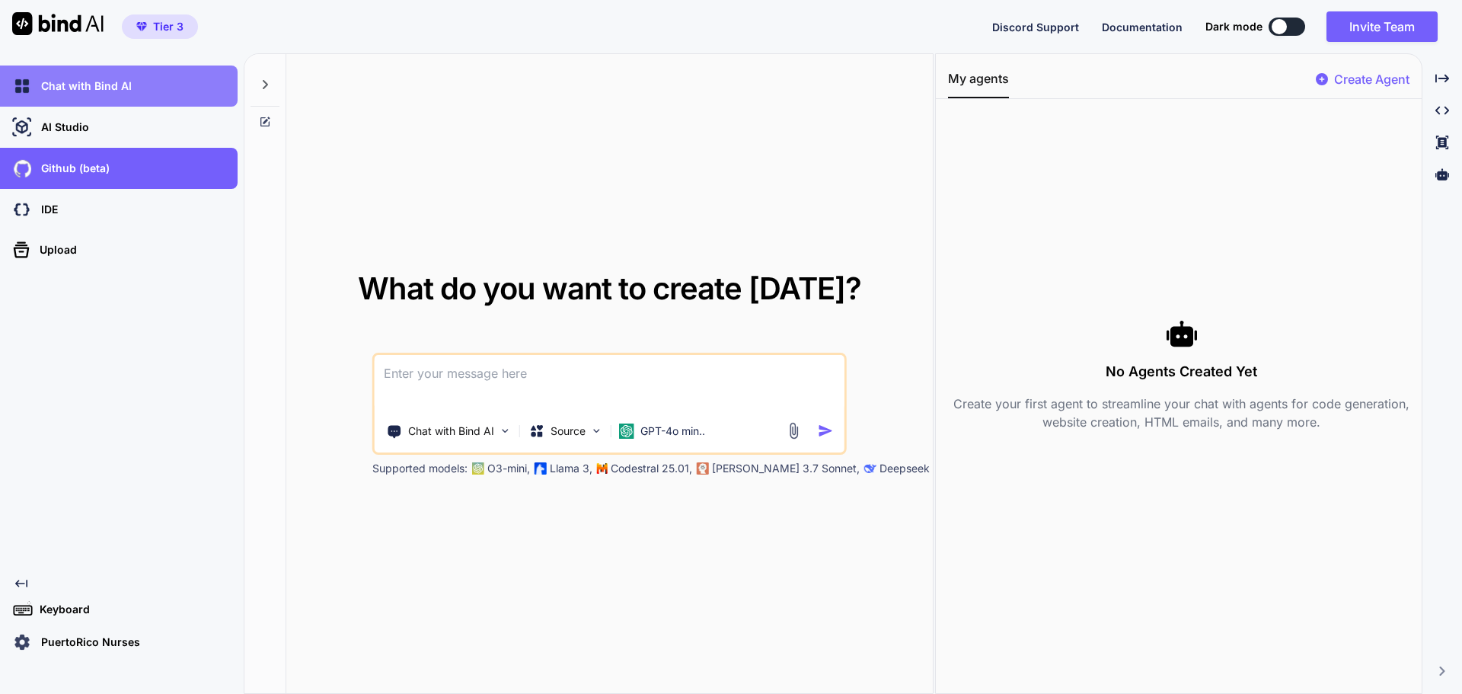
click at [62, 83] on p "Chat with Bind AI" at bounding box center [83, 85] width 97 height 15
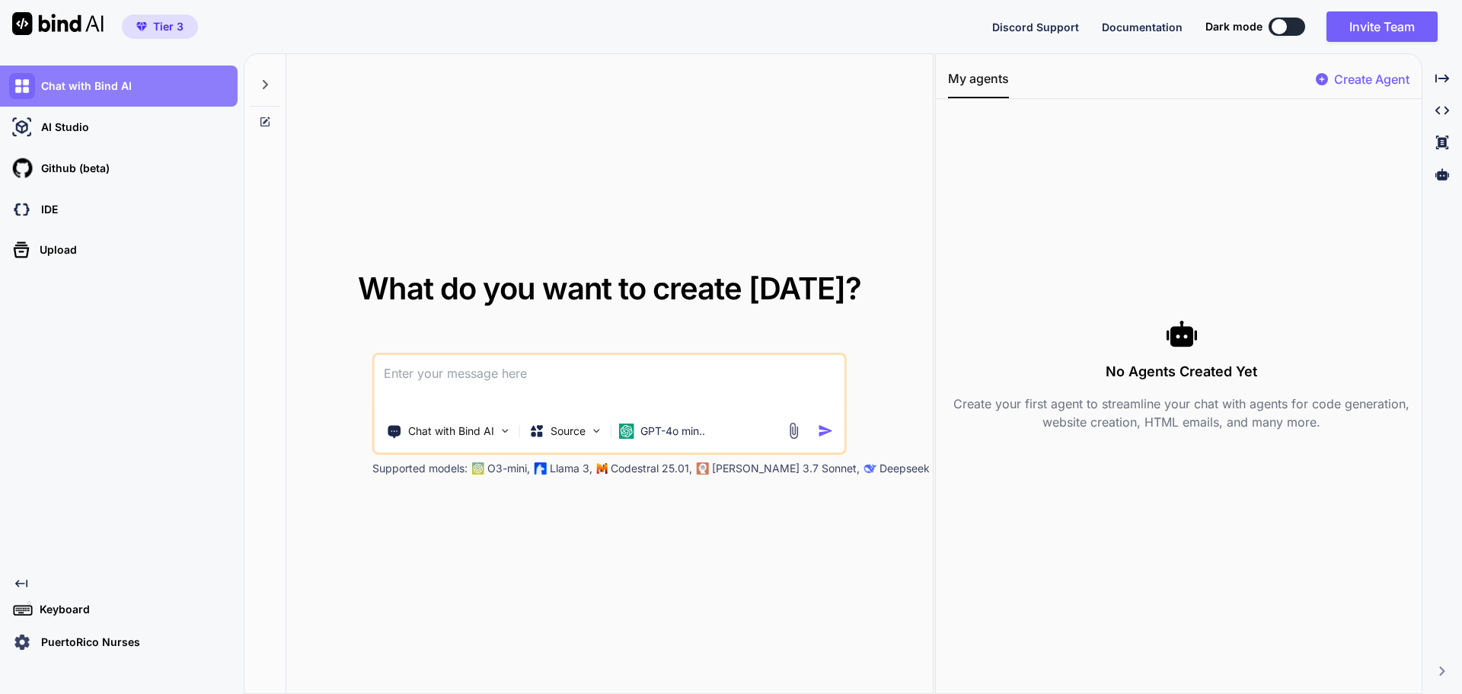
click at [18, 88] on img at bounding box center [22, 86] width 26 height 26
click at [28, 25] on img at bounding box center [57, 23] width 91 height 23
click at [62, 26] on img at bounding box center [57, 23] width 91 height 23
click at [63, 28] on img at bounding box center [57, 23] width 91 height 23
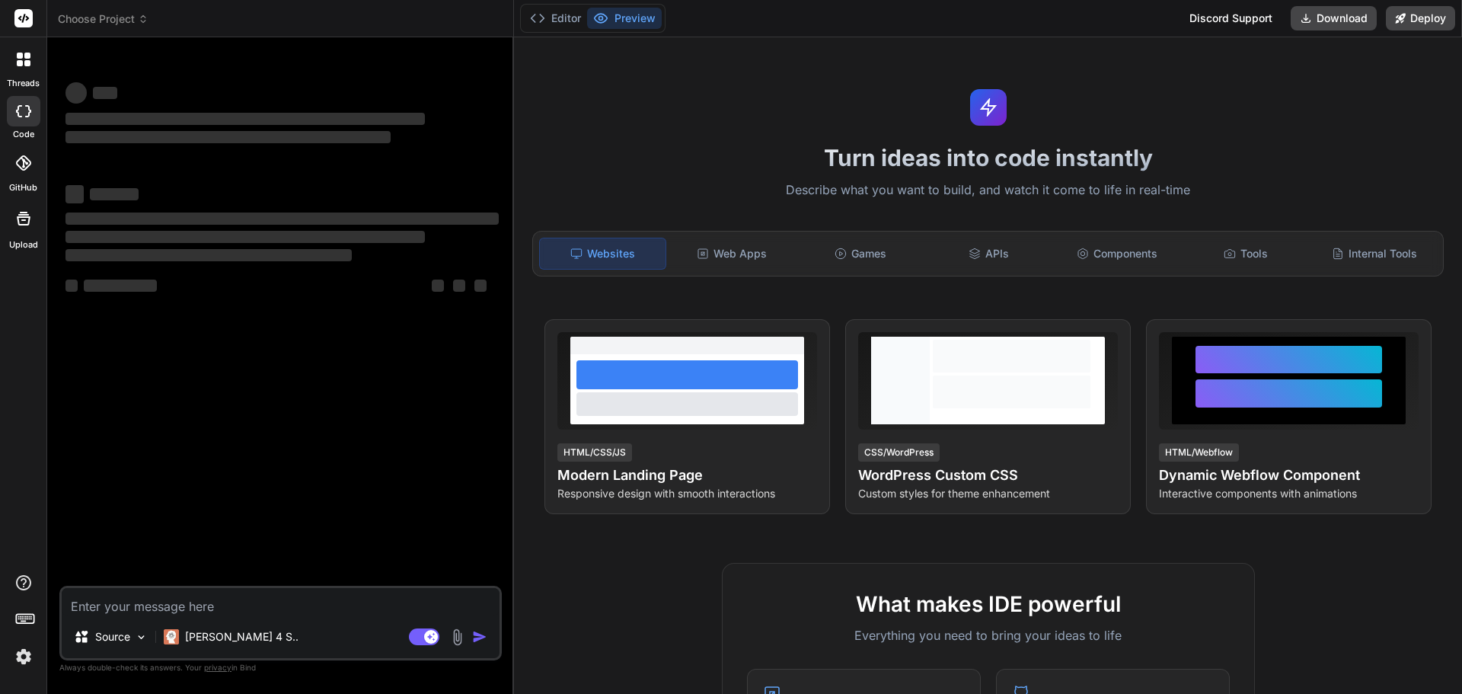
click at [90, 15] on span "Choose Project" at bounding box center [103, 18] width 91 height 15
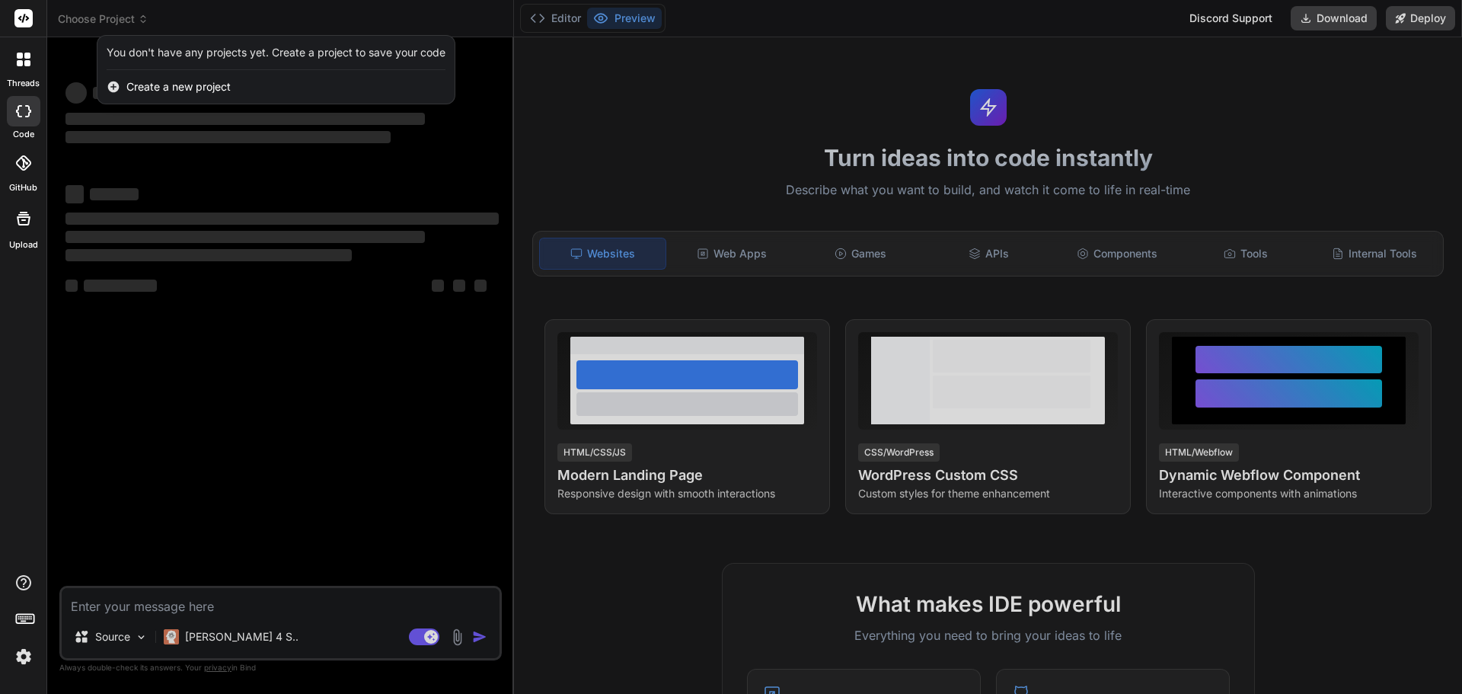
click at [90, 15] on div at bounding box center [731, 347] width 1462 height 694
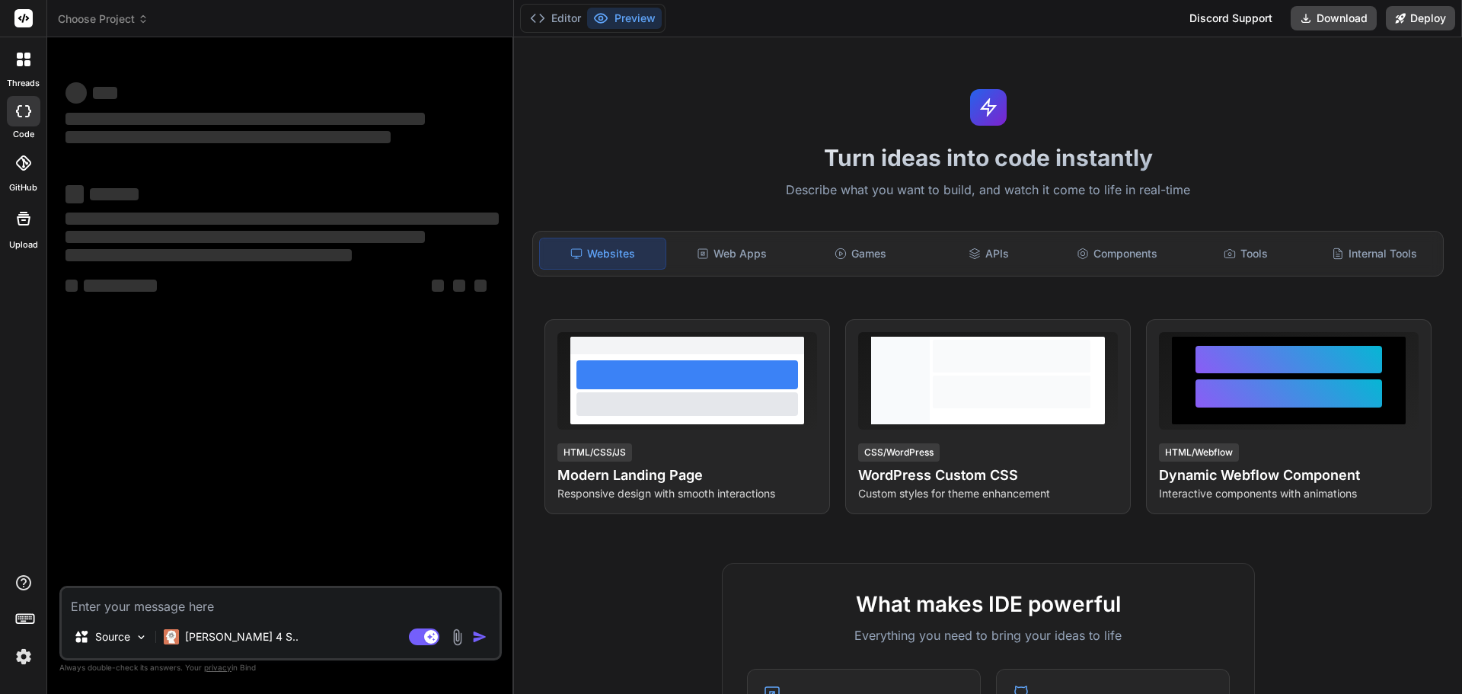
click at [25, 18] on rect at bounding box center [23, 18] width 18 height 18
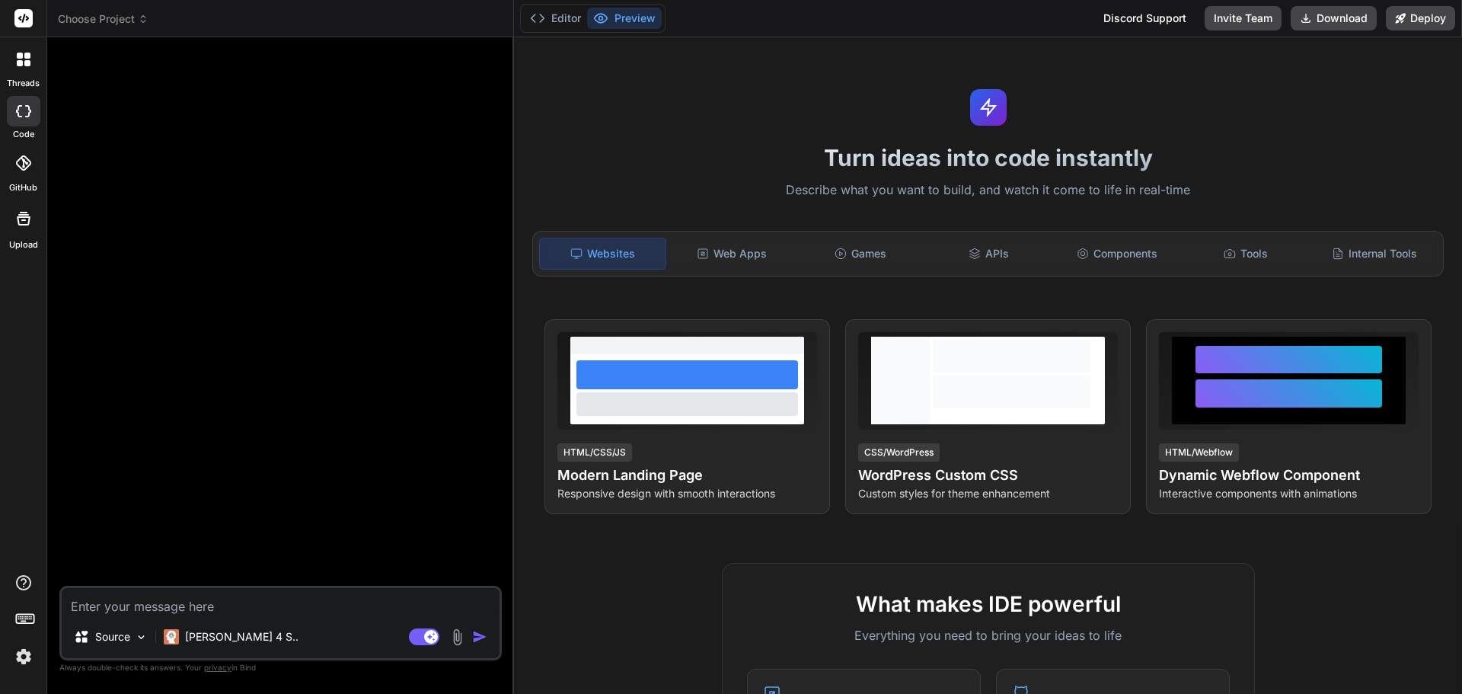
type textarea "x"
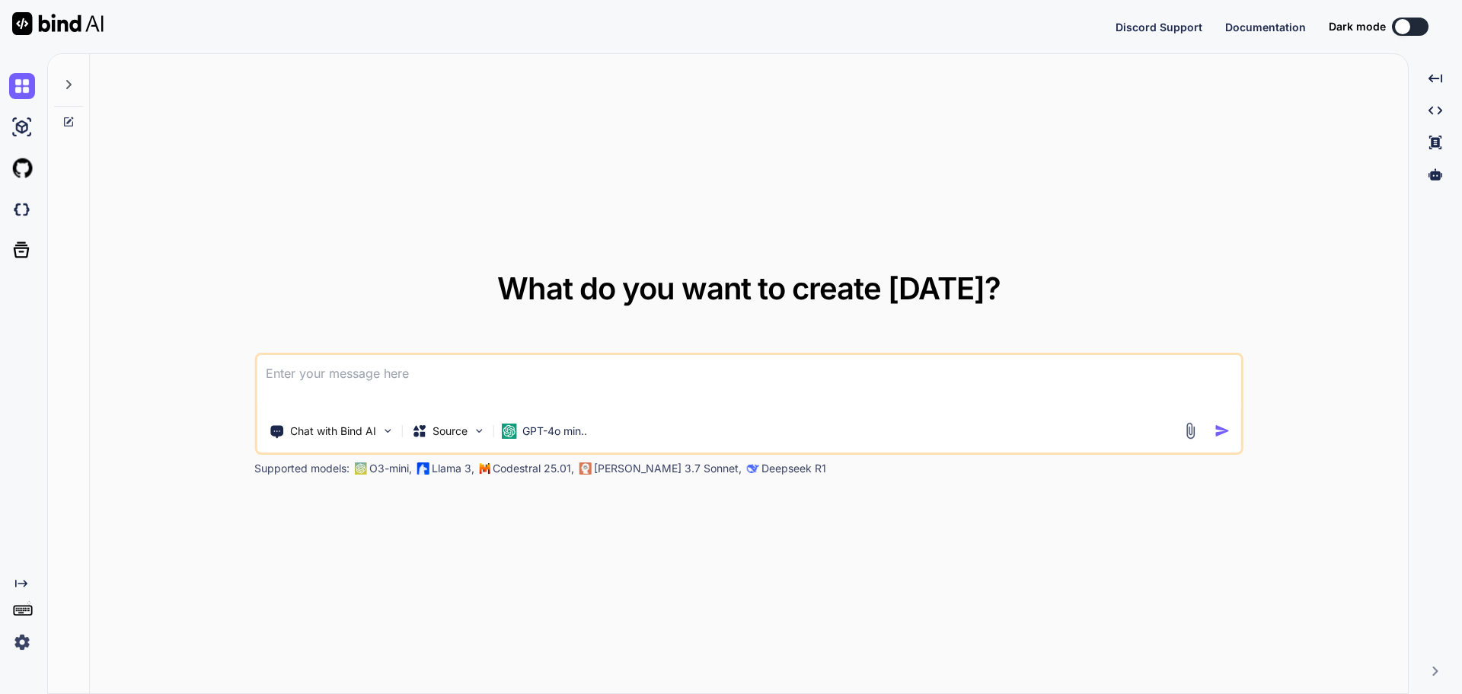
click at [81, 19] on img at bounding box center [57, 23] width 91 height 23
click at [65, 88] on icon at bounding box center [68, 84] width 12 height 12
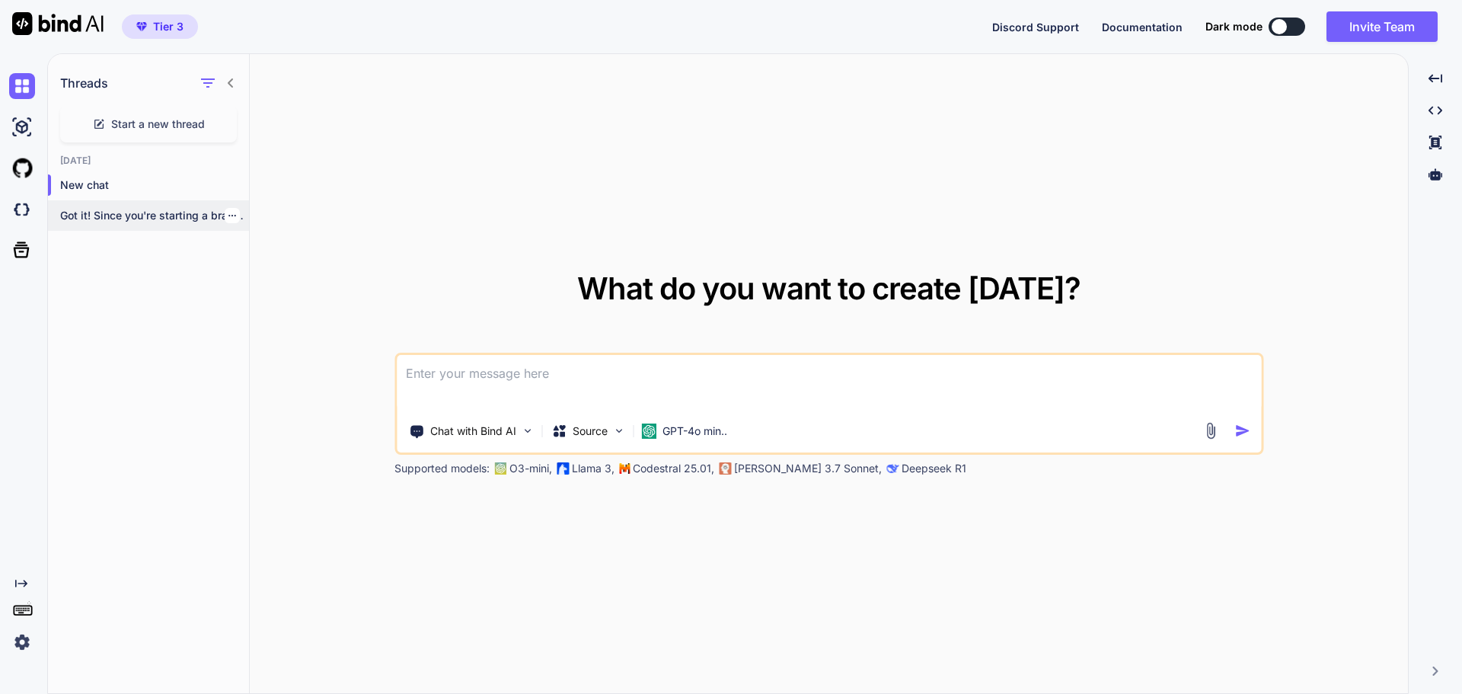
click at [110, 214] on p "Got it! Since you're starting a brand..." at bounding box center [154, 215] width 189 height 15
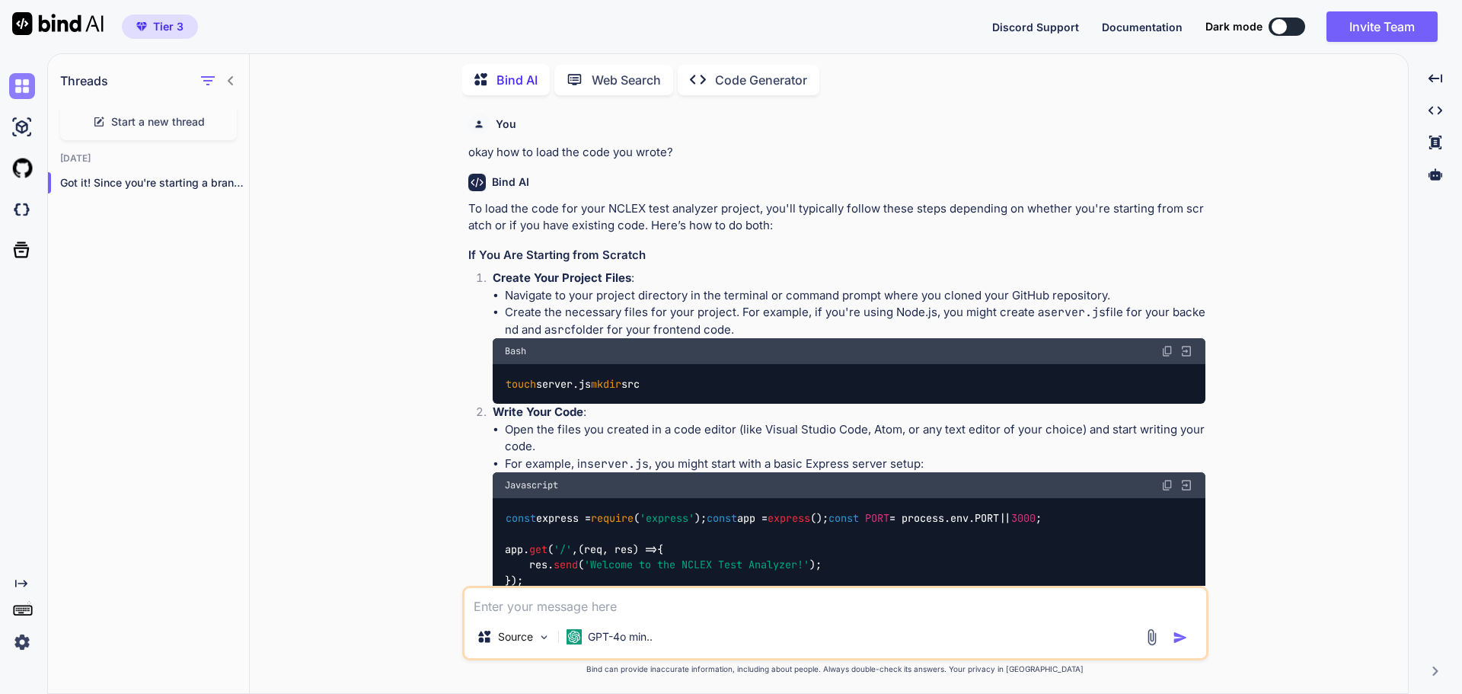
click at [18, 88] on img at bounding box center [22, 86] width 26 height 26
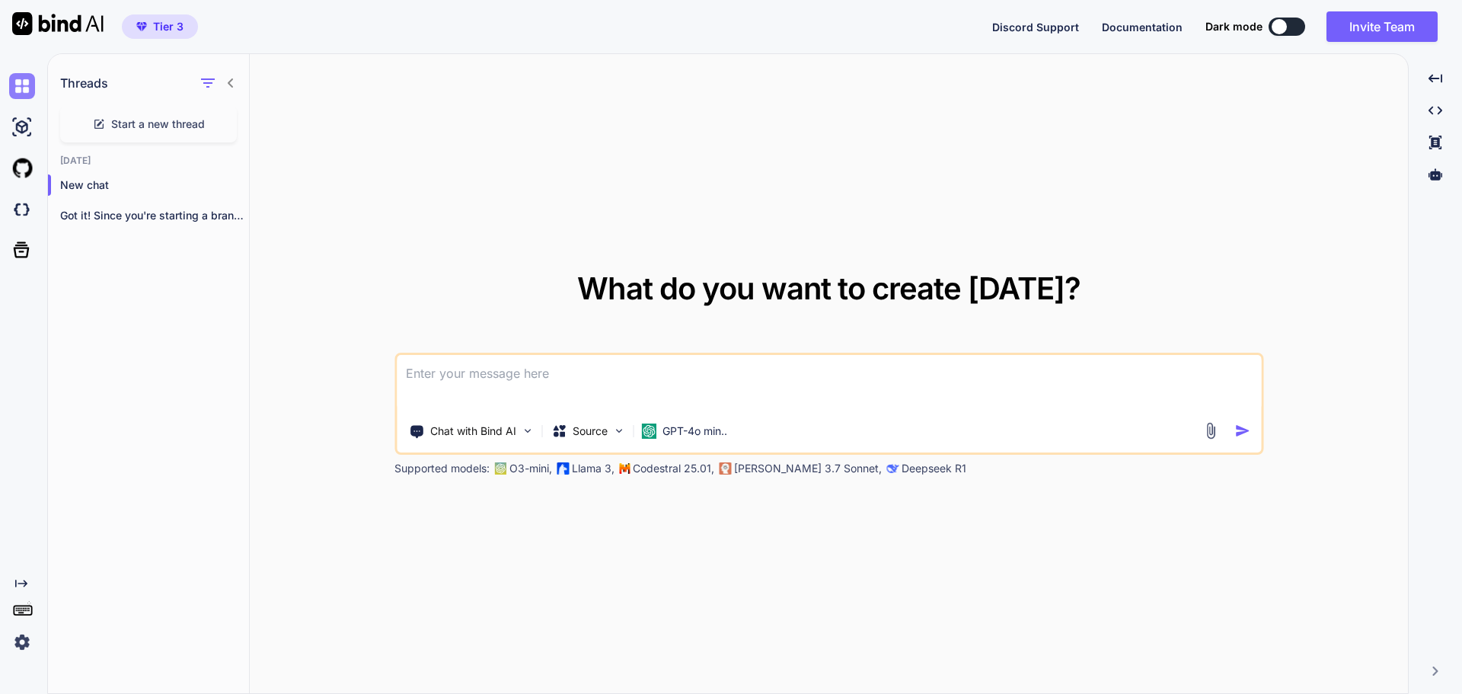
type textarea "x"
click at [25, 218] on img at bounding box center [22, 209] width 26 height 26
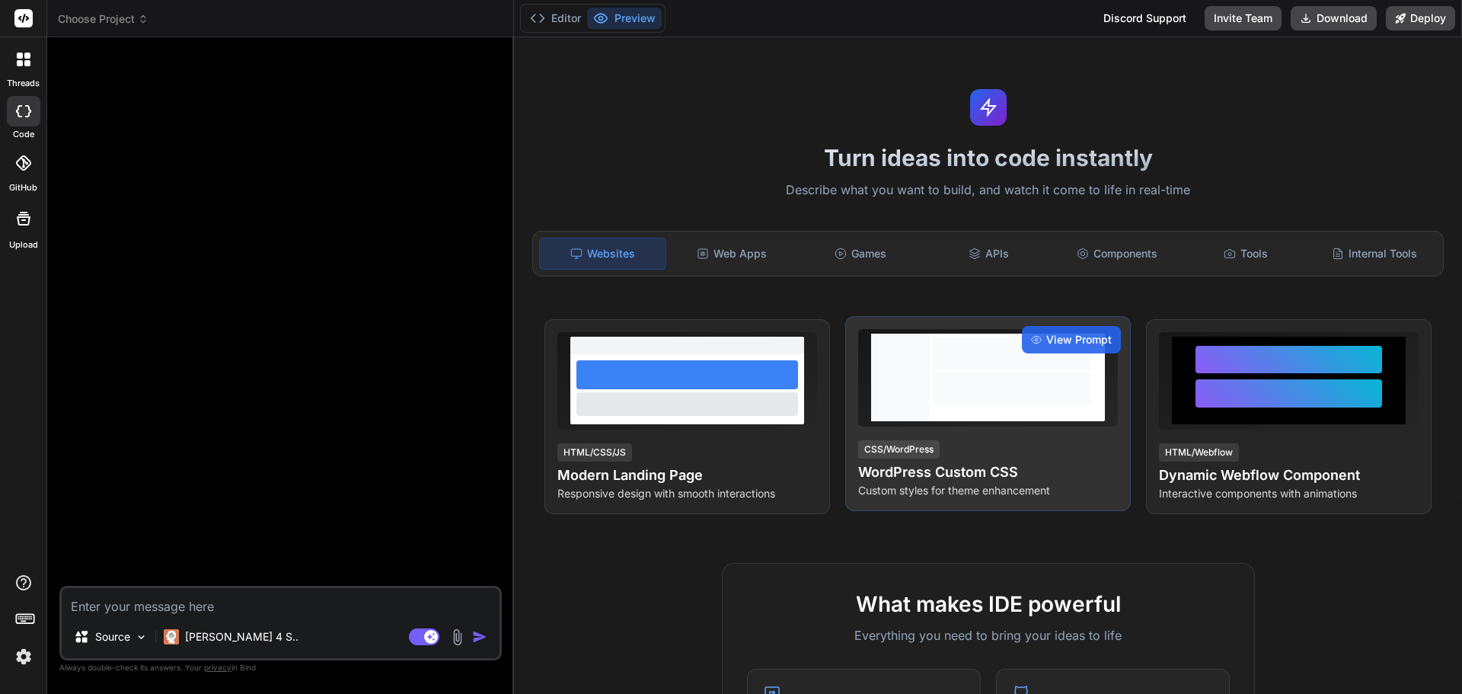
type textarea "x"
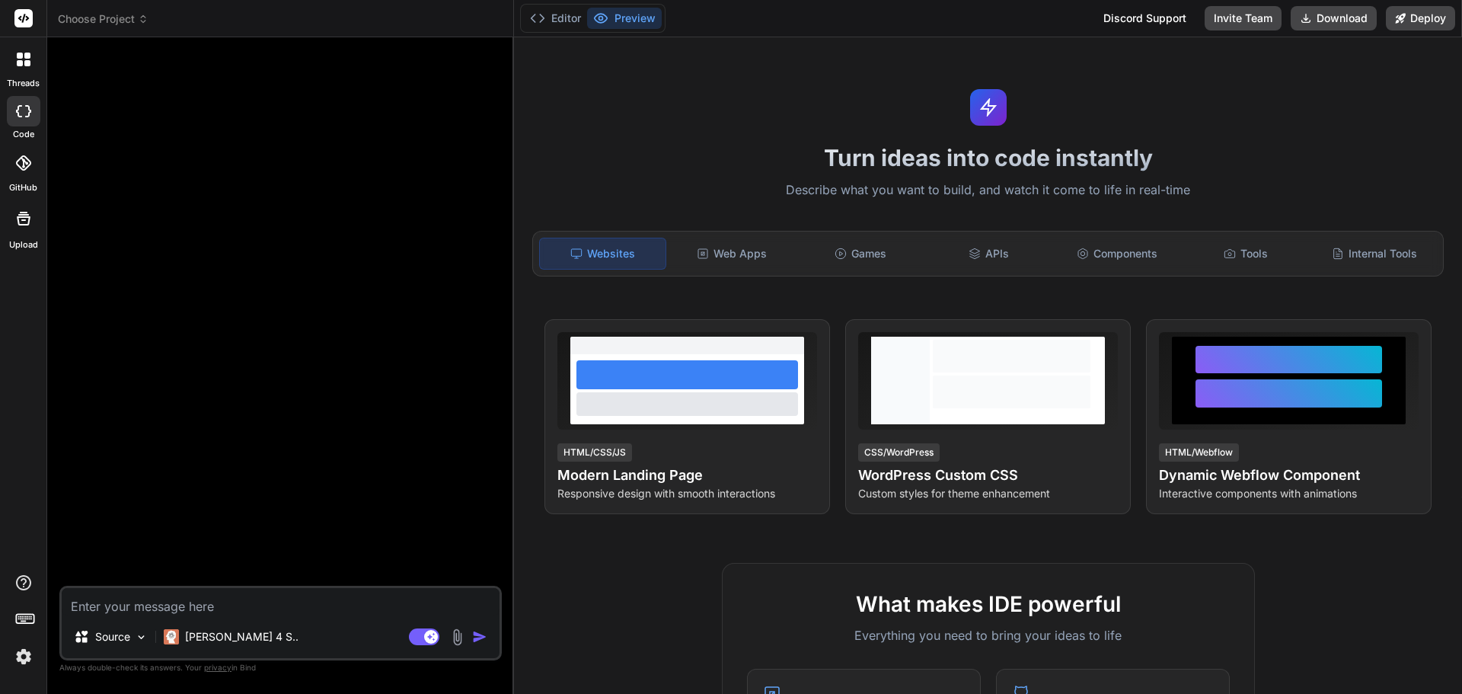
click at [137, 21] on span "Choose Project" at bounding box center [103, 18] width 91 height 15
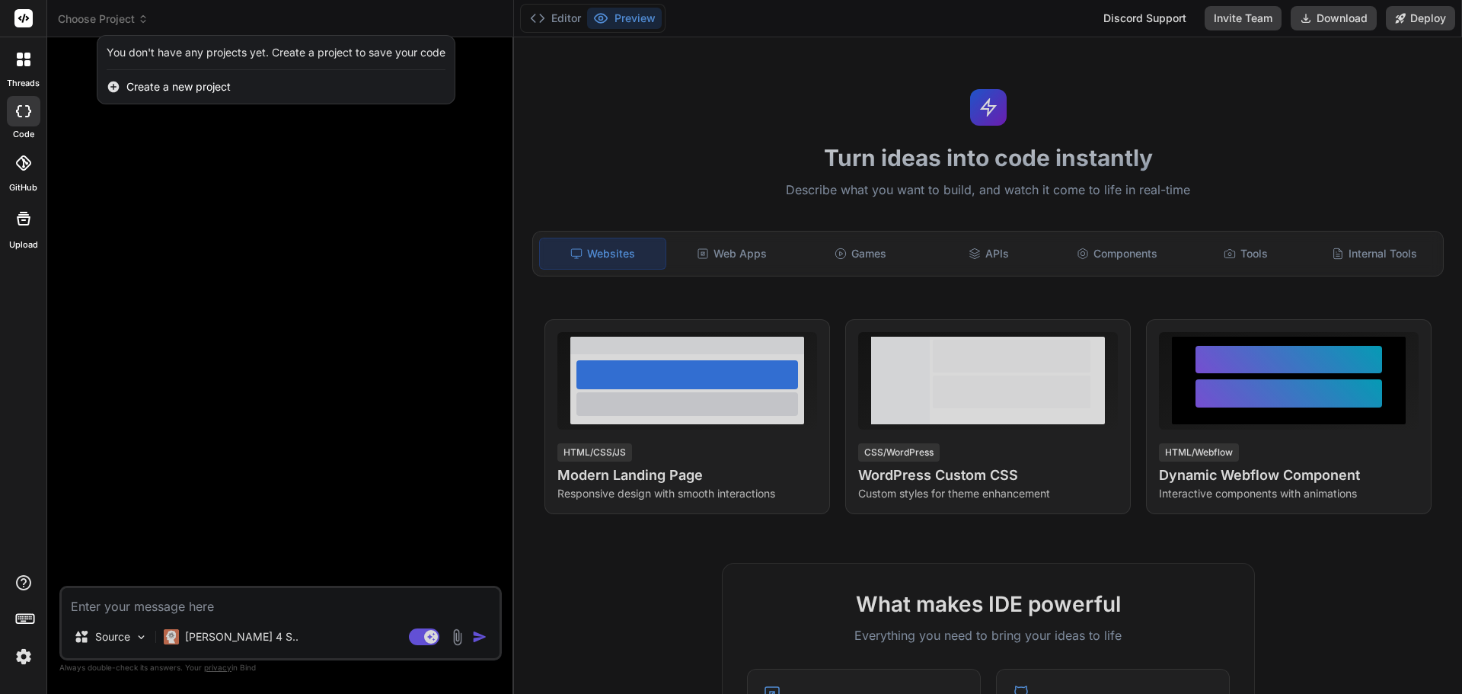
click at [174, 81] on span "Create a new project" at bounding box center [178, 86] width 104 height 15
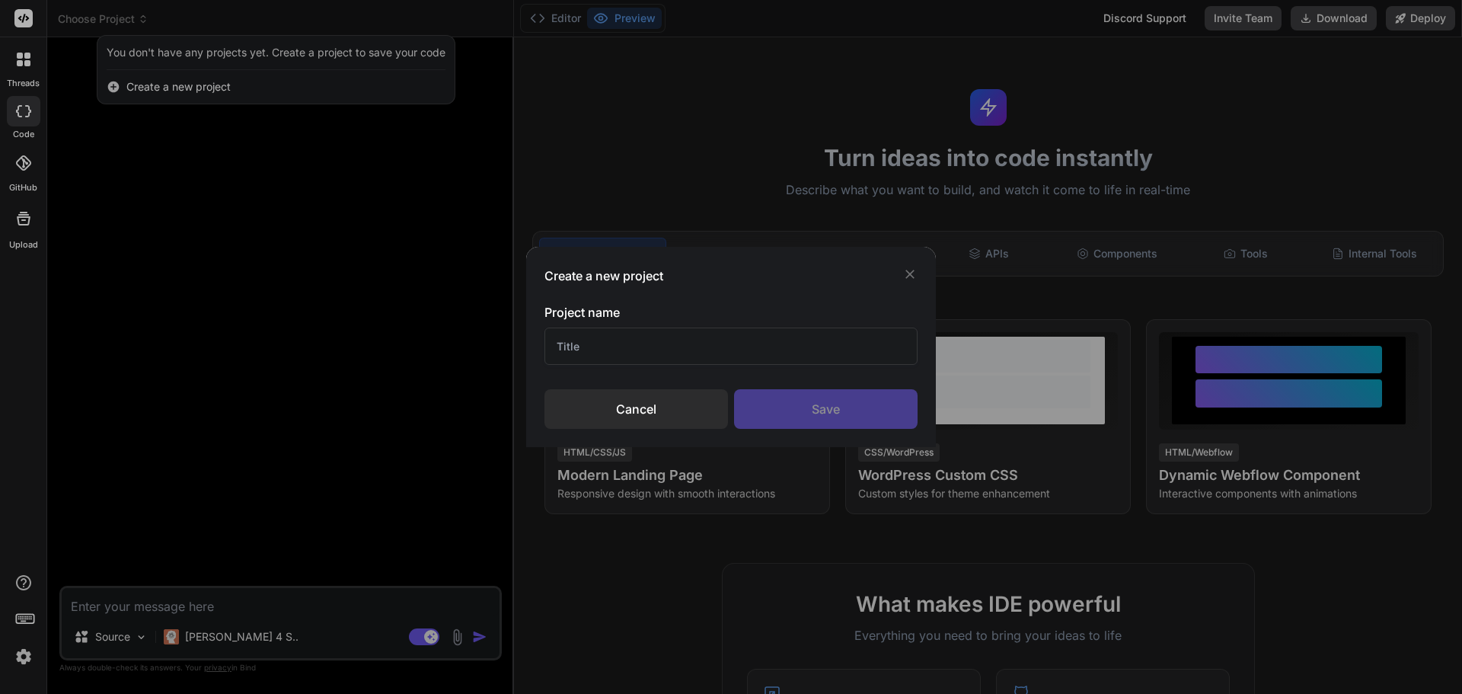
click at [665, 354] on input "text" at bounding box center [730, 345] width 373 height 37
type input "N"
type input "Pharmacology Archemia"
click at [788, 400] on div "Save" at bounding box center [826, 409] width 184 height 40
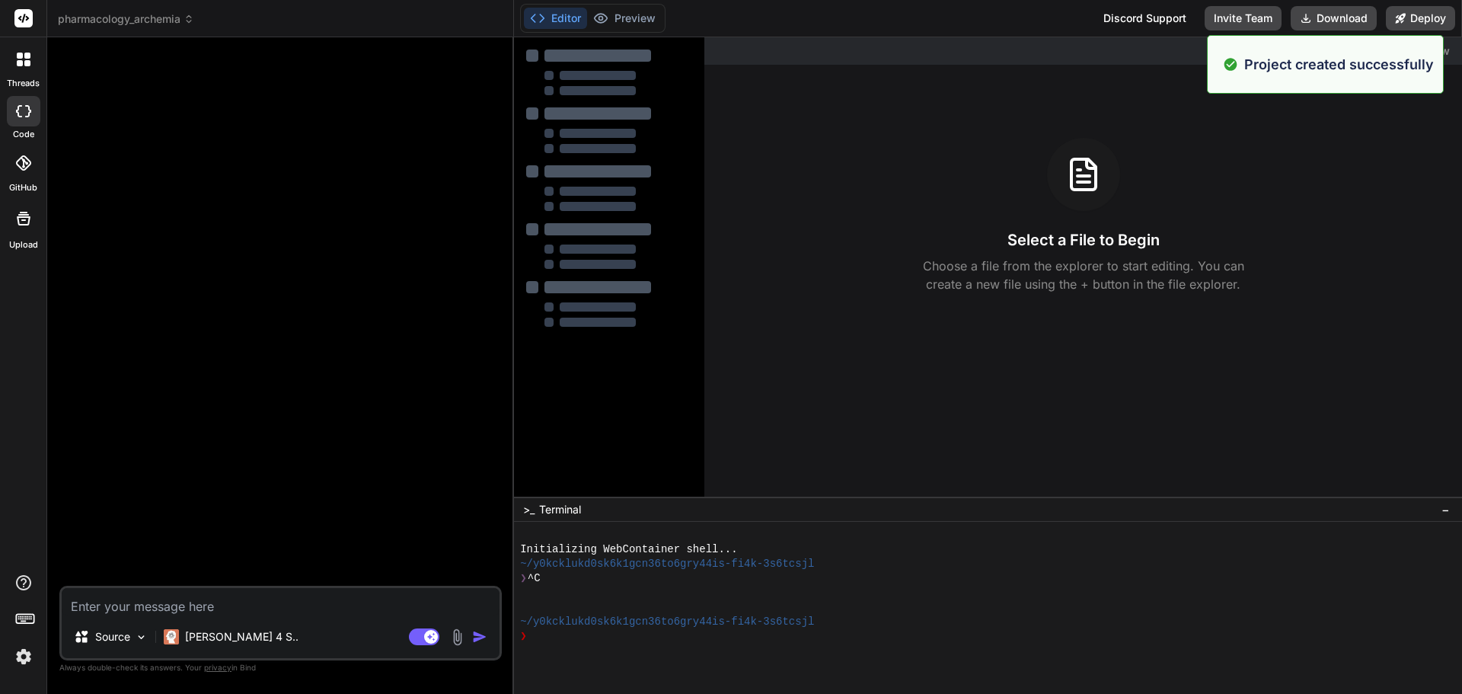
type textarea "x"
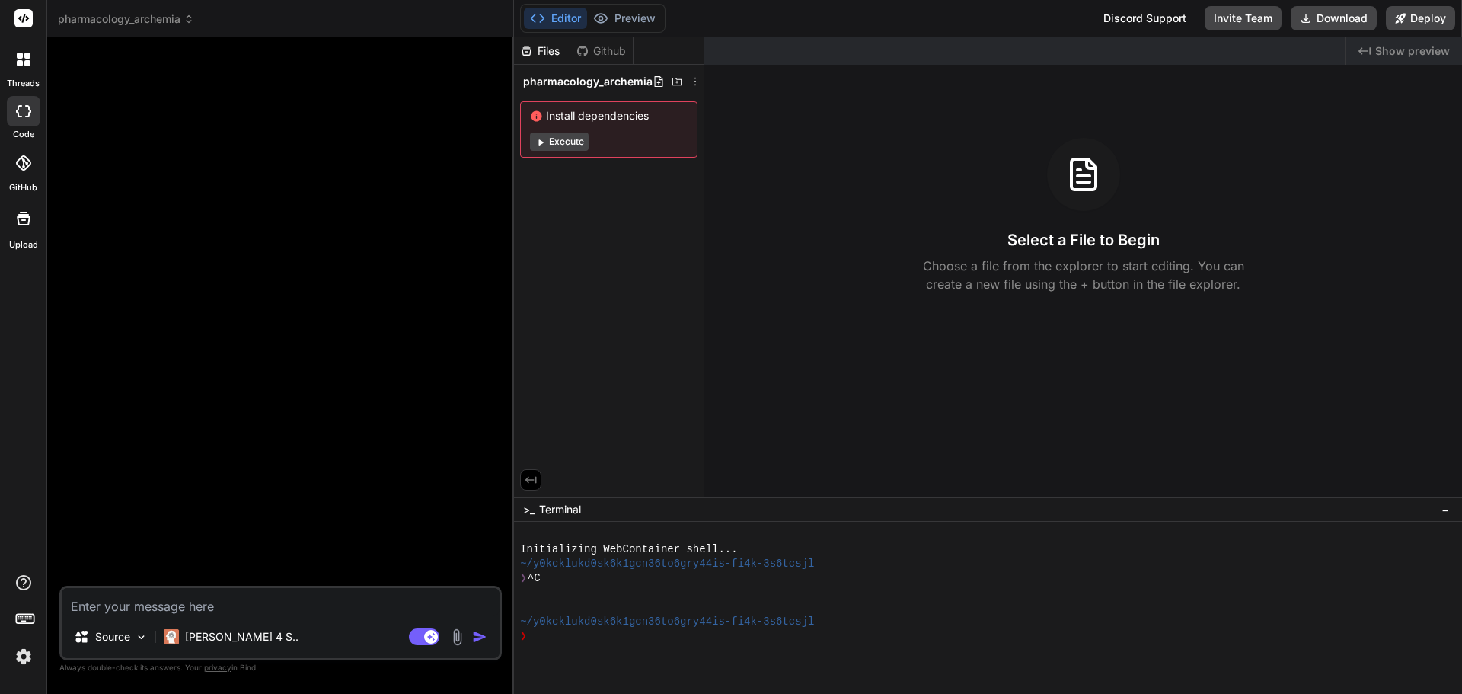
click at [131, 608] on textarea at bounding box center [281, 601] width 438 height 27
type textarea "c"
type textarea "x"
type textarea "cr"
type textarea "x"
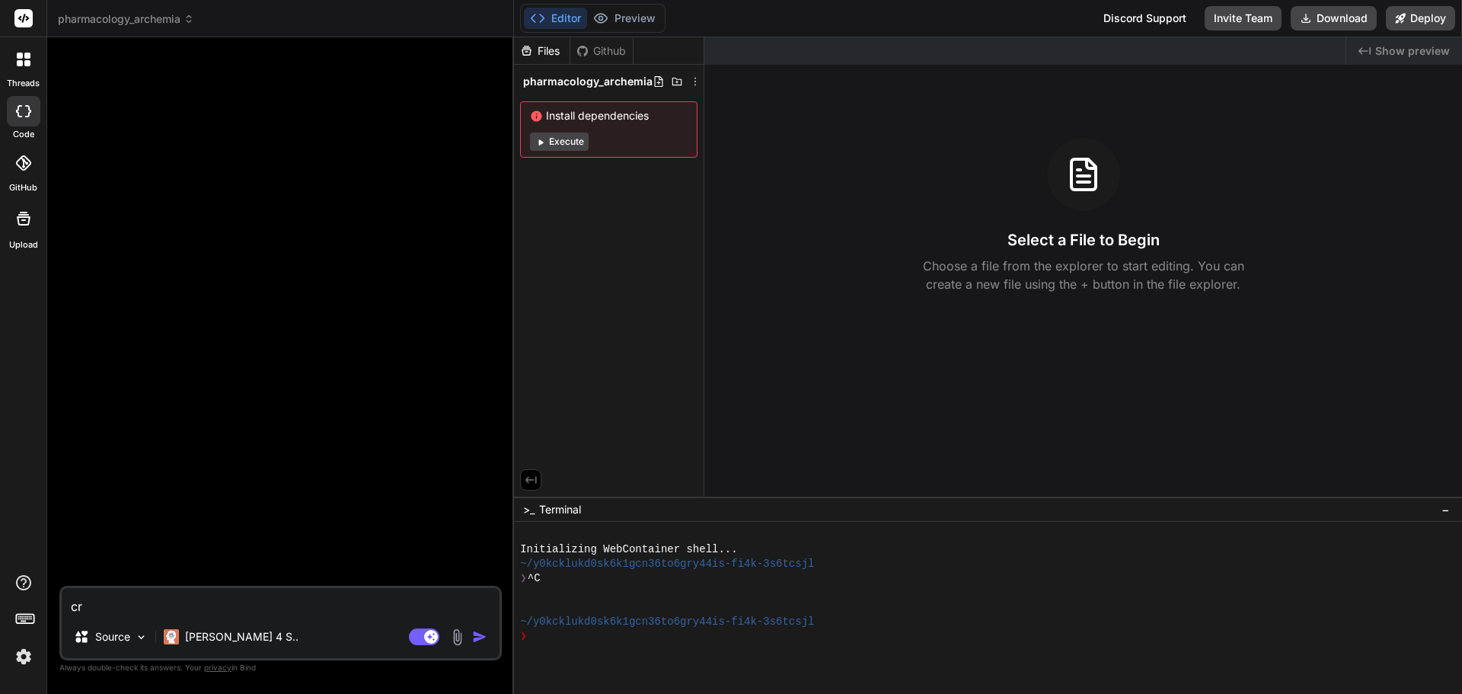
type textarea "cre"
type textarea "x"
type textarea "crea"
type textarea "x"
type textarea "creat"
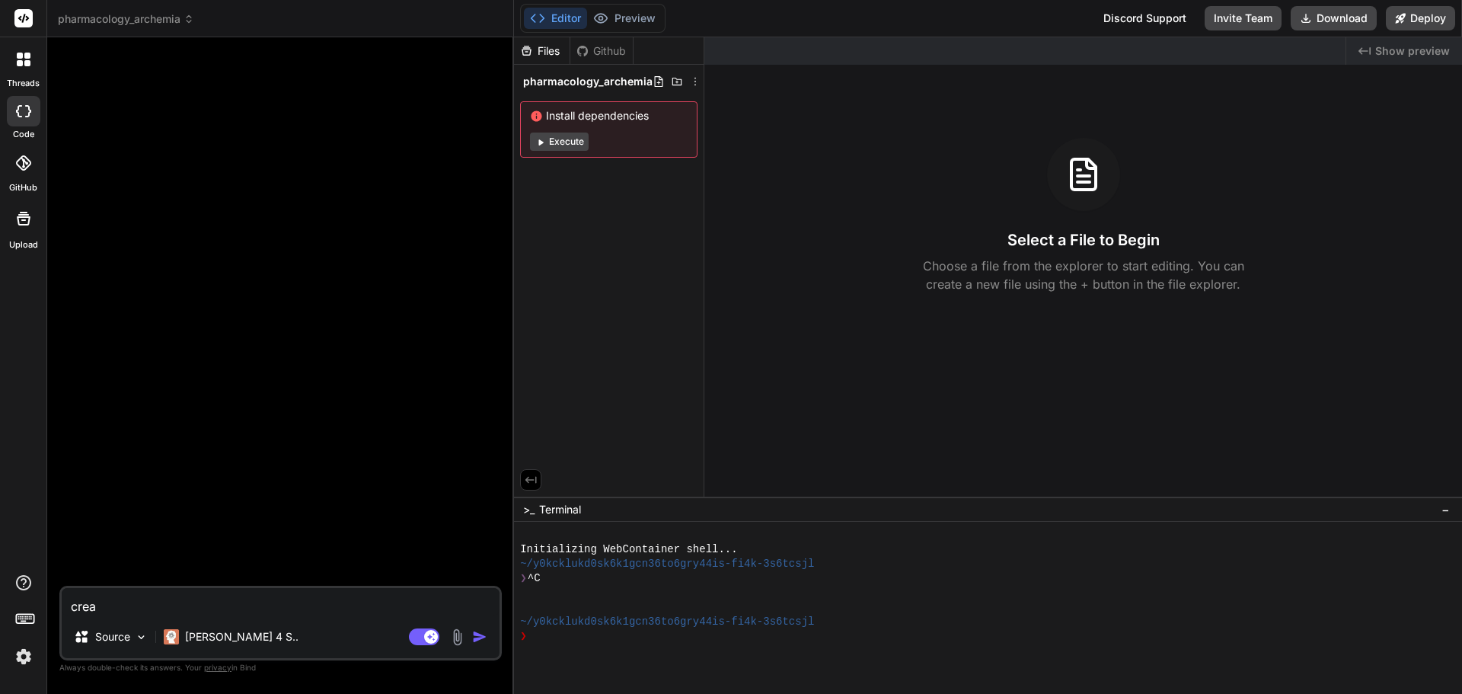
type textarea "x"
type textarea "create"
type textarea "x"
type textarea "create"
type textarea "x"
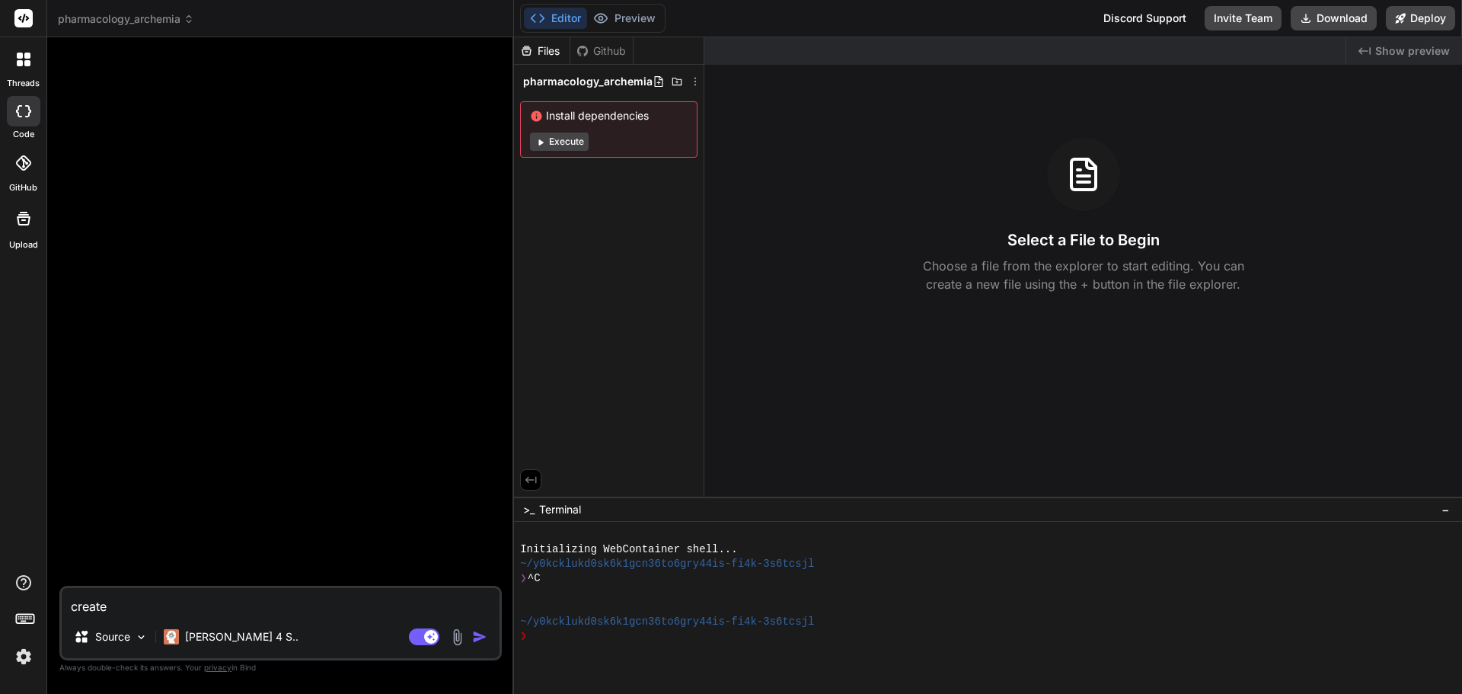
type textarea "create a"
type textarea "x"
type textarea "create an"
type textarea "x"
type textarea "create an"
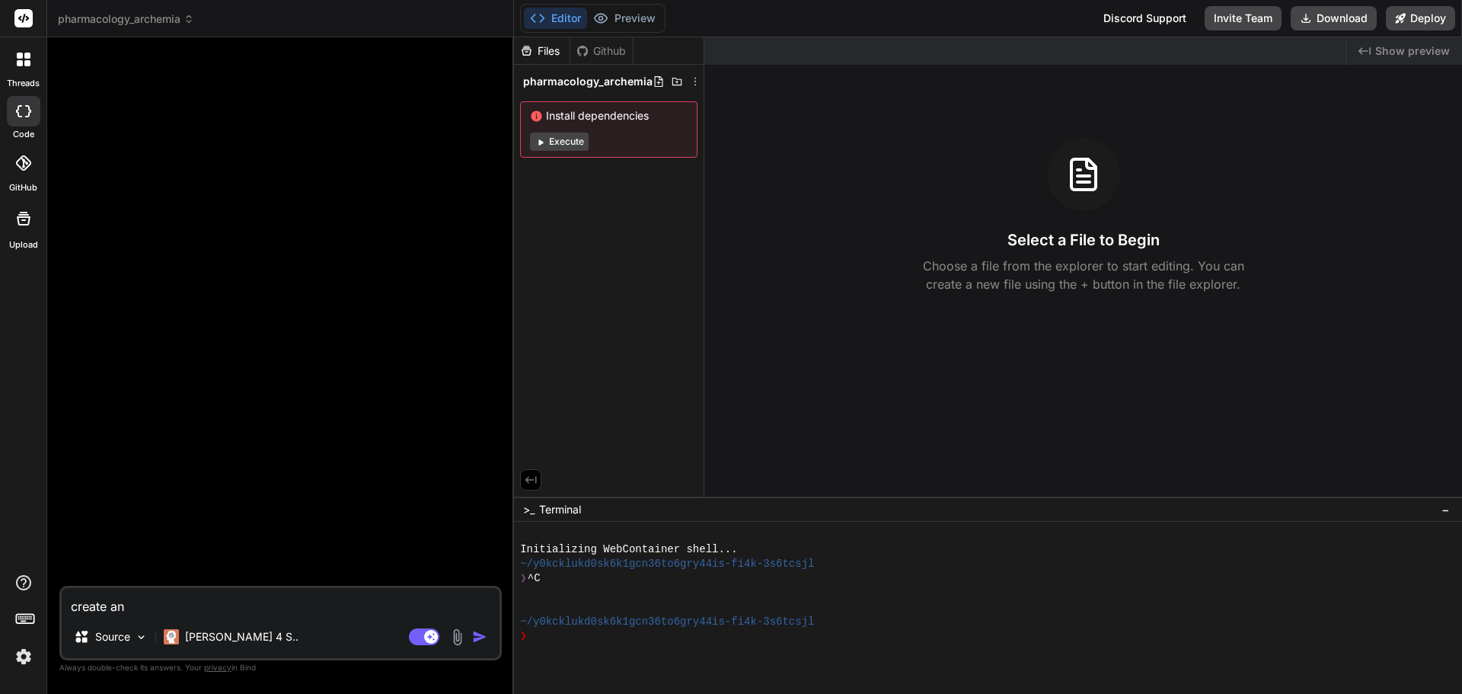
type textarea "x"
type textarea "create an N"
type textarea "x"
type textarea "create an NC"
type textarea "x"
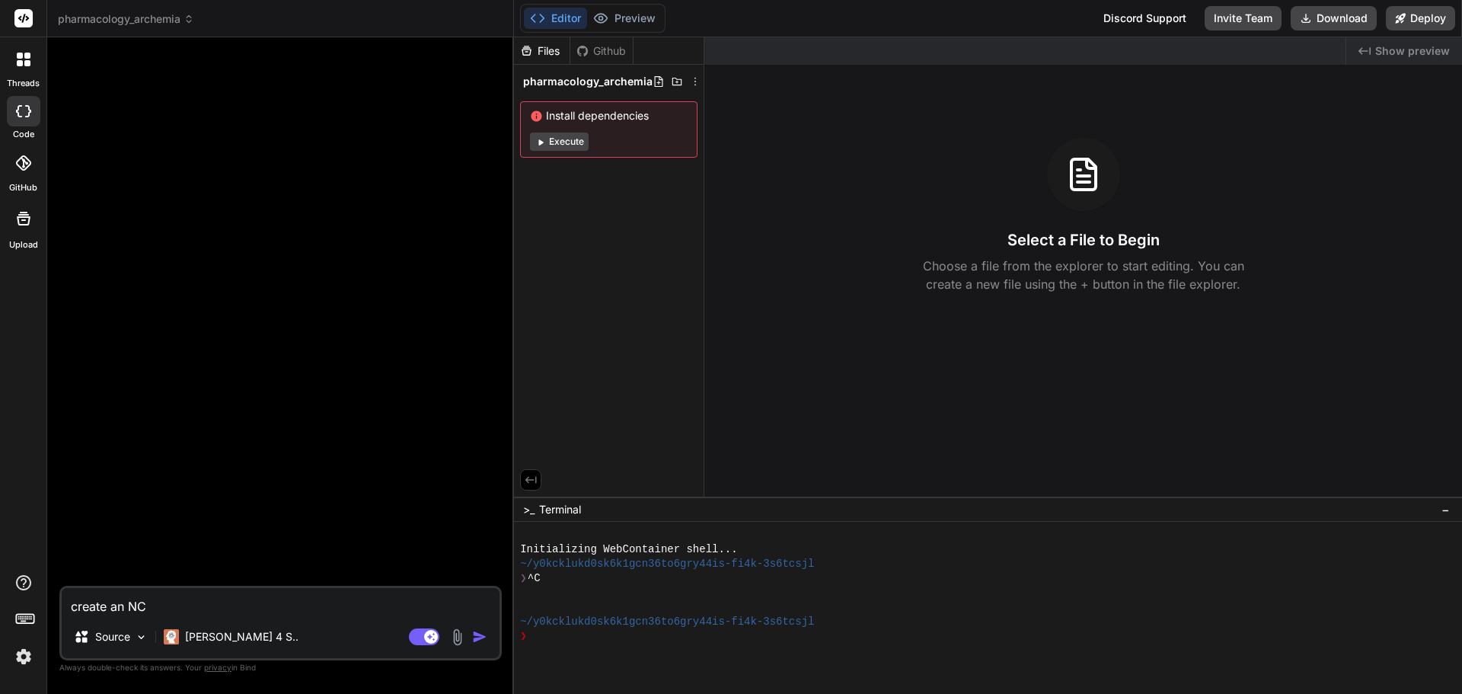
type textarea "create an NCL"
type textarea "x"
type textarea "create an NCLE"
type textarea "x"
type textarea "create an NCLEX"
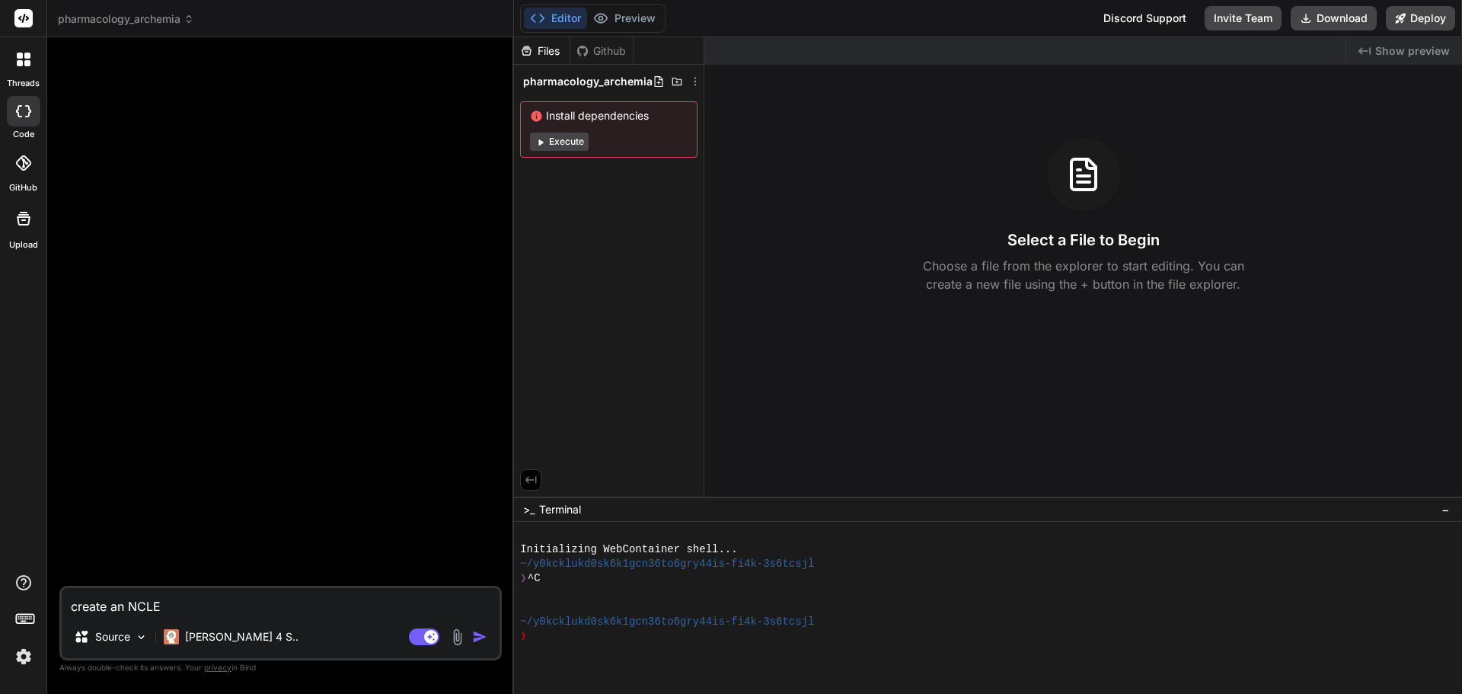
type textarea "x"
type textarea "create an NCLEX"
type textarea "x"
type textarea "create an NCLEX p"
type textarea "x"
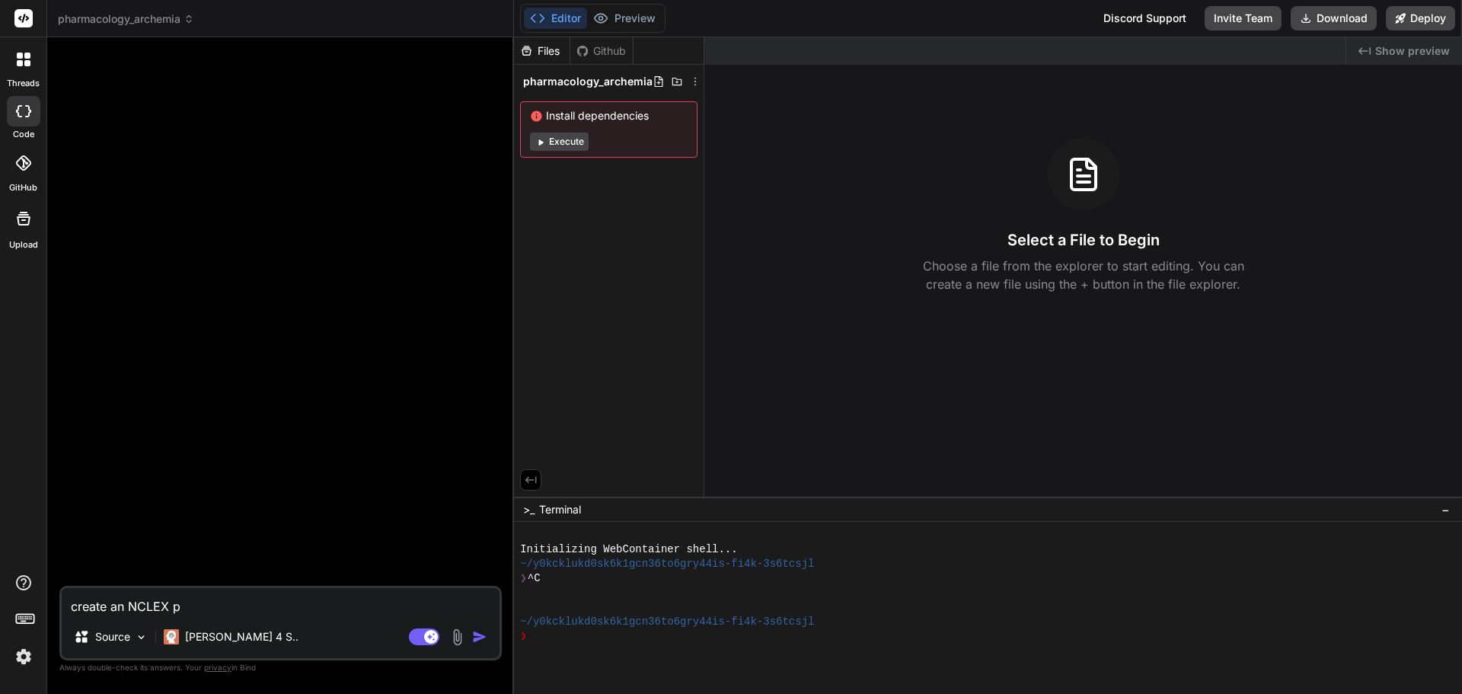
type textarea "create an NCLEX pa"
type textarea "x"
type textarea "create an NCLEX p"
type textarea "x"
type textarea "create an NCLEX ph"
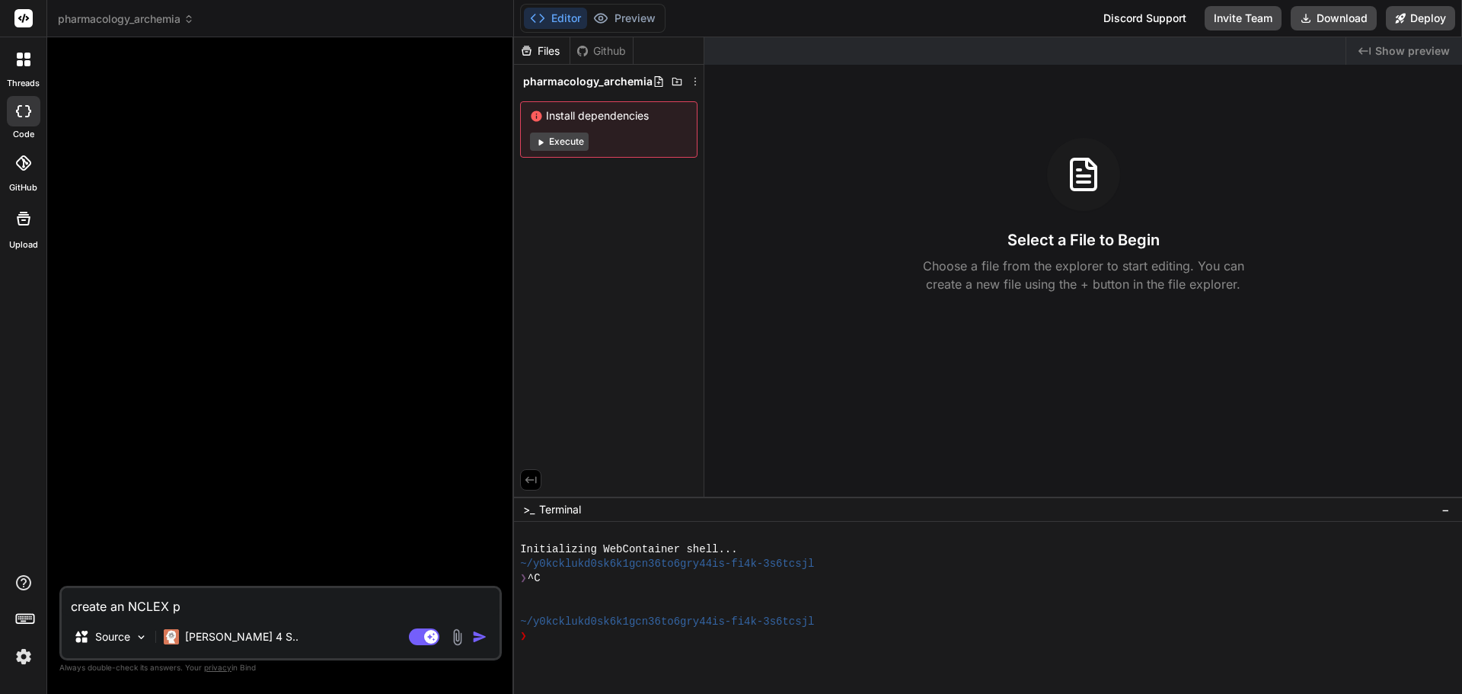
type textarea "x"
type textarea "create an NCLEX pha"
type textarea "x"
type textarea "create an NCLEX phar"
type textarea "x"
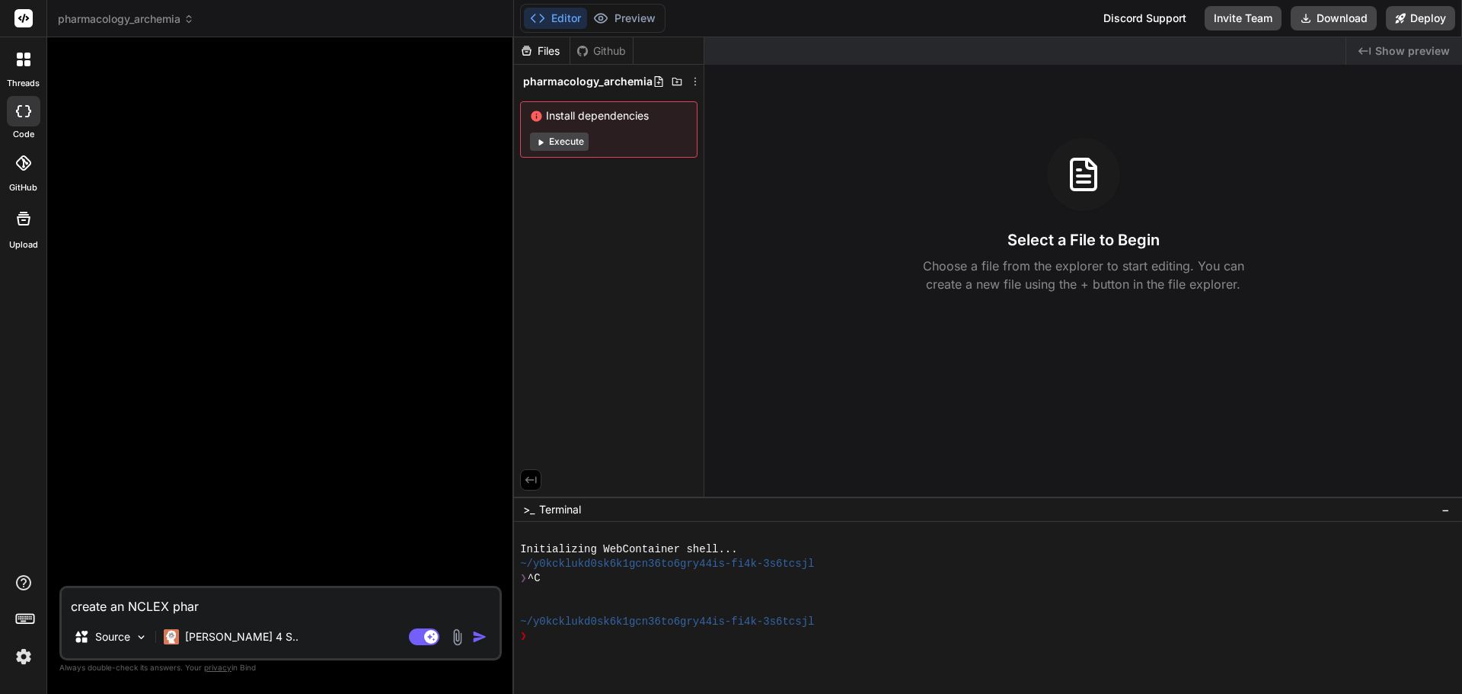
type textarea "create an NCLEX pharm"
type textarea "x"
type textarea "create an NCLEX pharma"
type textarea "x"
type textarea "create an NCLEX pharmav"
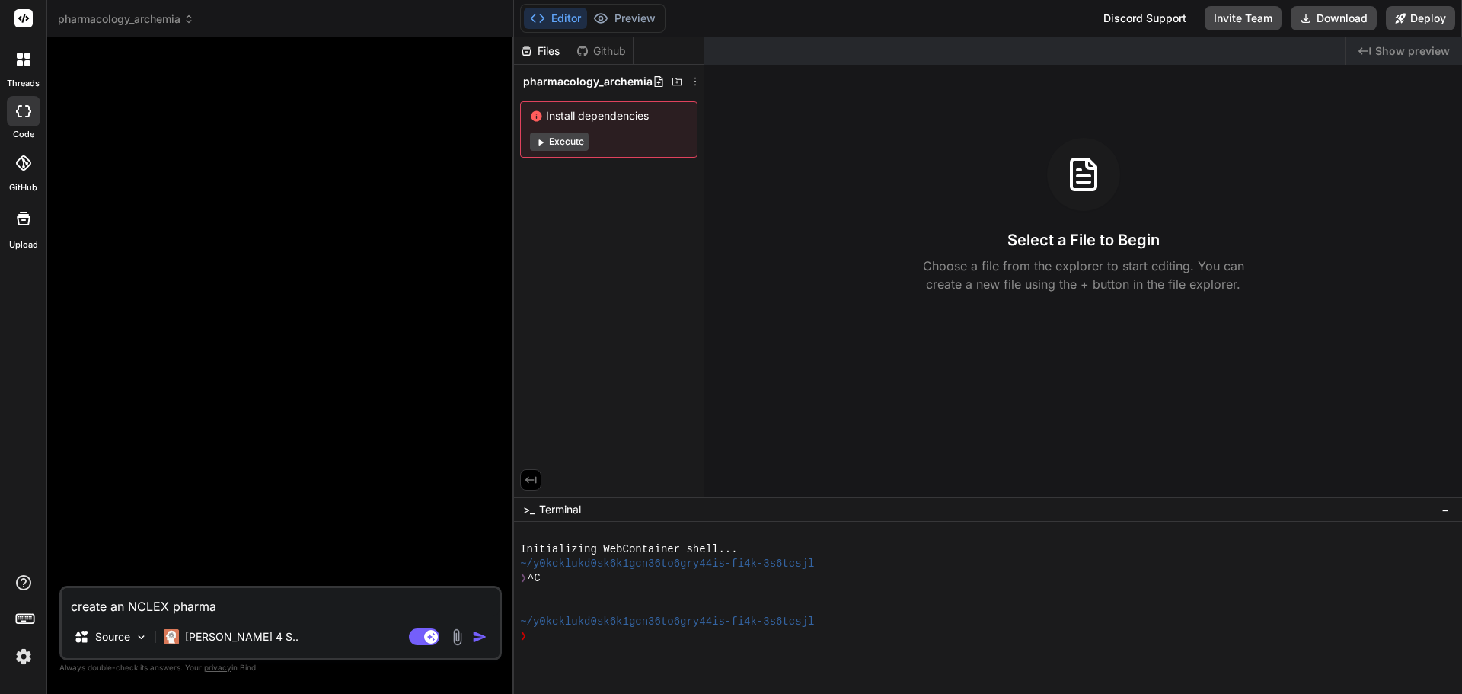
type textarea "x"
type textarea "create an NCLEX pharmavo"
type textarea "x"
type textarea "create an NCLEX pharmavol"
type textarea "x"
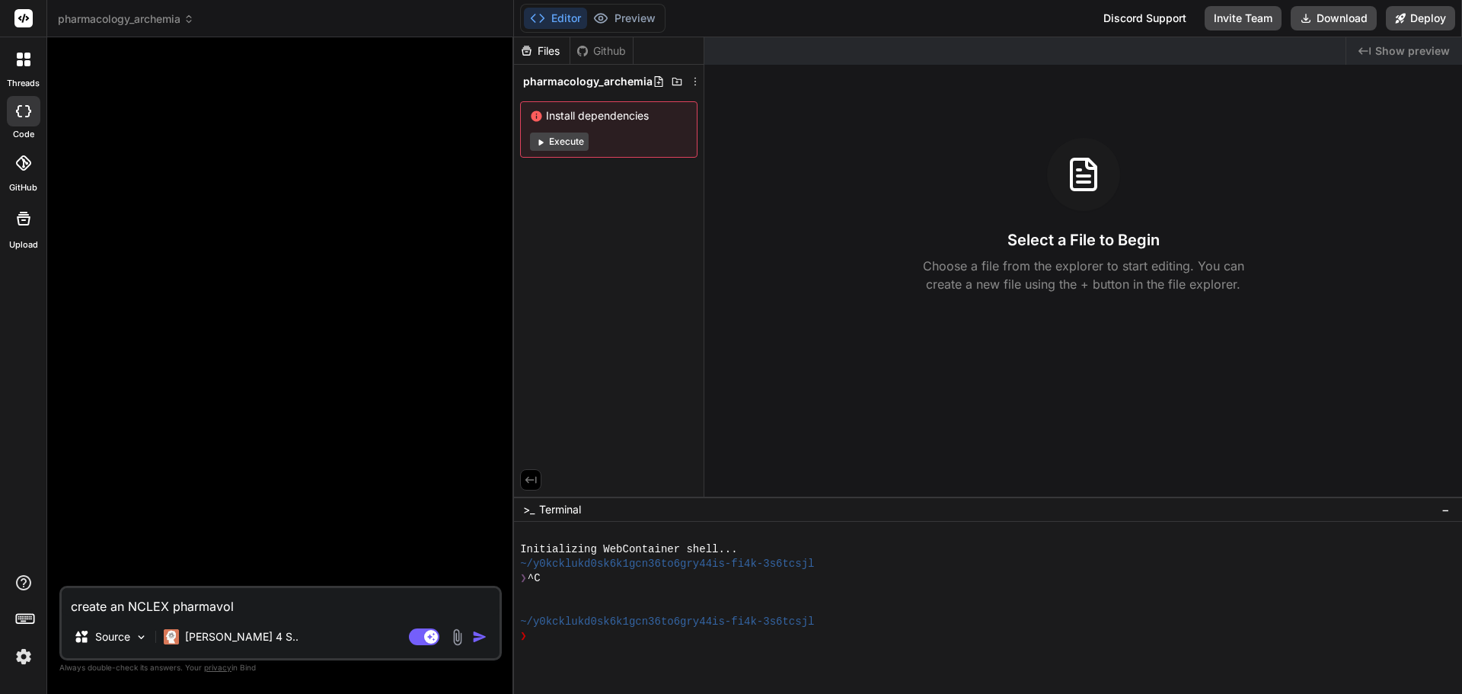
type textarea "create an NCLEX pharmavo"
type textarea "x"
type textarea "create an NCLEX pharmav"
type textarea "x"
type textarea "create an NCLEX pharma"
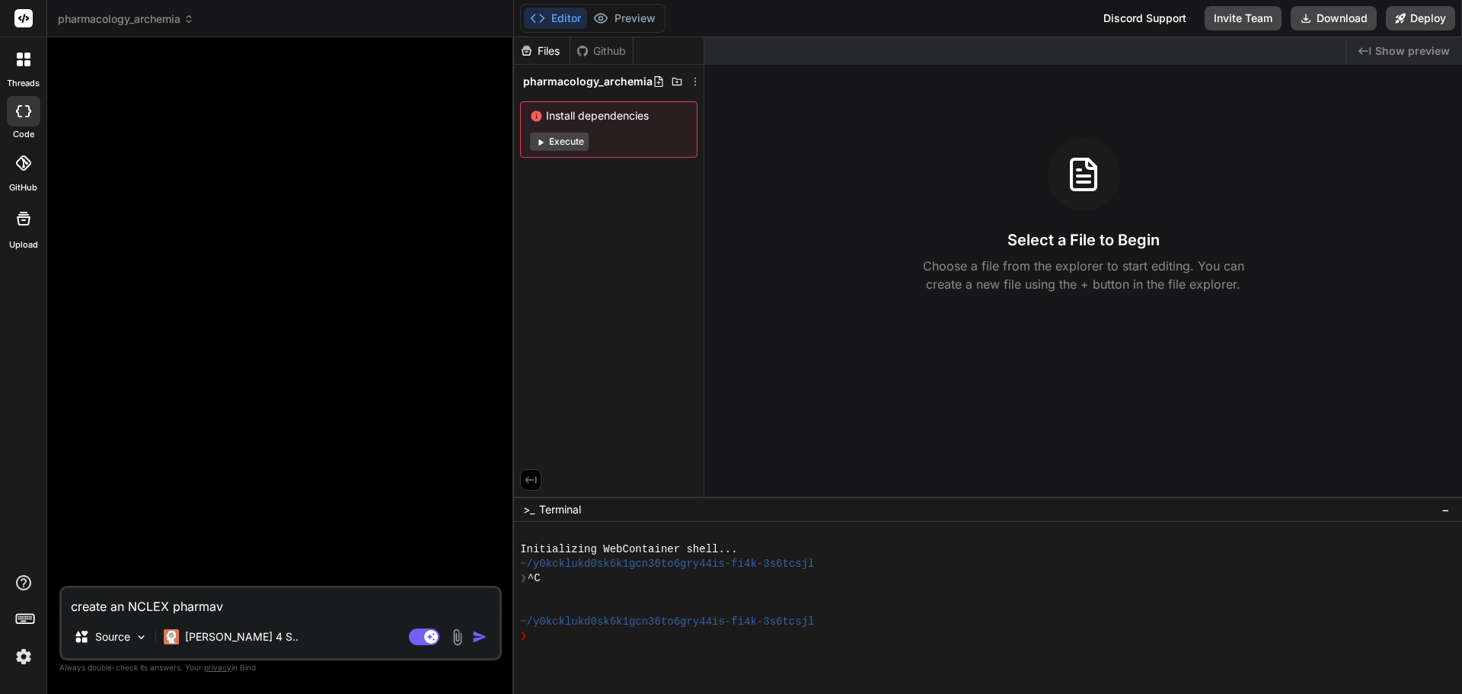
type textarea "x"
type textarea "create an NCLEX pharmac"
type textarea "x"
type textarea "create an NCLEX pharmaco"
type textarea "x"
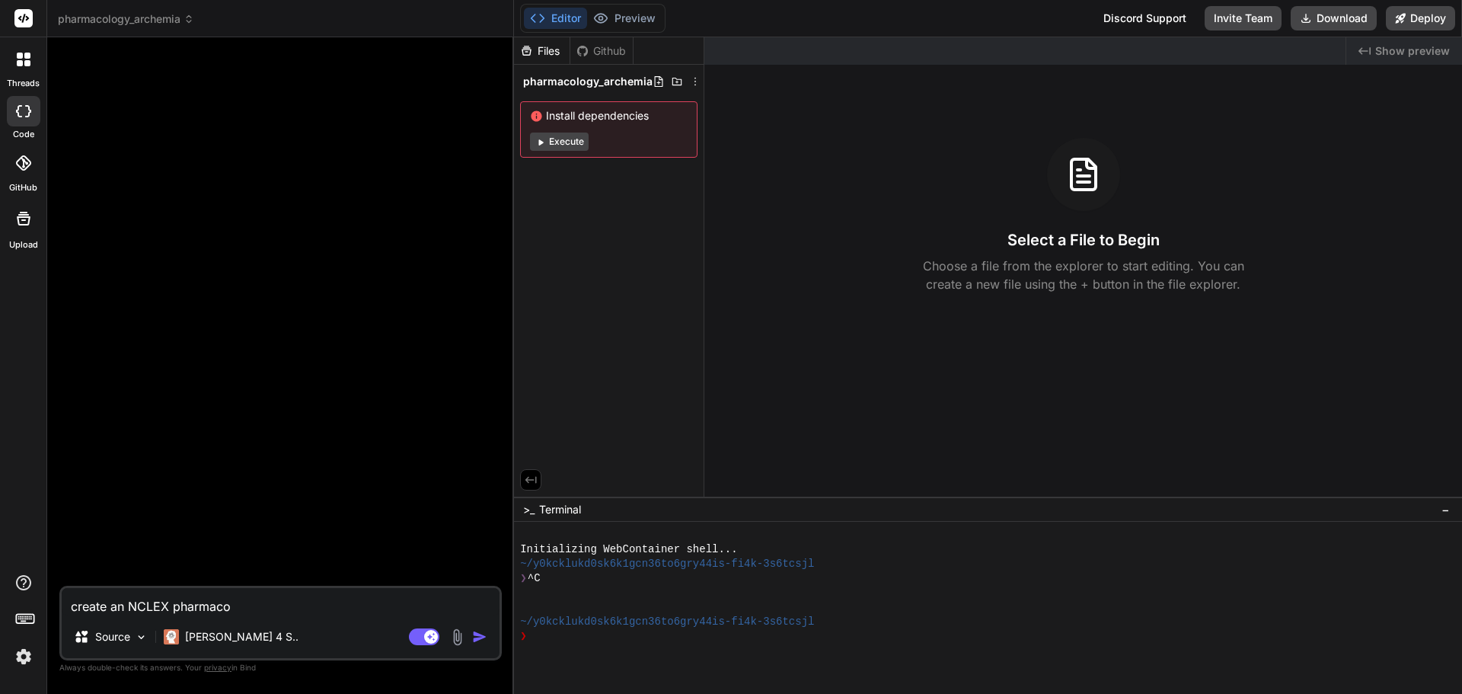
type textarea "create an NCLEX pharmacol"
type textarea "x"
type textarea "create an NCLEX pharmacolg"
type textarea "x"
type textarea "create an NCLEX pharmacolgy"
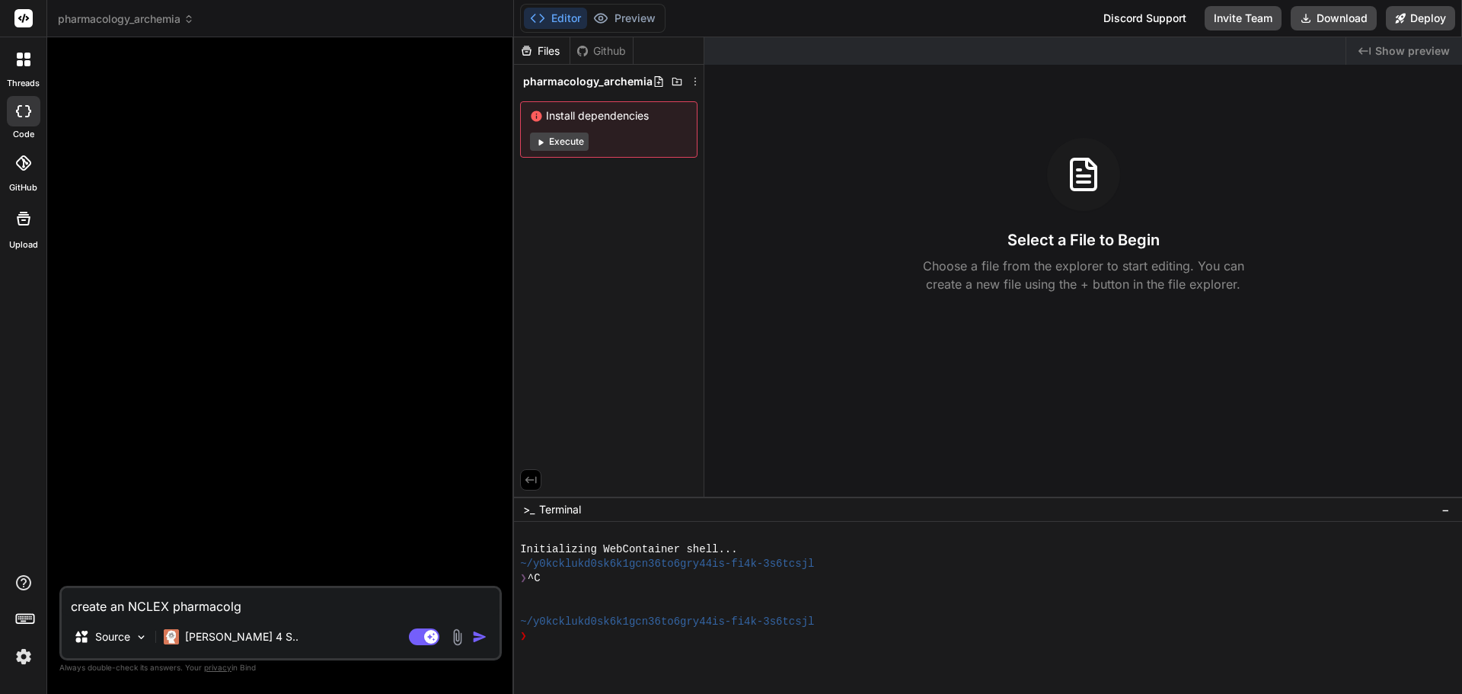
type textarea "x"
type textarea "create an NCLEX pharmacolg"
type textarea "x"
type textarea "create an NCLEX pharmacol"
type textarea "x"
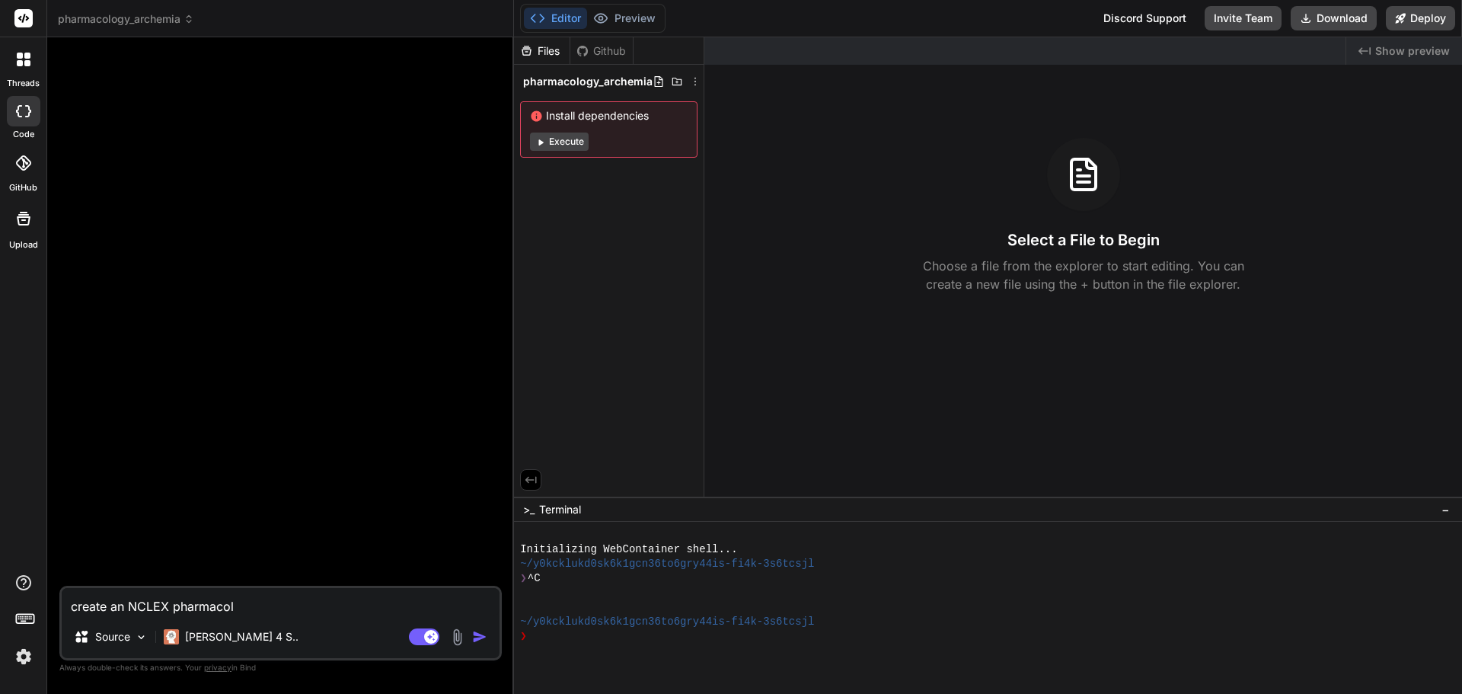
type textarea "create an NCLEX pharmaco"
type textarea "x"
type textarea "create an NCLEX pharmacol"
type textarea "x"
type textarea "create an NCLEX pharmacolo"
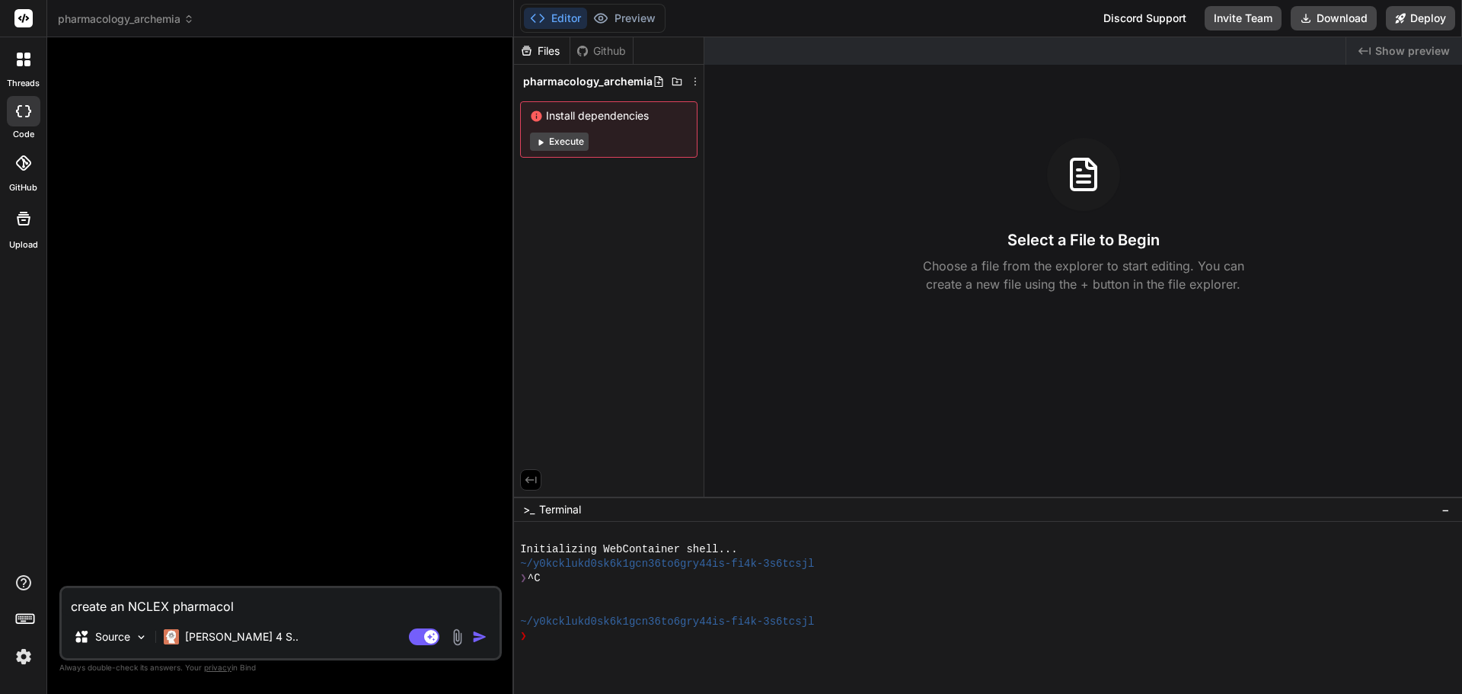
type textarea "x"
type textarea "create an NCLEX pharmacolog"
type textarea "x"
type textarea "create an NCLEX pharmacology"
type textarea "x"
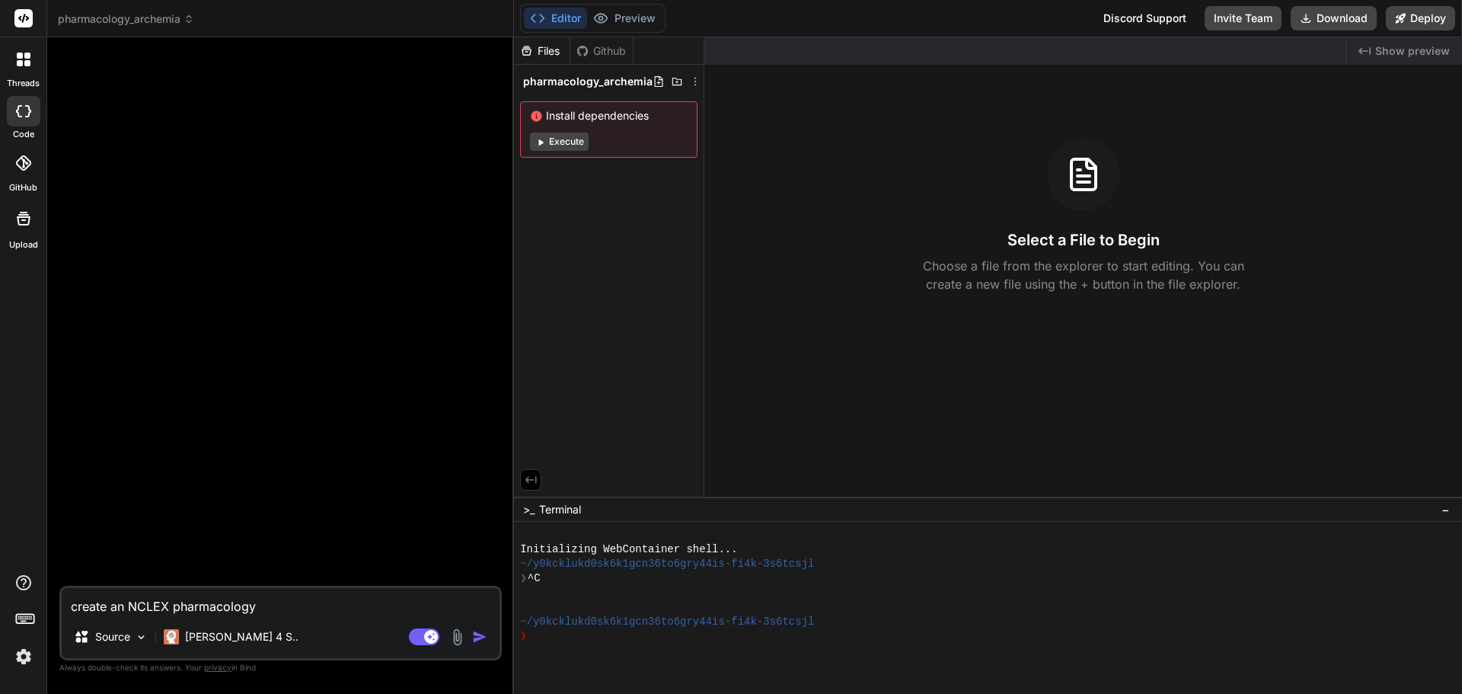
type textarea "create an NCLEX pharmacology"
type textarea "x"
type textarea "create an NCLEX pharmacology"
drag, startPoint x: 310, startPoint y: 614, endPoint x: 15, endPoint y: 621, distance: 294.8
click at [24, 621] on div "threads code GitHub Upload pharmacology_archemia Created with Pixso. Bind AI We…" at bounding box center [731, 347] width 1462 height 694
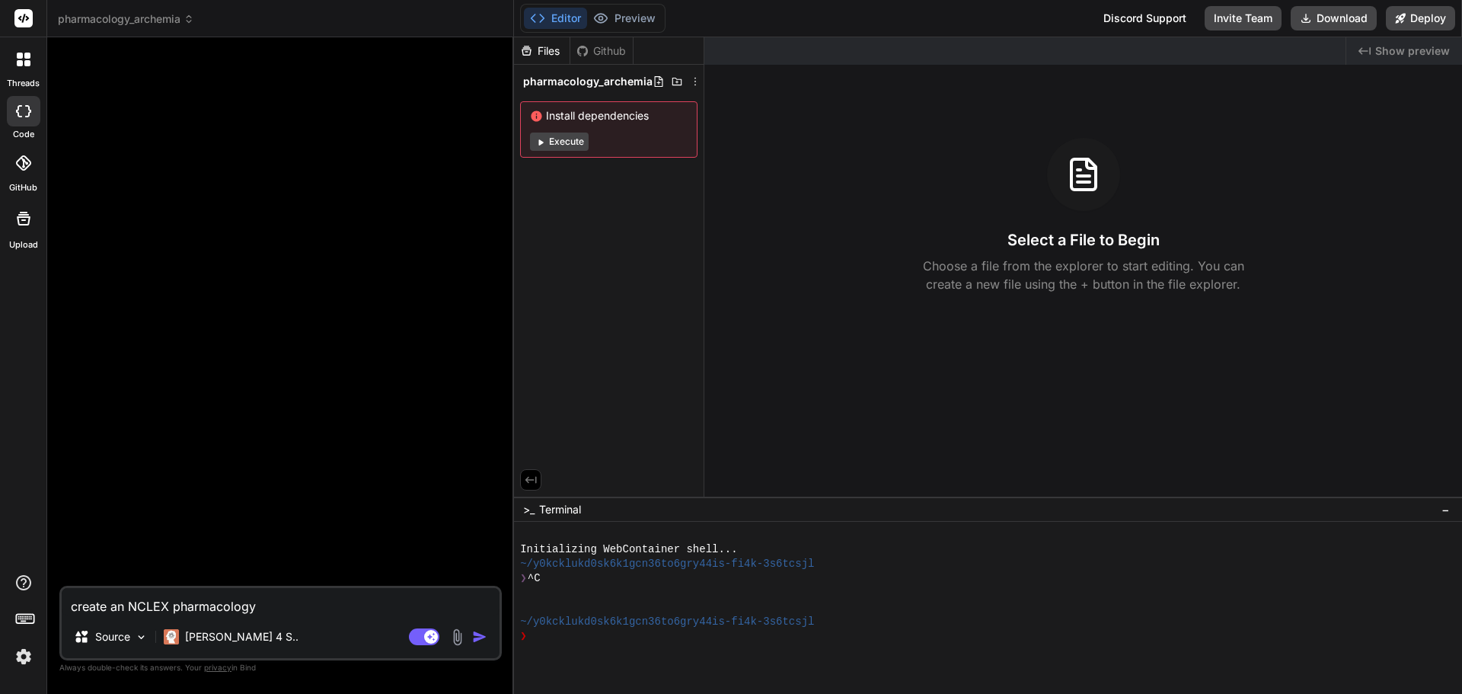
type textarea "x"
paste textarea "The struggle with pharmacology and pathophysiology is extremely common, and an …"
type textarea "The struggle with pharmacology and pathophysiology is extremely common, and an …"
type textarea "x"
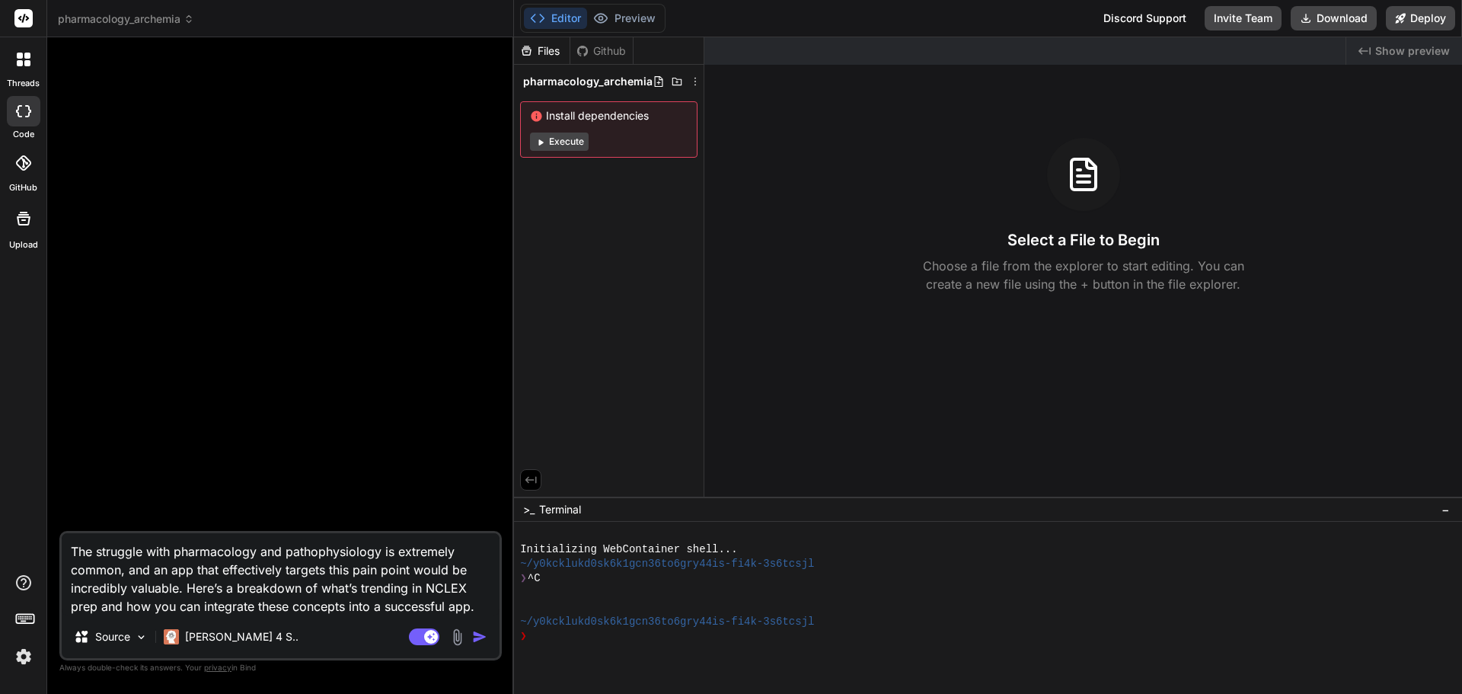
type textarea "The struggle with pharmacology and pathophysiology is extremely common, and an …"
click at [477, 637] on img "button" at bounding box center [479, 636] width 15 height 15
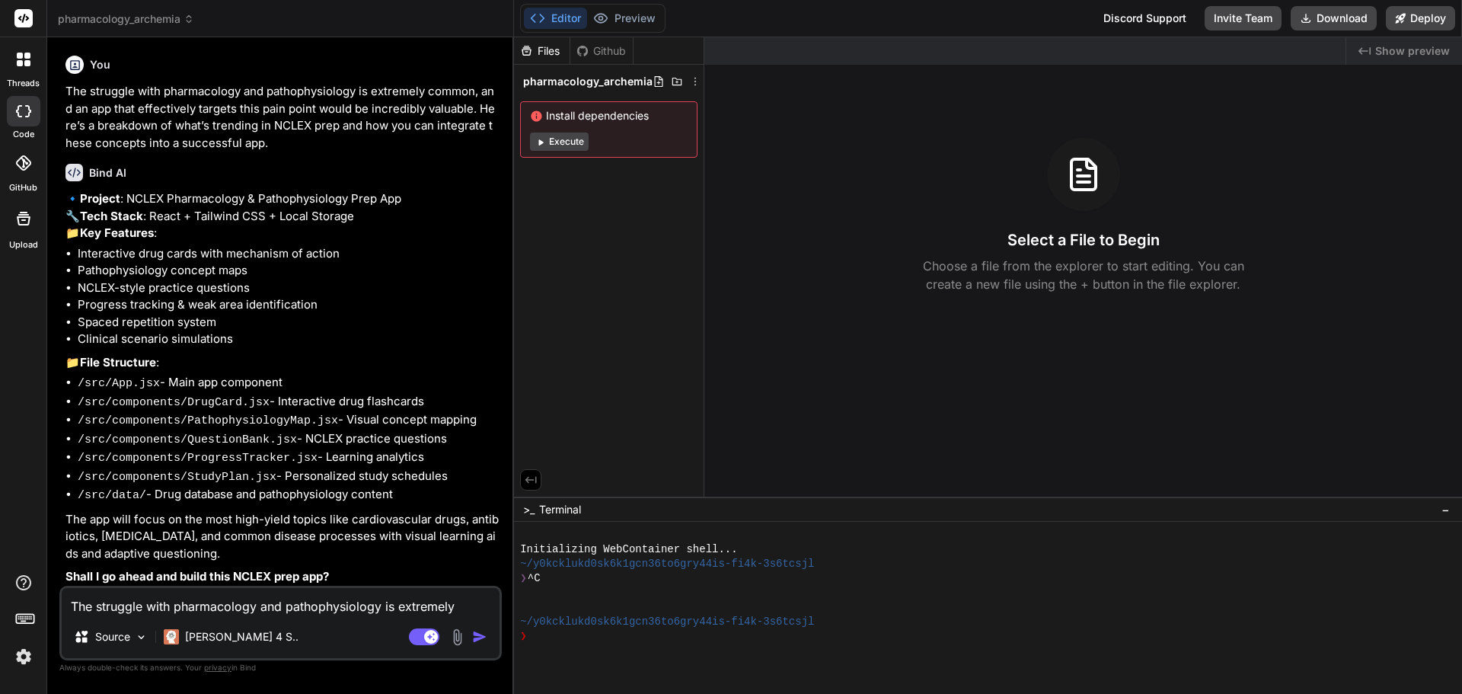
type textarea "x"
click at [146, 605] on textarea "The struggle with pharmacology and pathophysiology is extremely common, and an …" at bounding box center [281, 601] width 438 height 27
type textarea "y"
type textarea "x"
type textarea "ye"
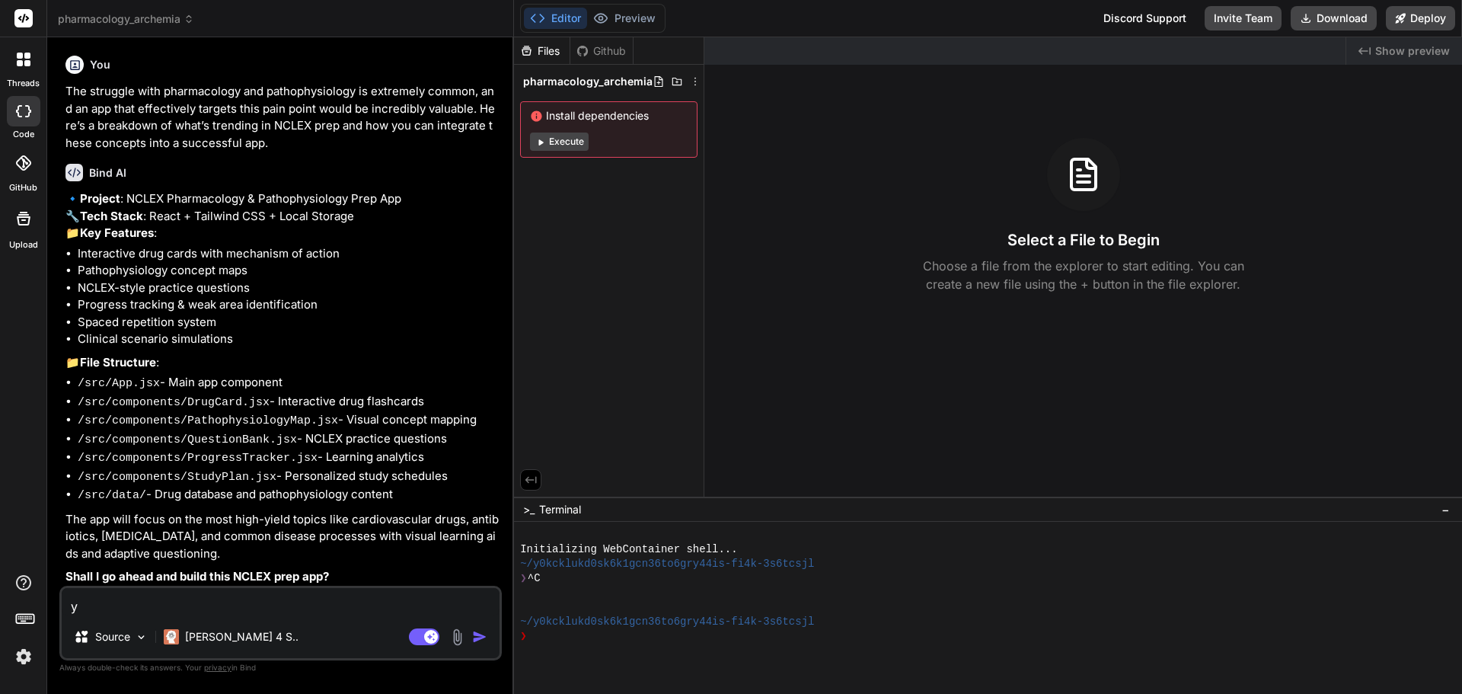
type textarea "x"
type textarea "yes"
type textarea "x"
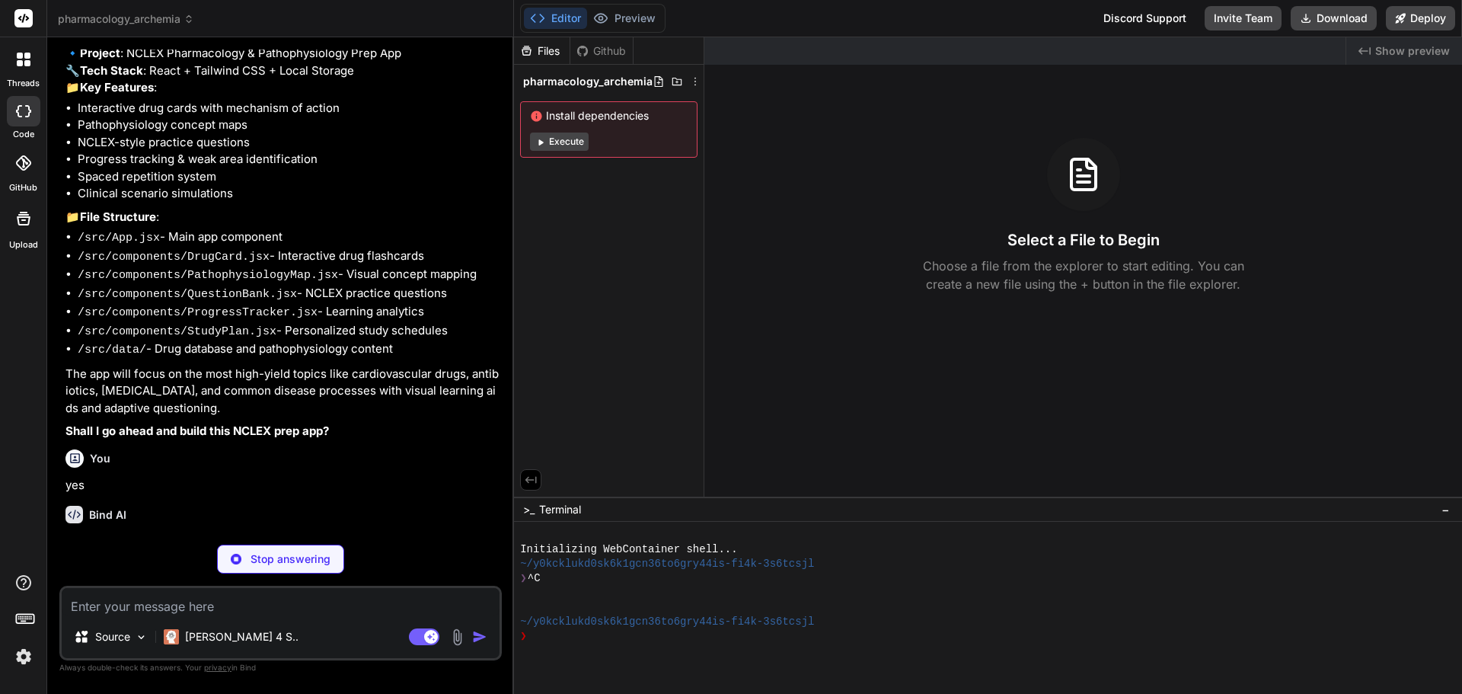
scroll to position [184, 0]
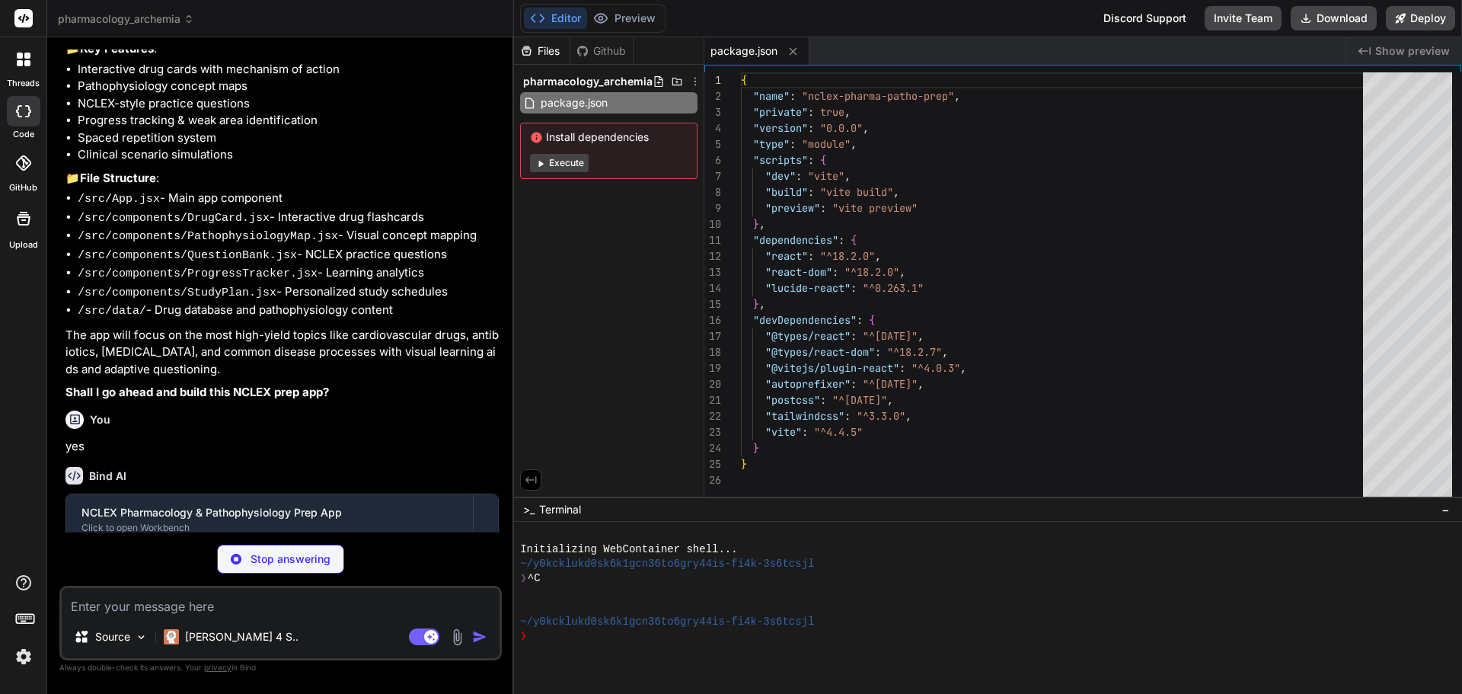
type textarea "x"
type textarea "import { defineConfig } from 'vite' import react from '@vitejs/plugin-react' ex…"
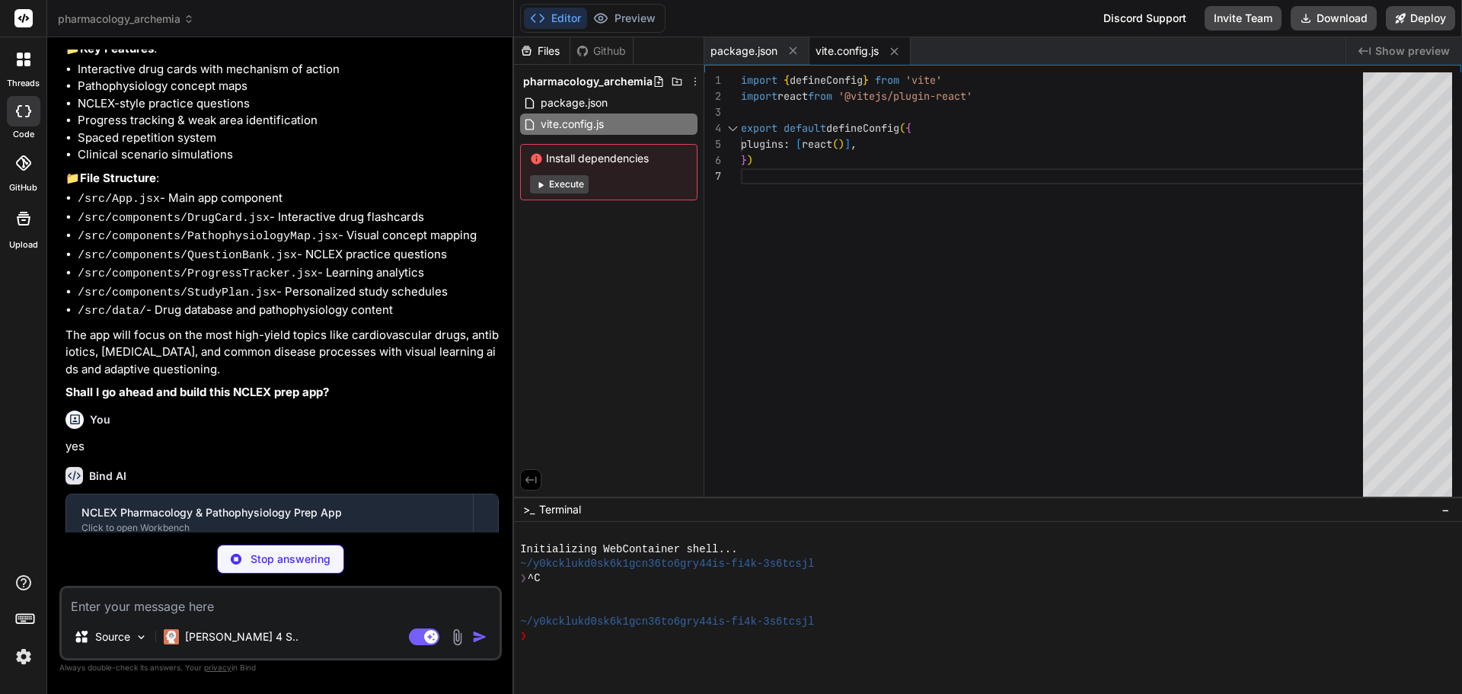
type textarea "x"
type textarea "}"
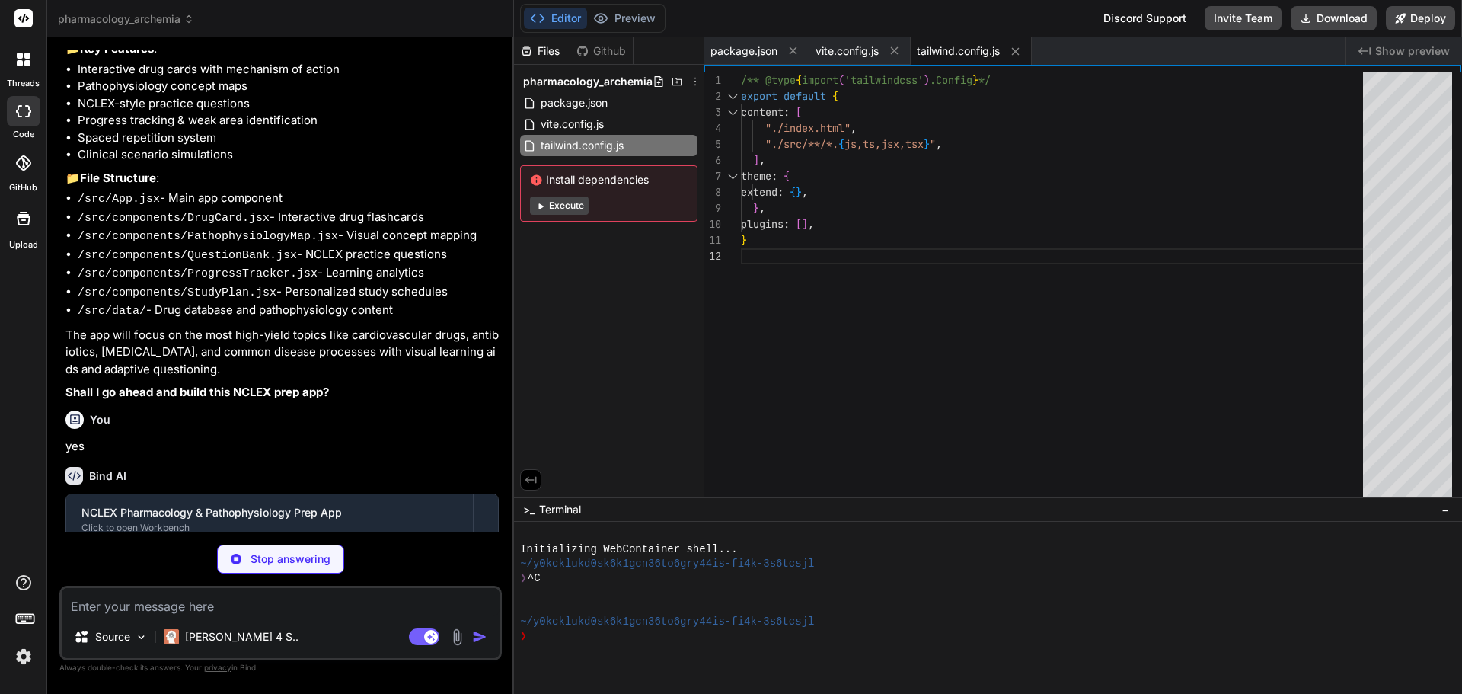
type textarea "x"
type textarea "export default { plugins: { tailwindcss: {}, autoprefixer: {}, }, }"
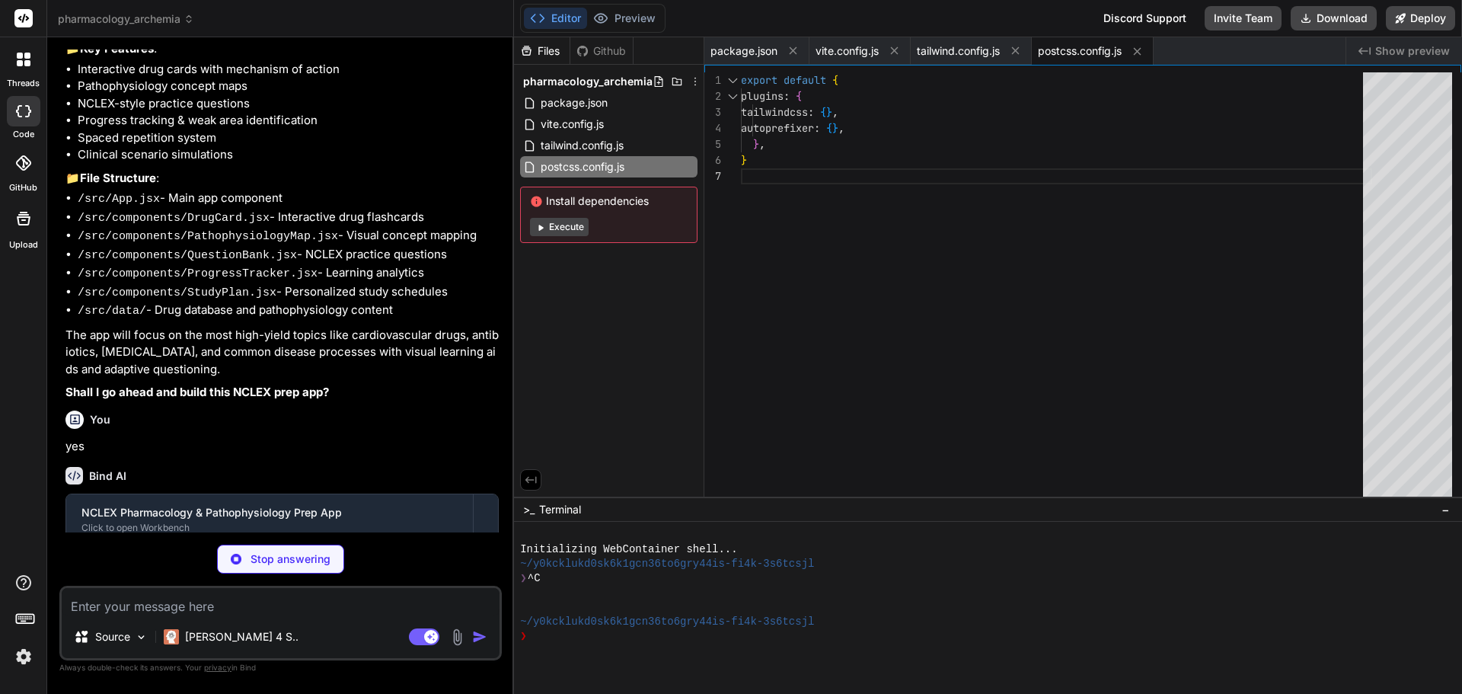
type textarea "x"
type textarea "<script type="module" src="/src/main.jsx"></script> </body> </html>"
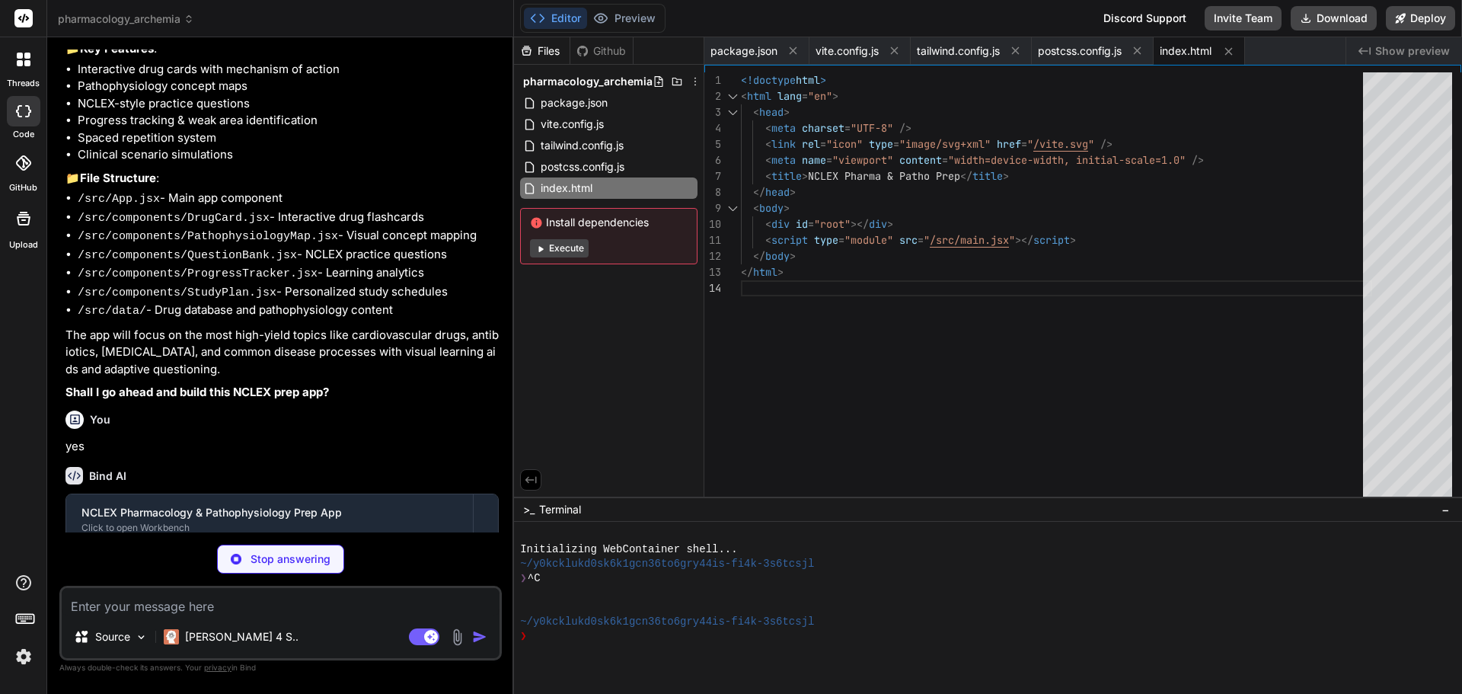
type textarea "x"
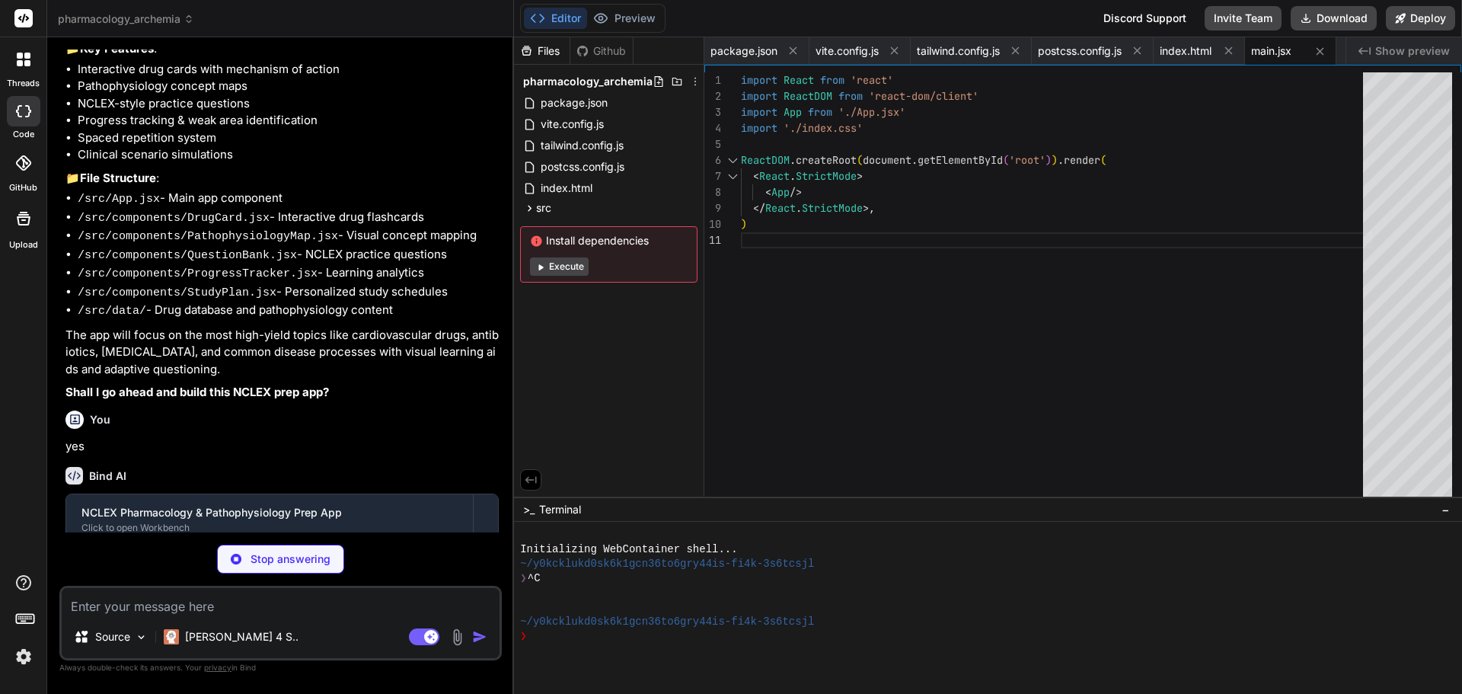
type textarea "x"
type textarea "@tailwind base; @tailwind components; @tailwind utilities; body { font-family: …"
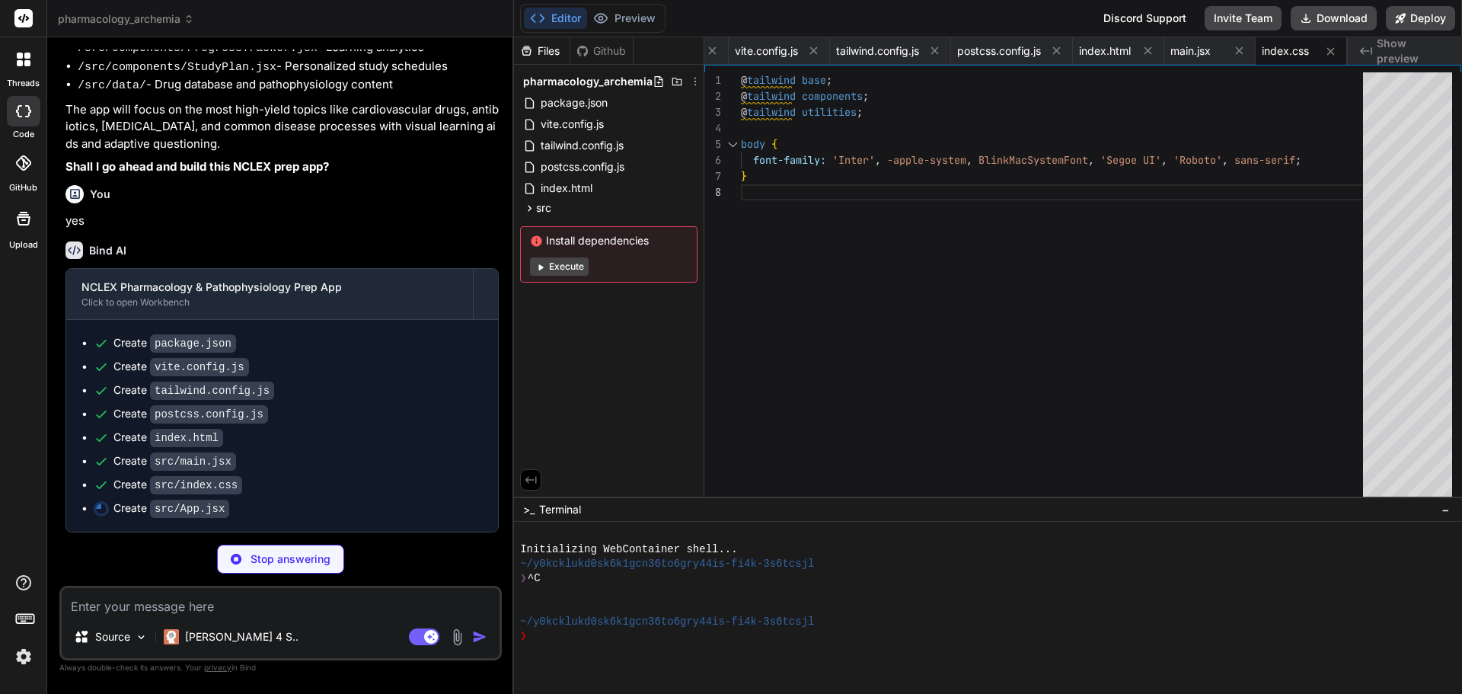
scroll to position [433, 0]
type textarea "x"
type textarea "className="fixed inset-0 bg-black bg-opacity-50 z-40 lg:hidden" onClick={() => …"
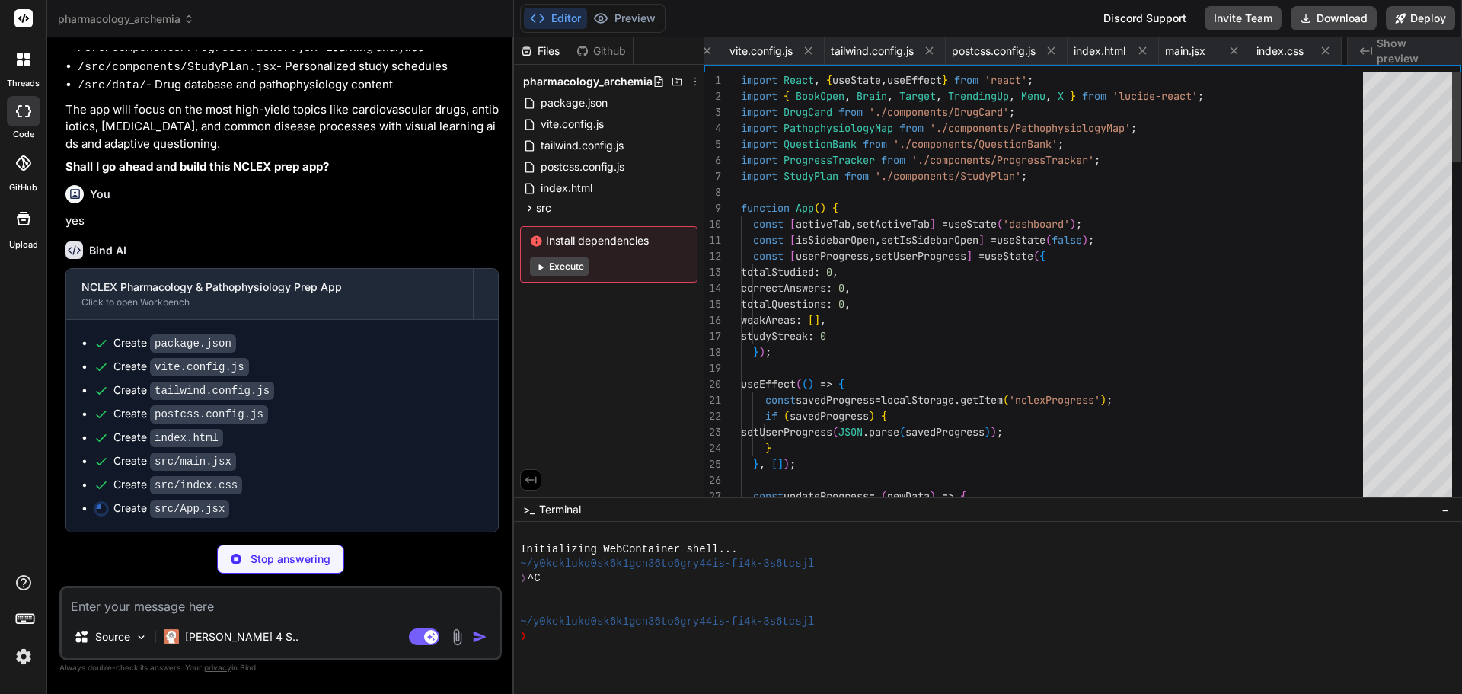
scroll to position [0, 177]
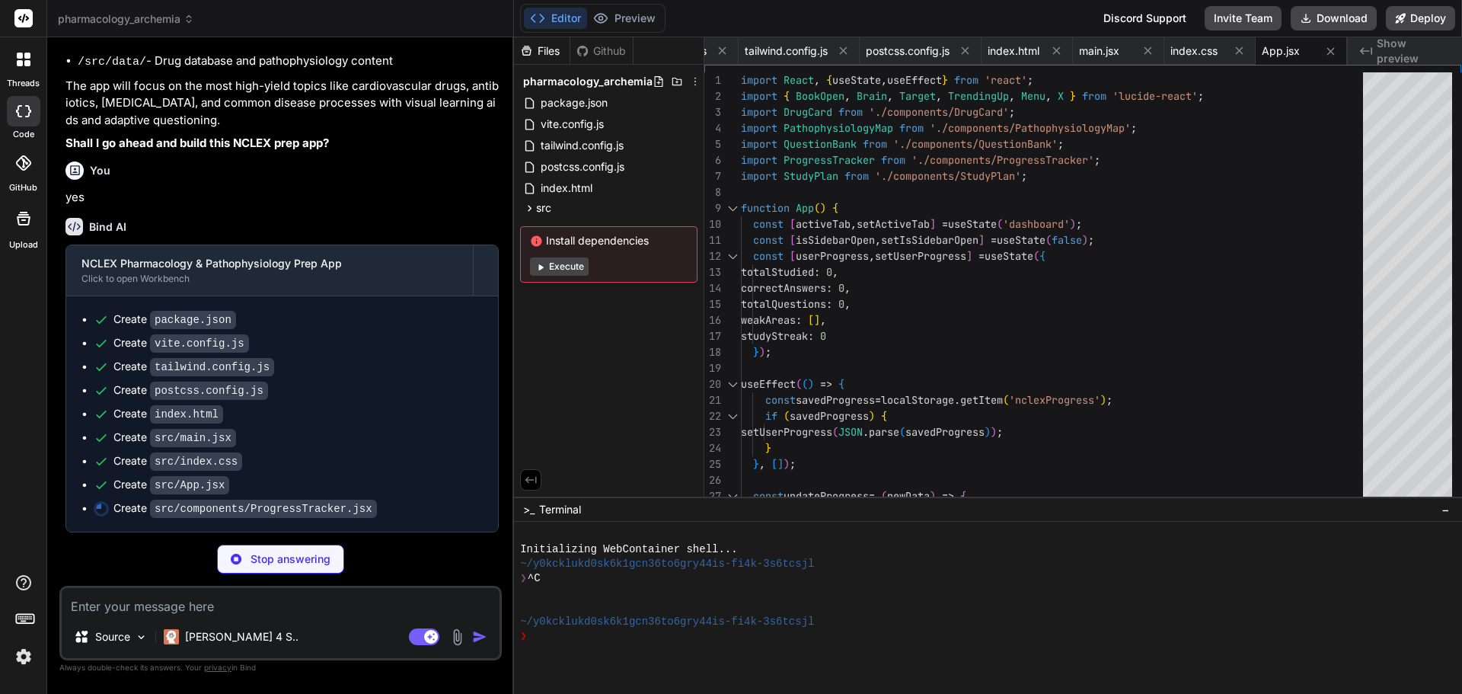
type textarea "x"
type textarea "</div> </div> ); }; export default ProgressTracker;"
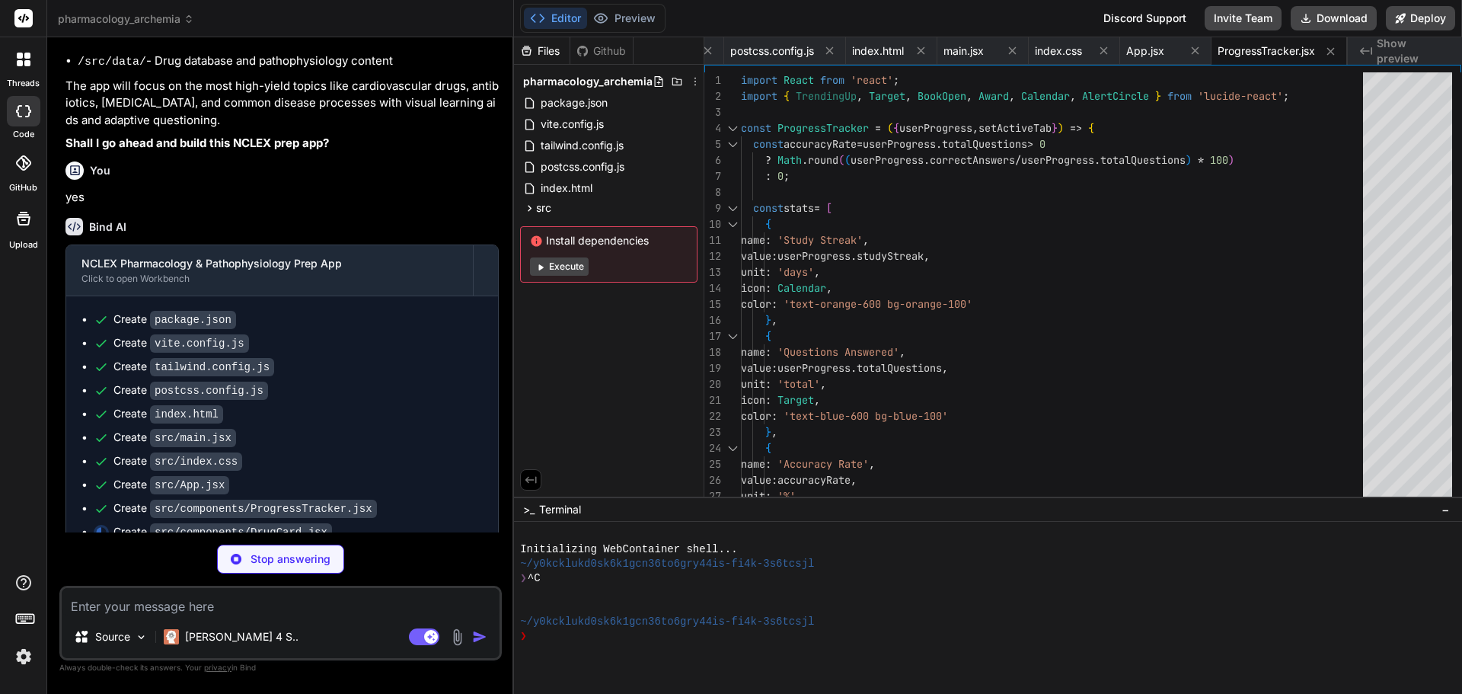
type textarea "x"
type textarea "<ChevronRight className="h-4 w-4" /> </button> </div> </div> </div> ); }; expor…"
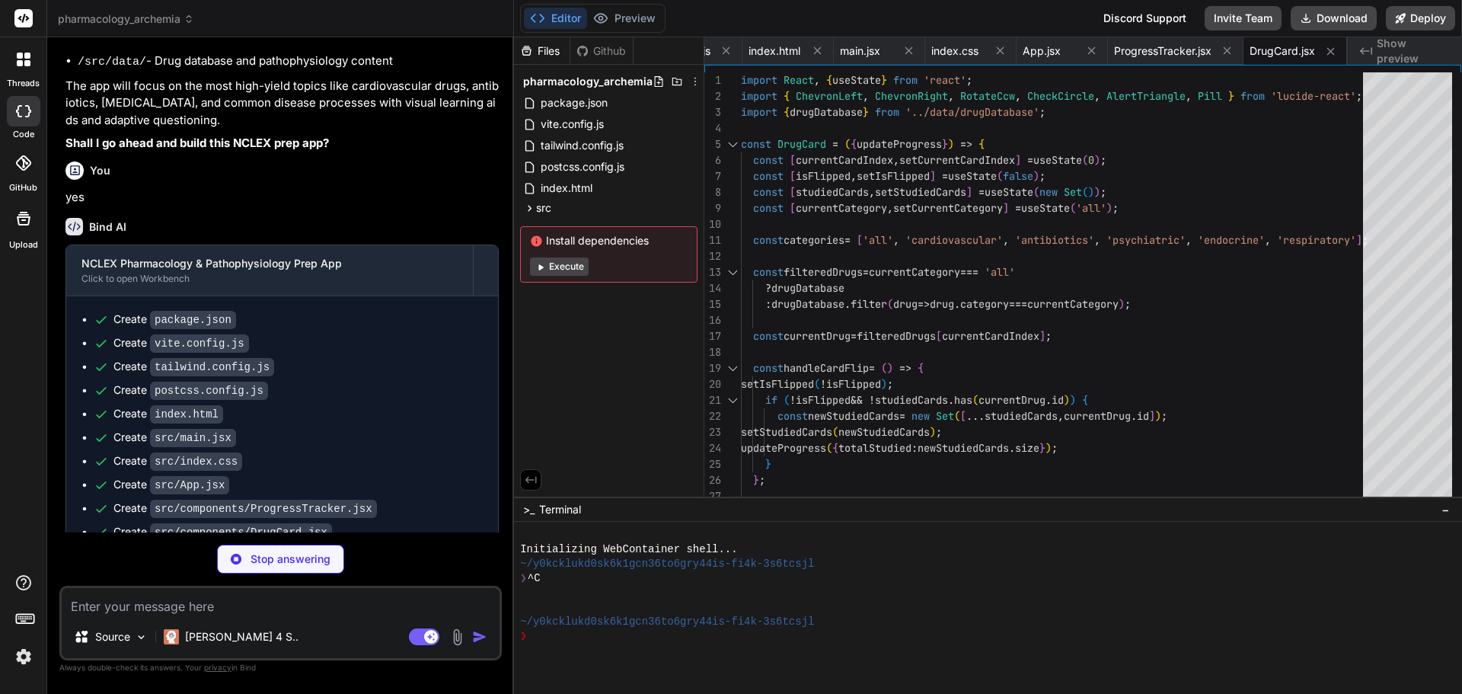
type textarea "x"
type textarea ""Given once daily (long half-life)", "Can displace bilirubin in neonates" ], si…"
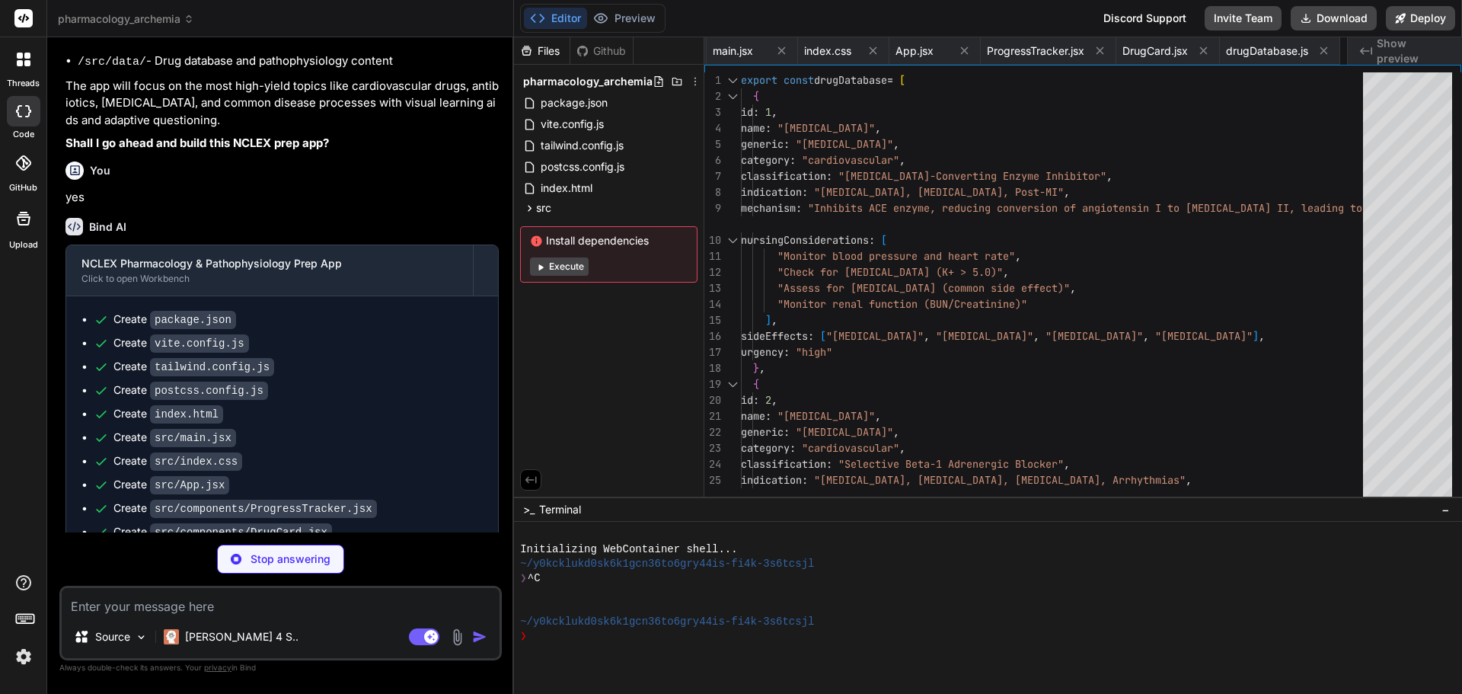
type textarea "x"
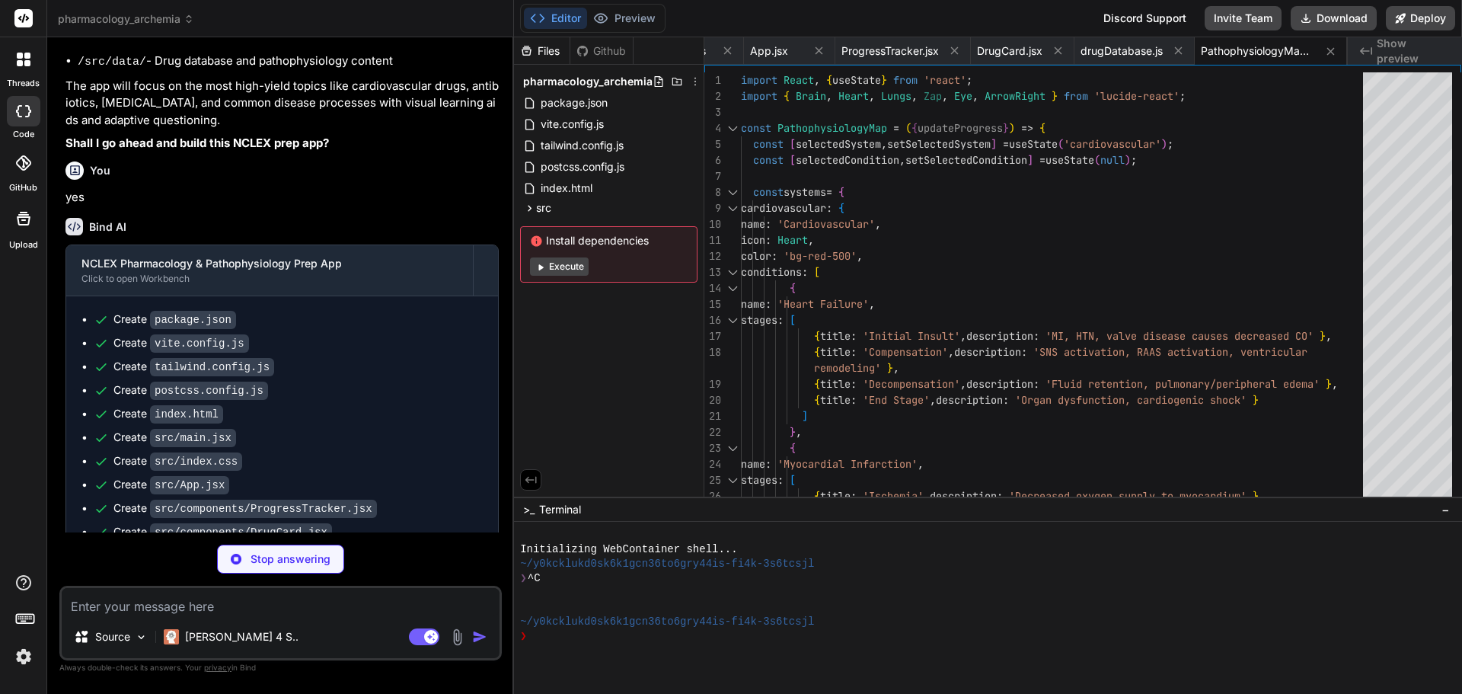
type textarea "x"
type textarea "</div> </div> ); }; export default QuestionBank;"
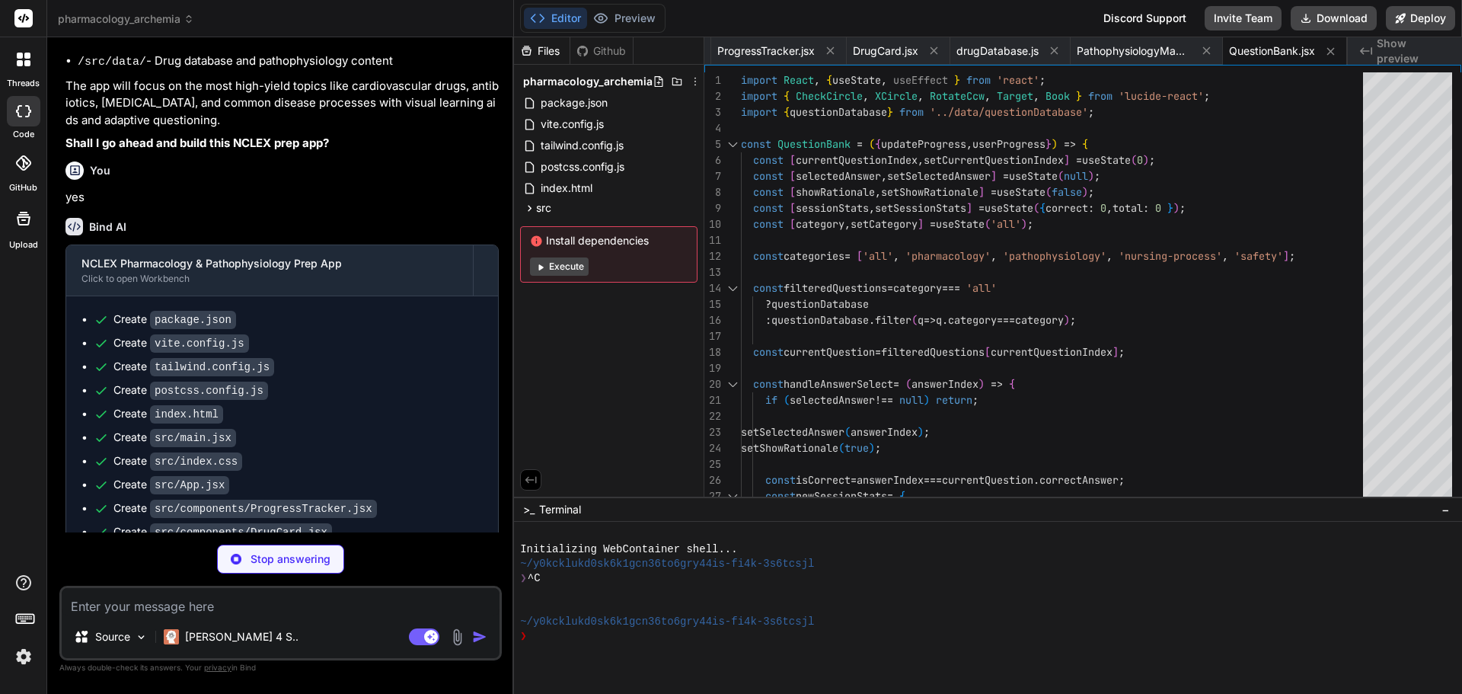
type textarea "x"
type textarea "];"
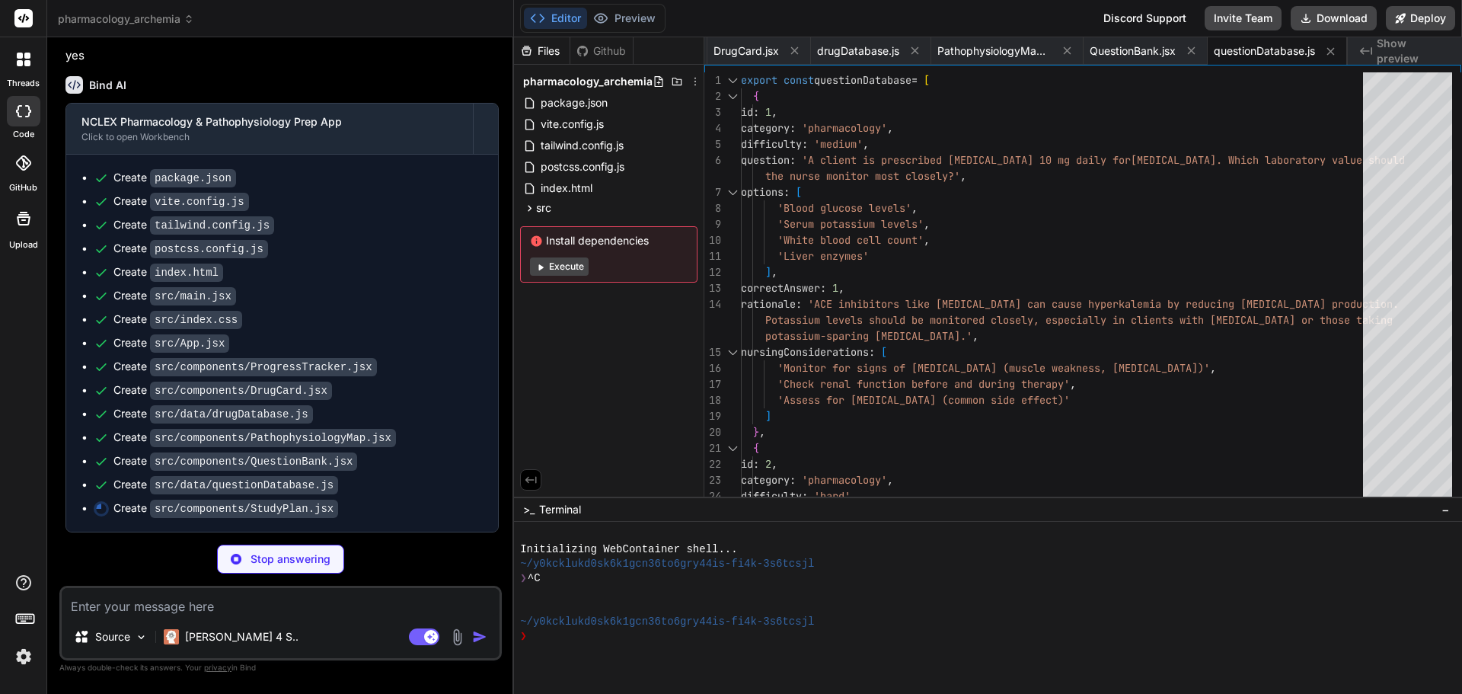
scroll to position [599, 0]
type textarea "x"
type textarea "</div> </div> ); }; export default StudyPlan;"
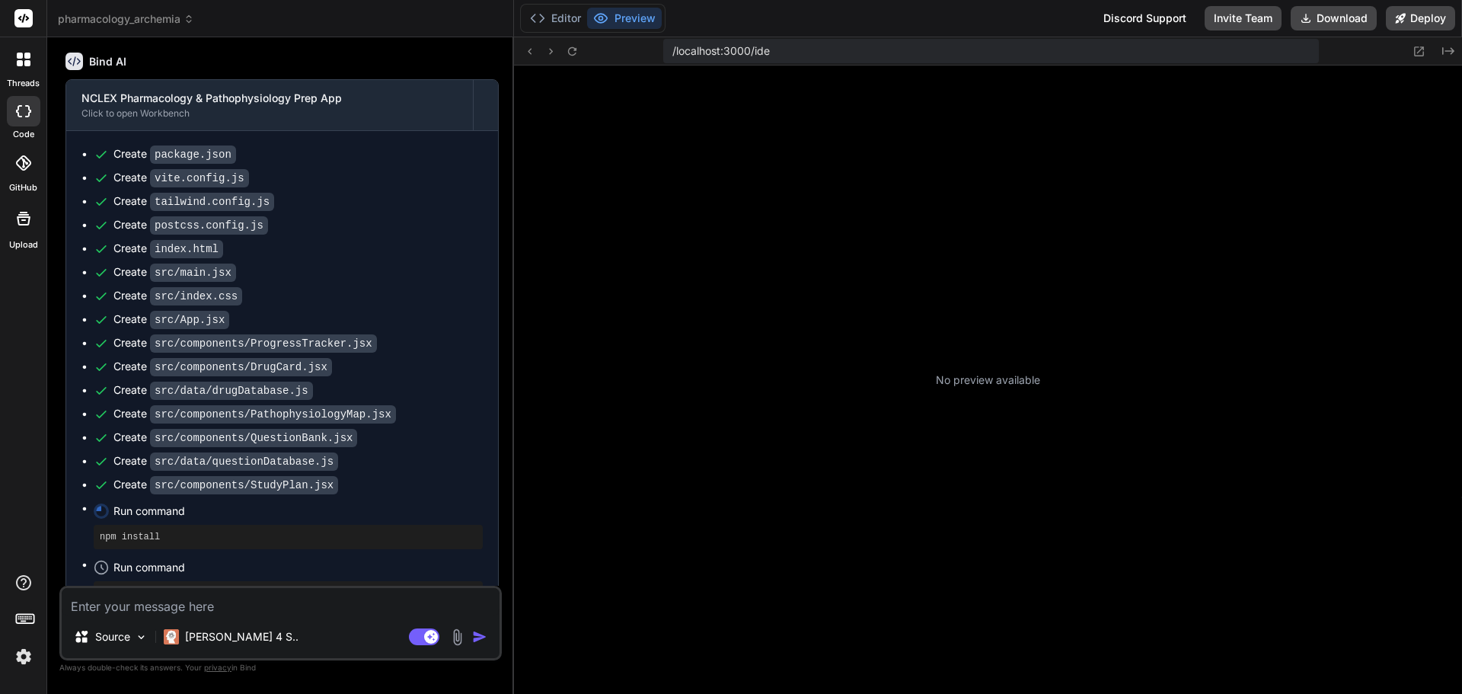
scroll to position [535, 0]
type textarea "x"
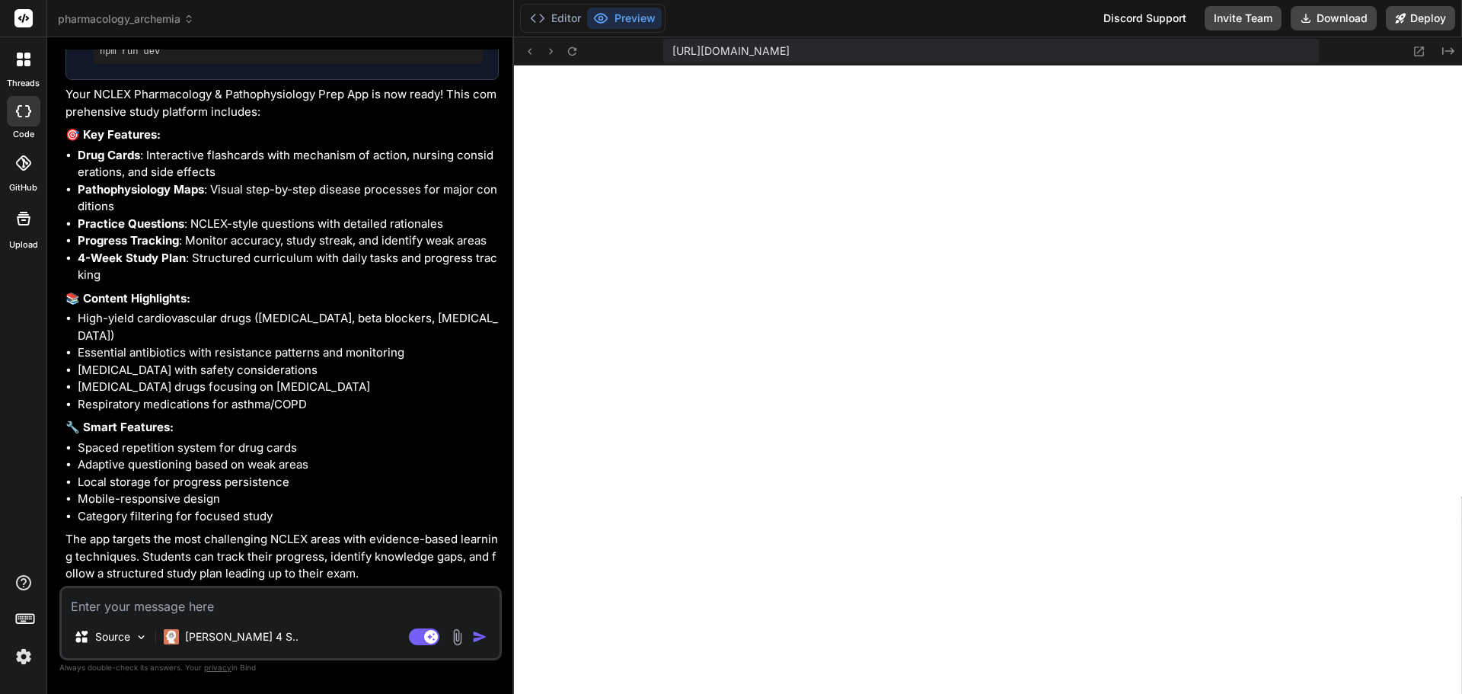
scroll to position [1146, 0]
click at [640, 15] on button "Preview" at bounding box center [624, 18] width 75 height 21
click at [627, 17] on button "Preview" at bounding box center [624, 18] width 75 height 21
drag, startPoint x: 674, startPoint y: 52, endPoint x: 1241, endPoint y: 59, distance: 567.3
click at [1241, 59] on div "[URL][DOMAIN_NAME]" at bounding box center [990, 51] width 655 height 24
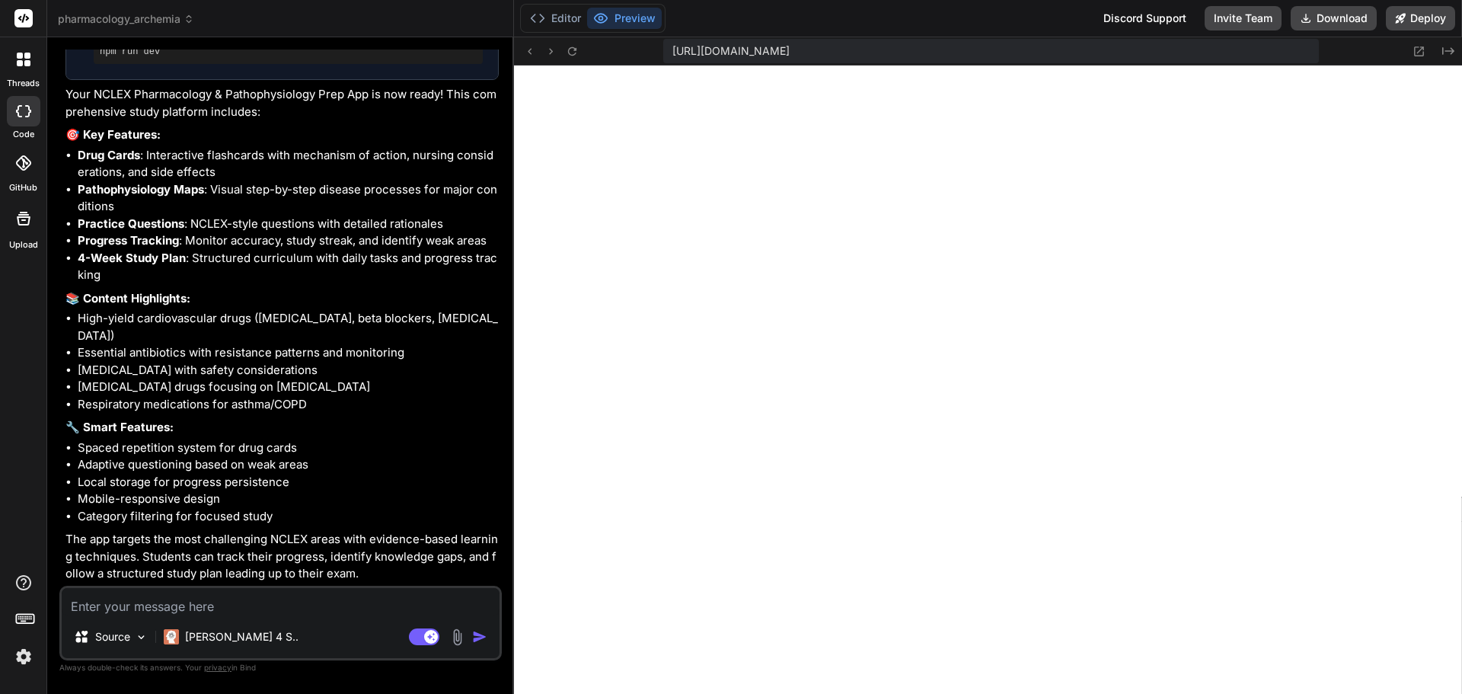
copy span "[URL][DOMAIN_NAME]"
click at [621, 20] on button "Preview" at bounding box center [624, 18] width 75 height 21
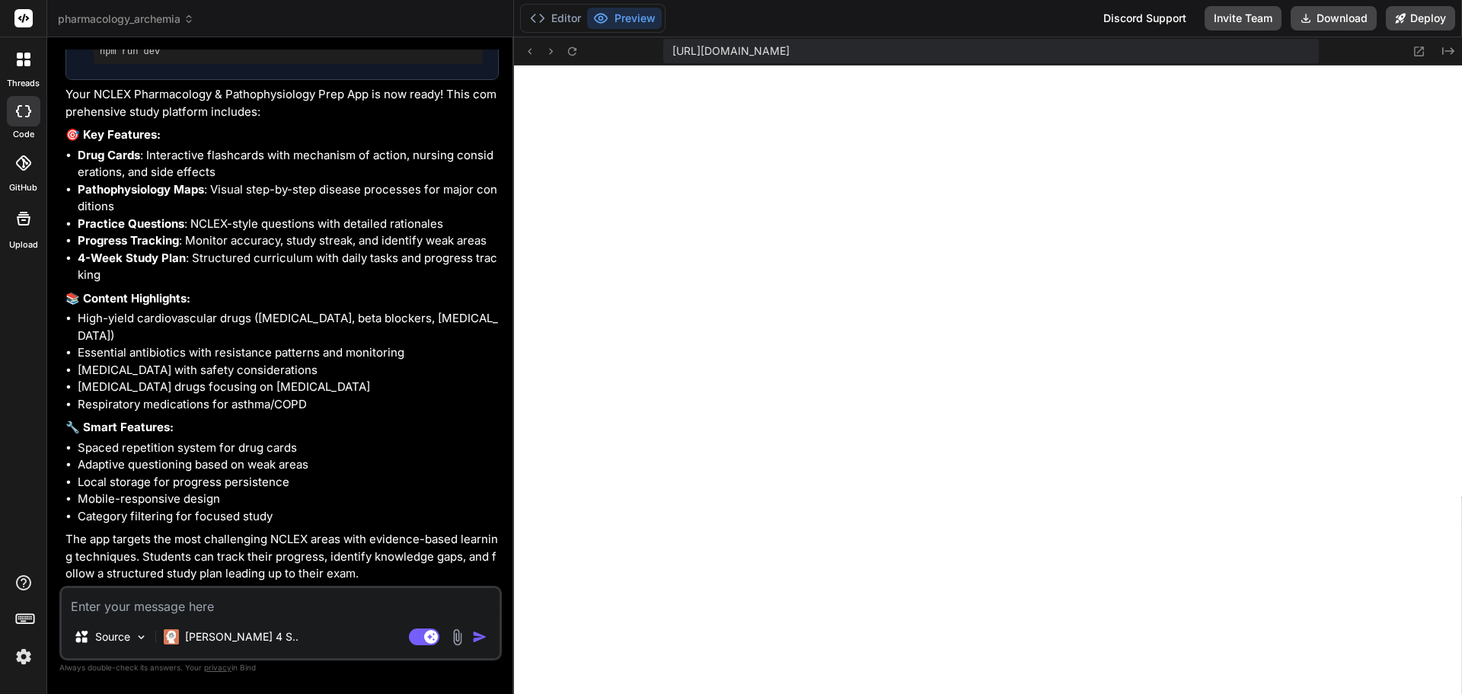
click at [621, 20] on button "Preview" at bounding box center [624, 18] width 75 height 21
click at [173, 608] on textarea at bounding box center [281, 601] width 438 height 27
click at [209, 610] on textarea at bounding box center [281, 601] width 438 height 27
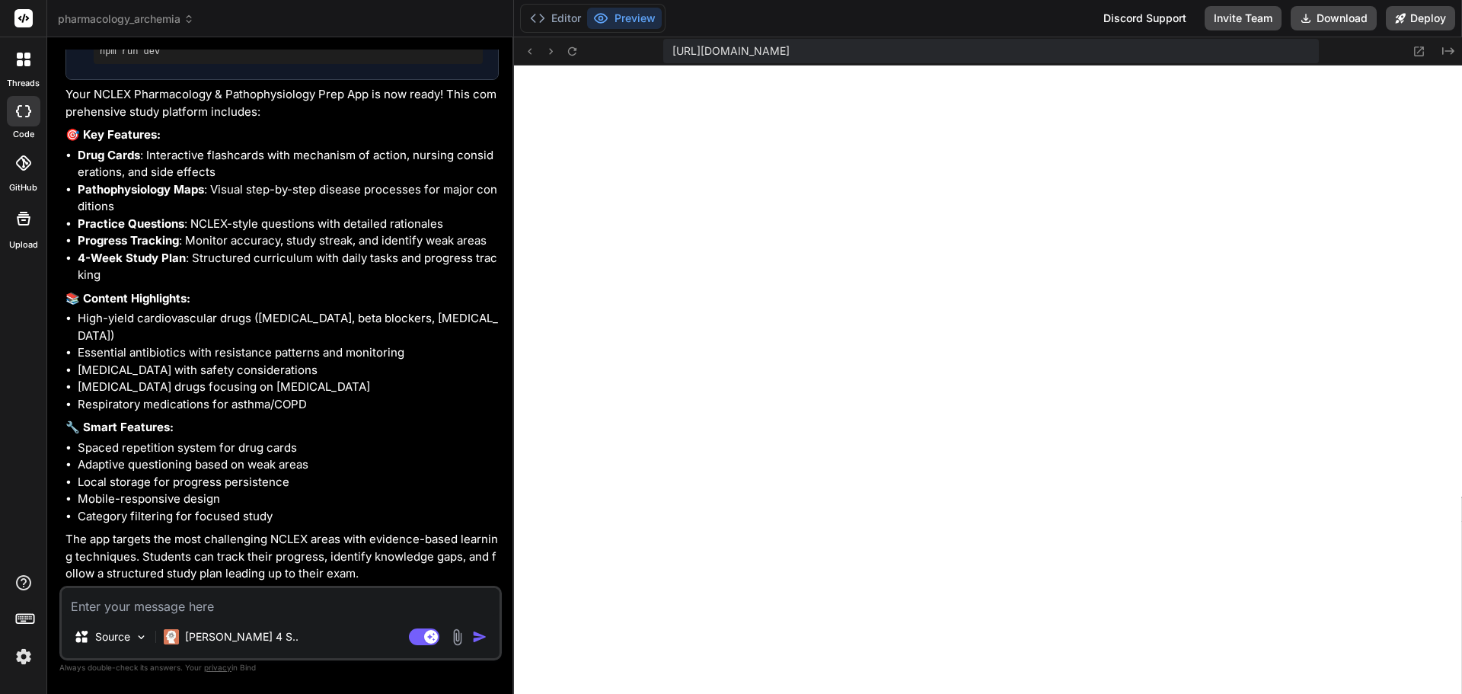
type textarea "h"
type textarea "x"
type textarea "ho"
type textarea "x"
type textarea "how"
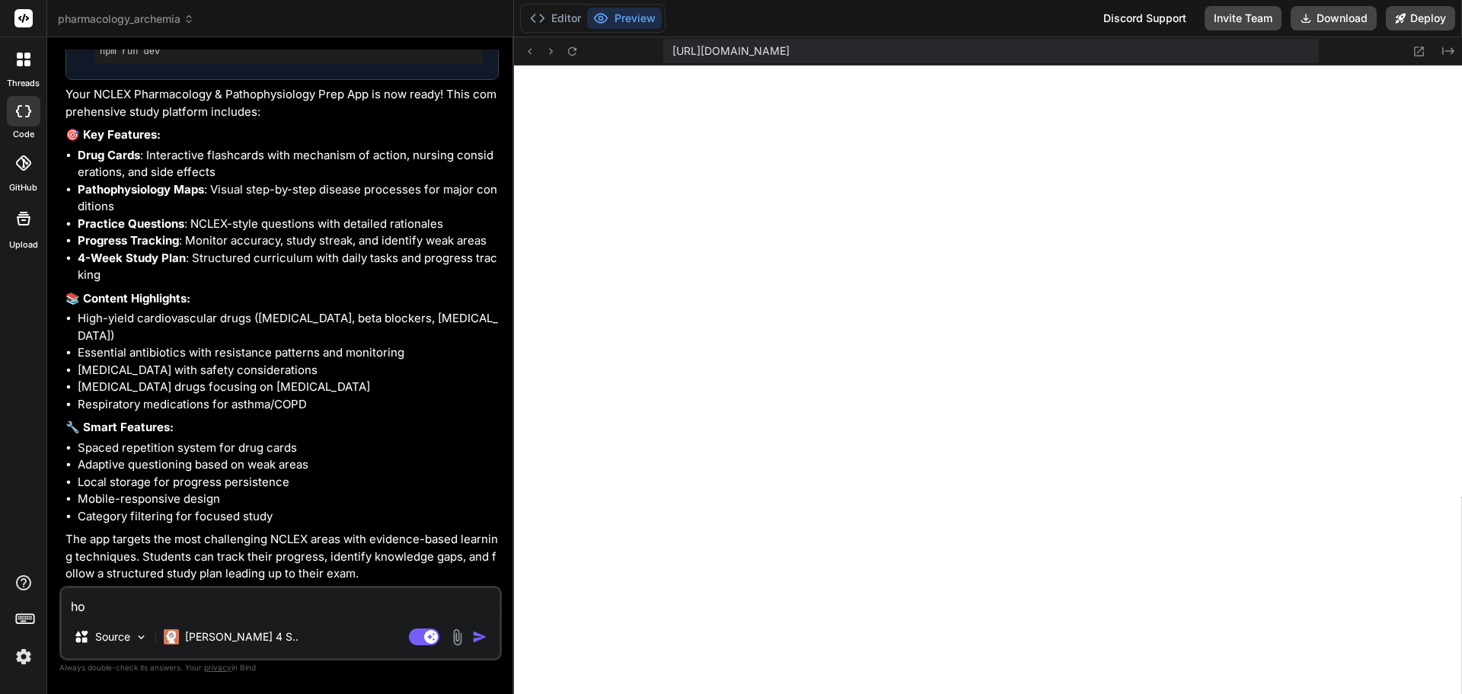
type textarea "x"
type textarea "how"
type textarea "x"
type textarea "how d"
type textarea "x"
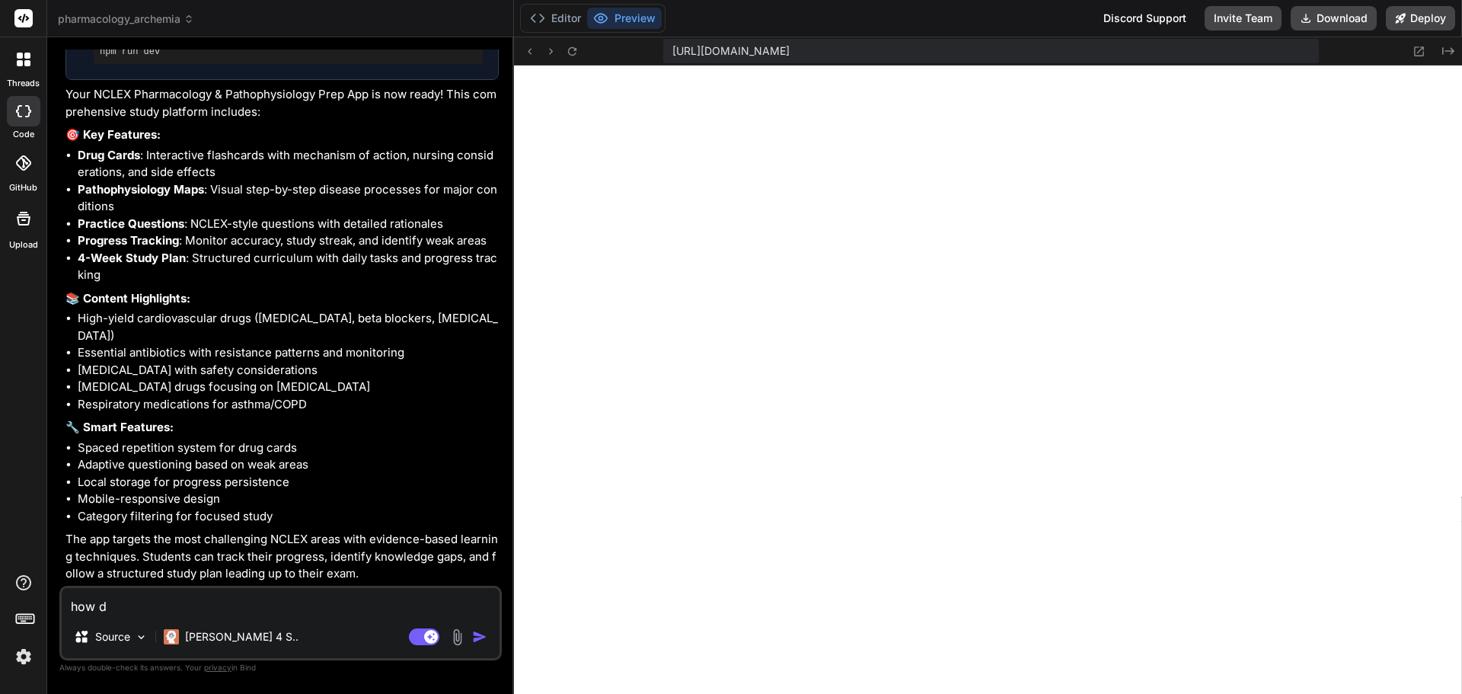
type textarea "how do"
type textarea "x"
type textarea "how do"
type textarea "x"
type textarea "how do I"
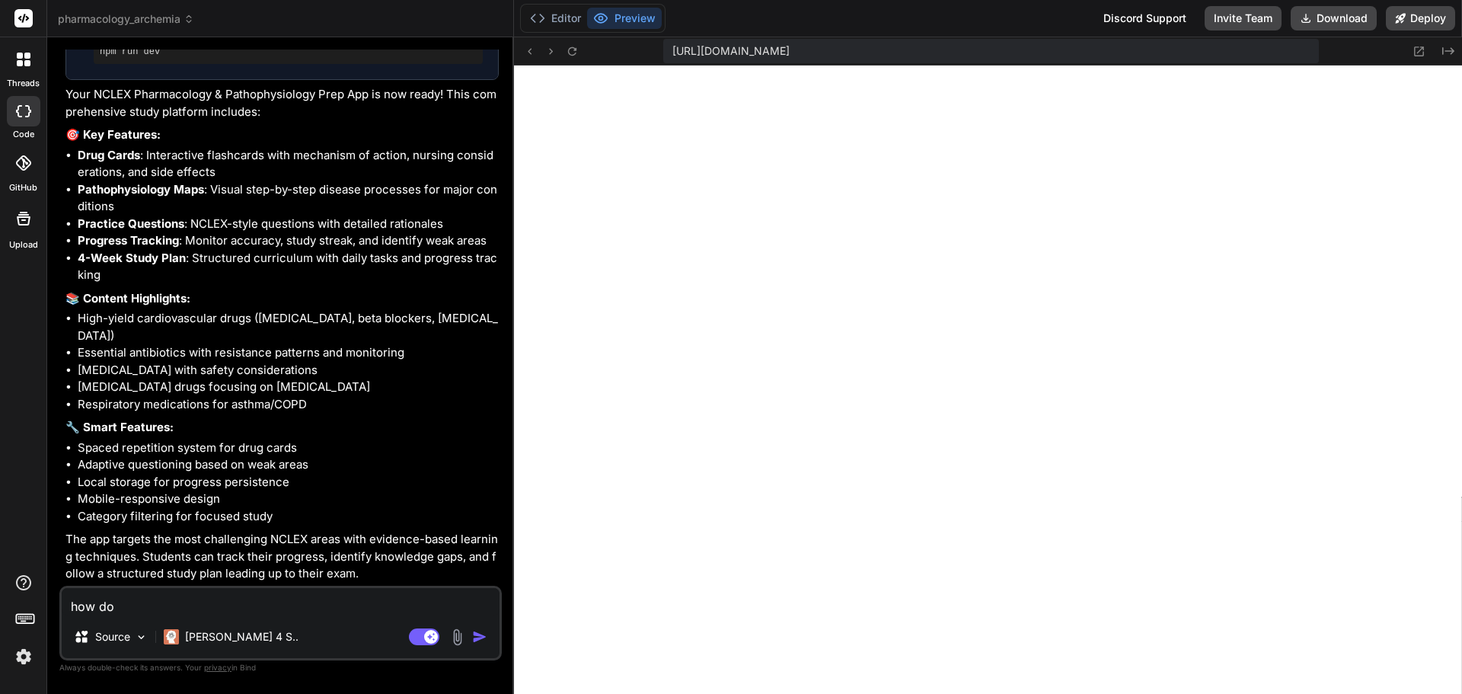
type textarea "x"
type textarea "how do I"
type textarea "x"
type textarea "how do I d"
type textarea "x"
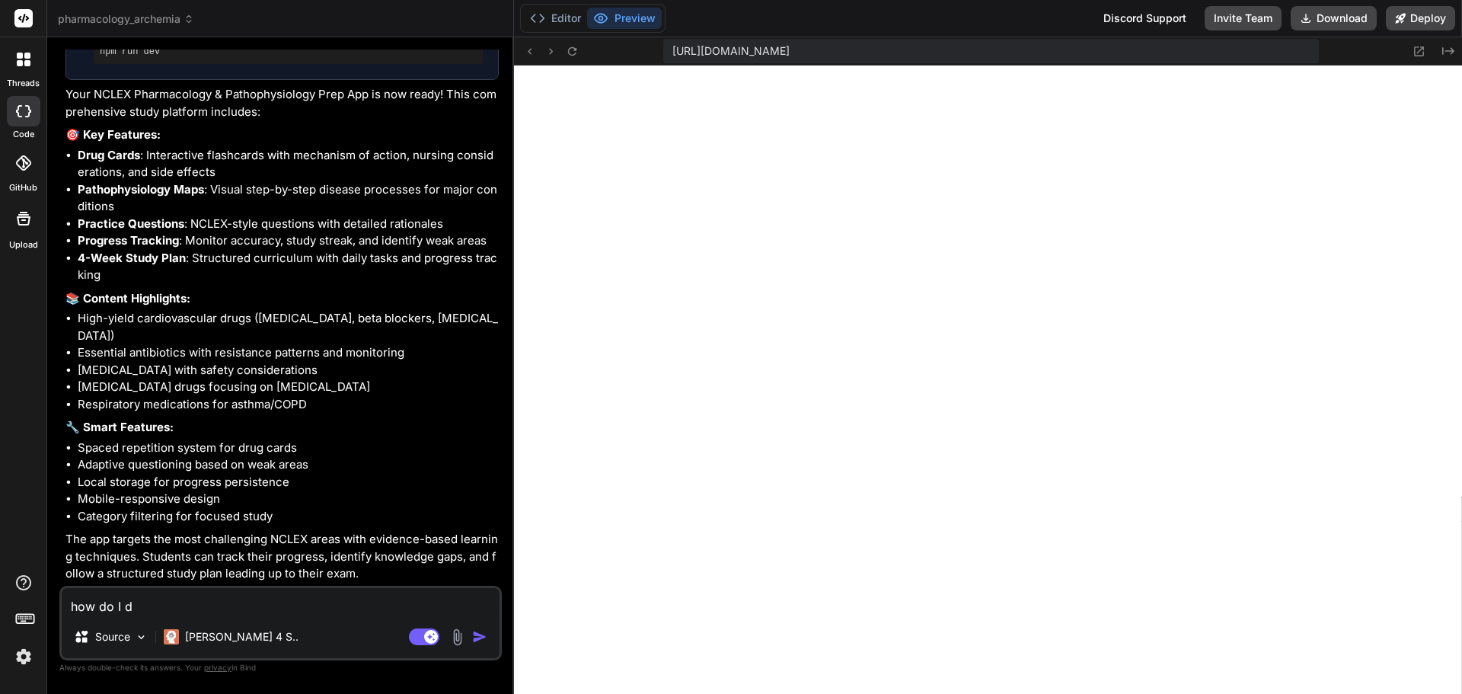
type textarea "how do I de"
type textarea "x"
type textarea "how do I dep"
type textarea "x"
type textarea "how do I depl"
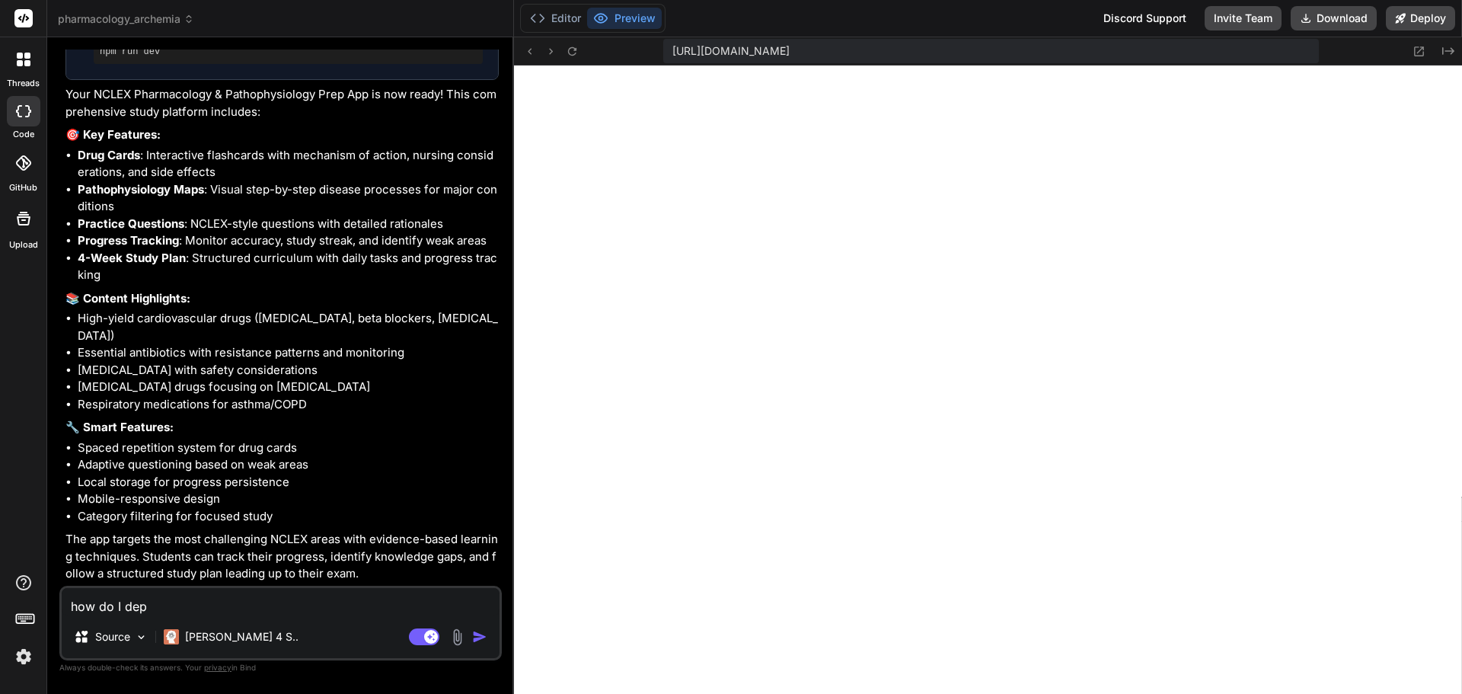
type textarea "x"
type textarea "how do I deplo"
type textarea "x"
type textarea "how do I deploy"
type textarea "x"
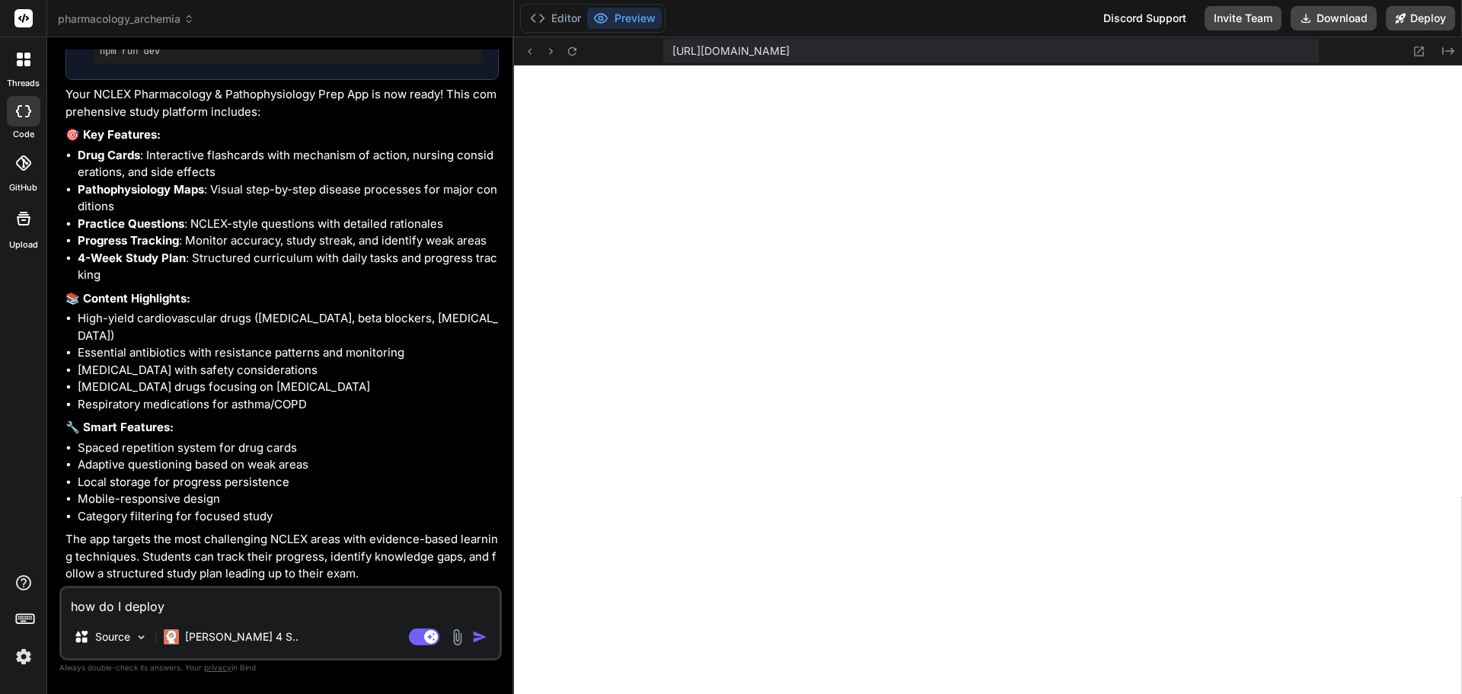
type textarea "how do I deploy?"
type textarea "x"
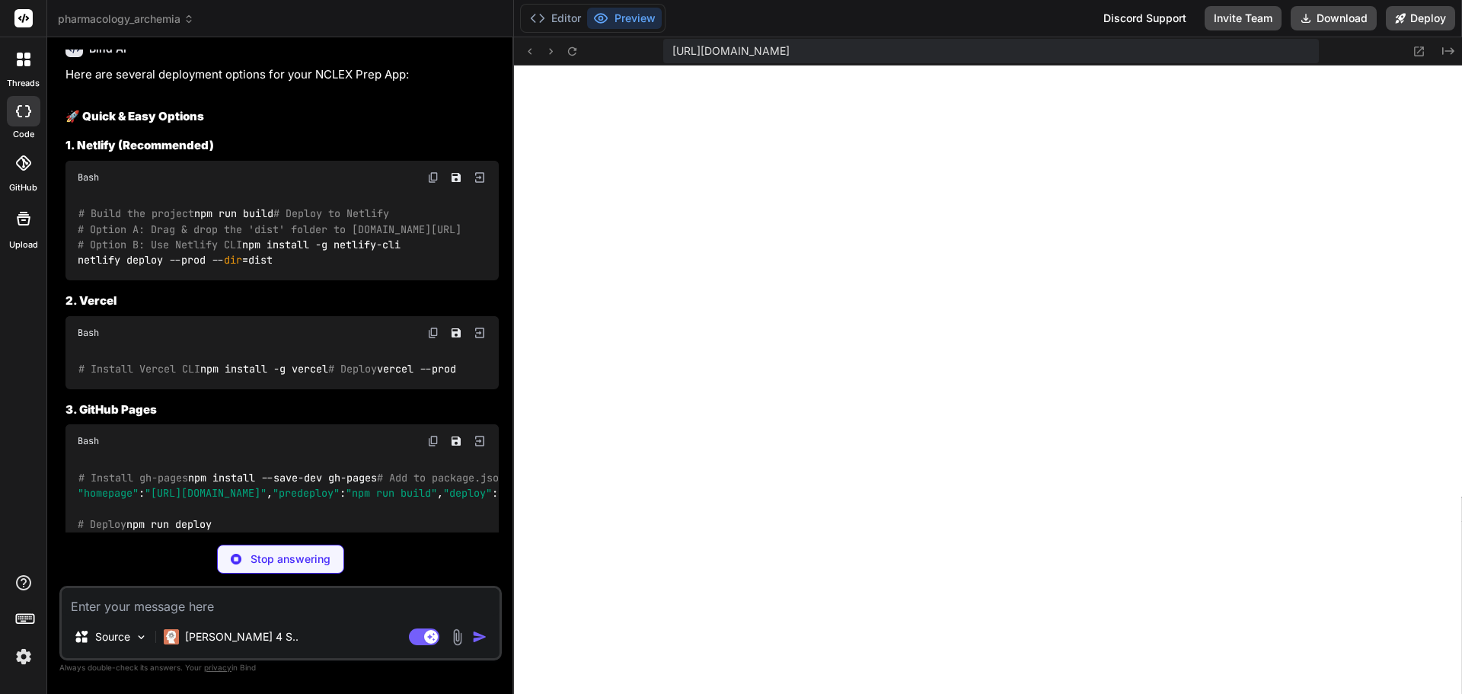
scroll to position [1750, 0]
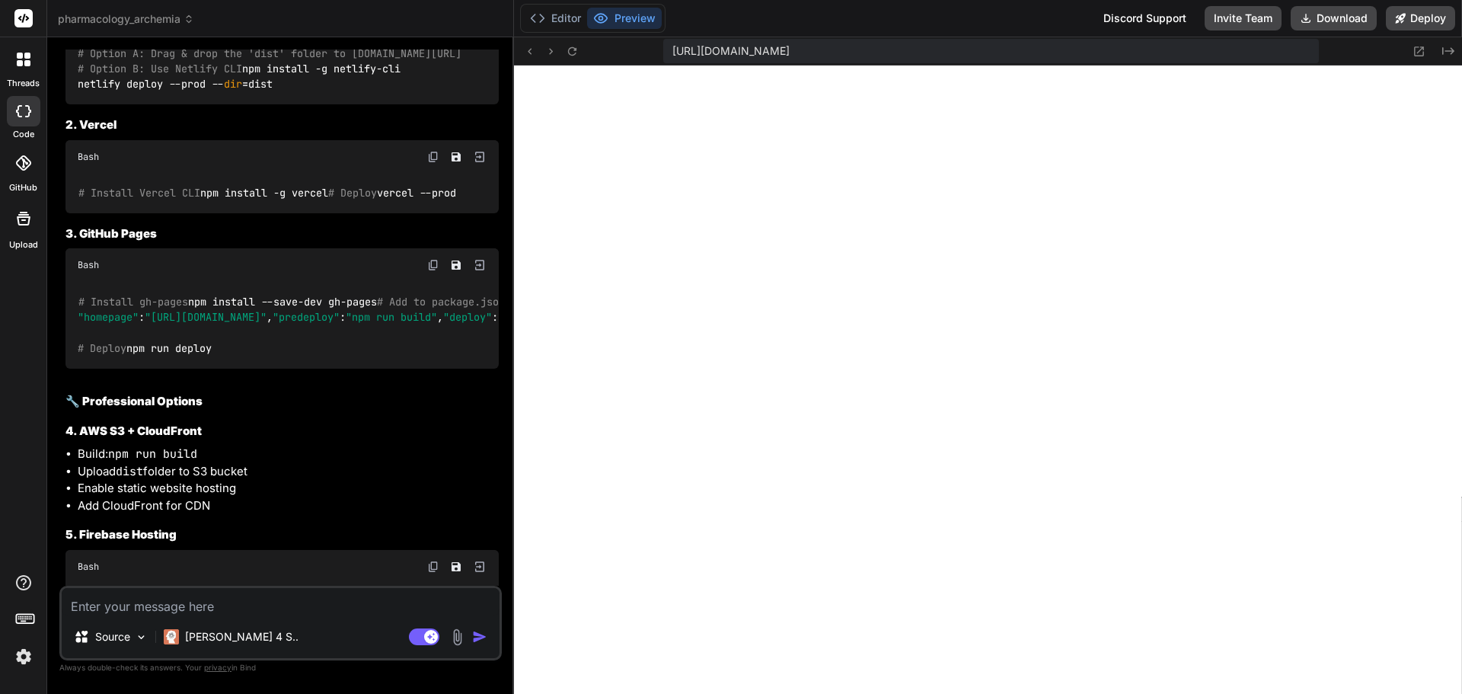
type textarea "x"
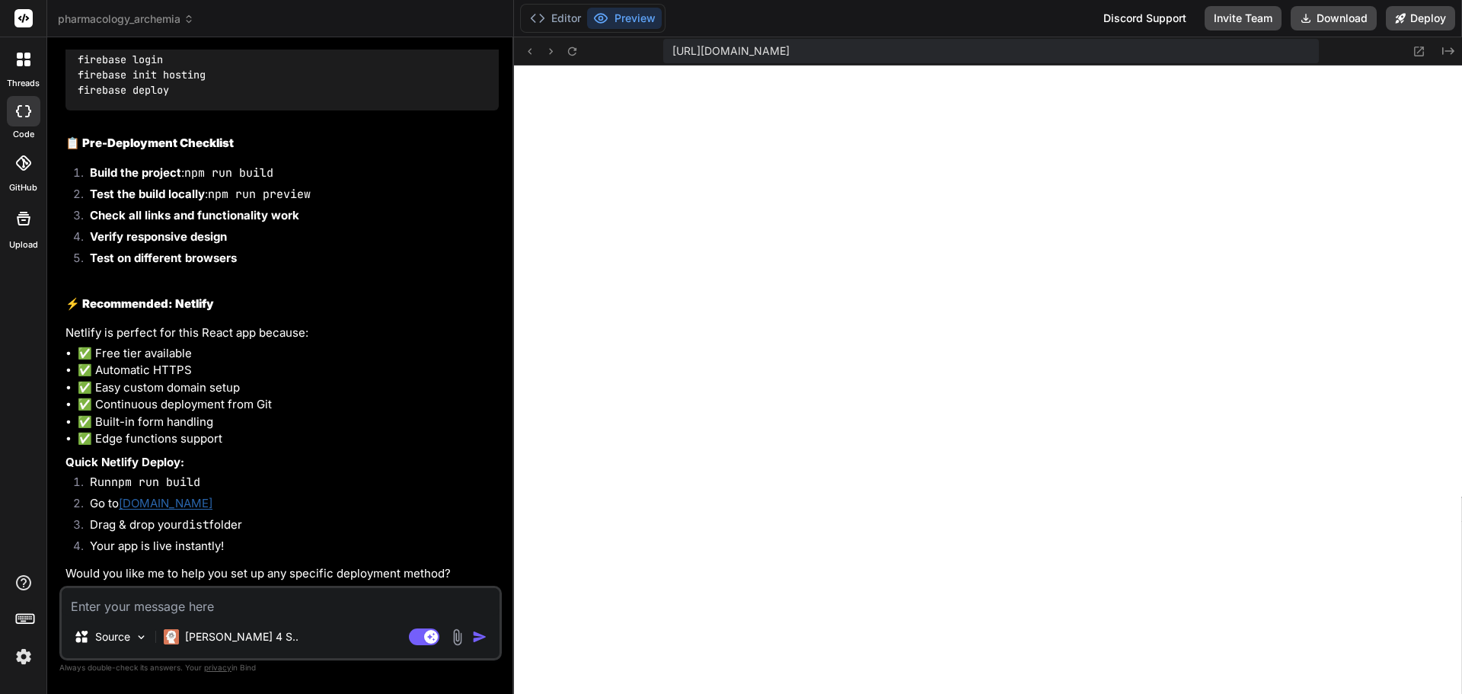
scroll to position [2696, 0]
click at [164, 501] on link "[DOMAIN_NAME]" at bounding box center [166, 503] width 94 height 14
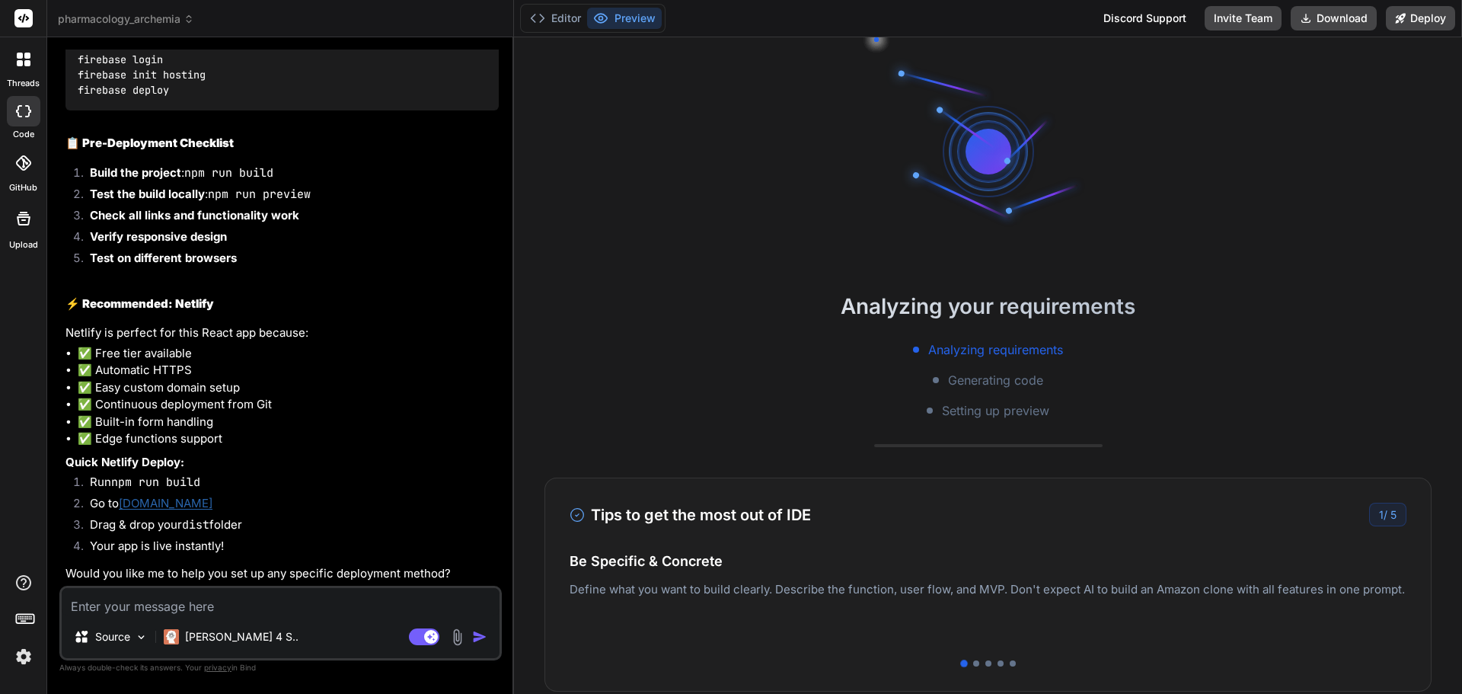
scroll to position [2696, 0]
click at [642, 14] on button "Preview" at bounding box center [624, 18] width 75 height 21
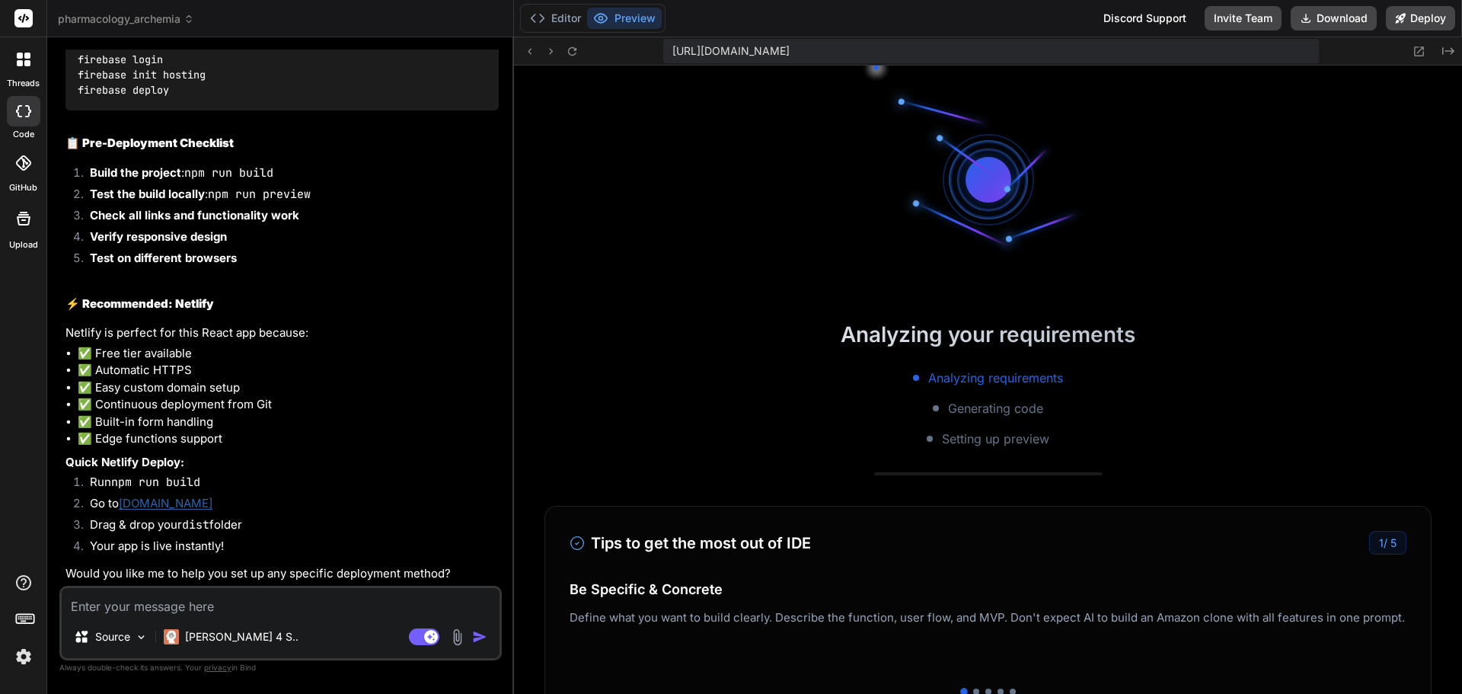
scroll to position [289, 0]
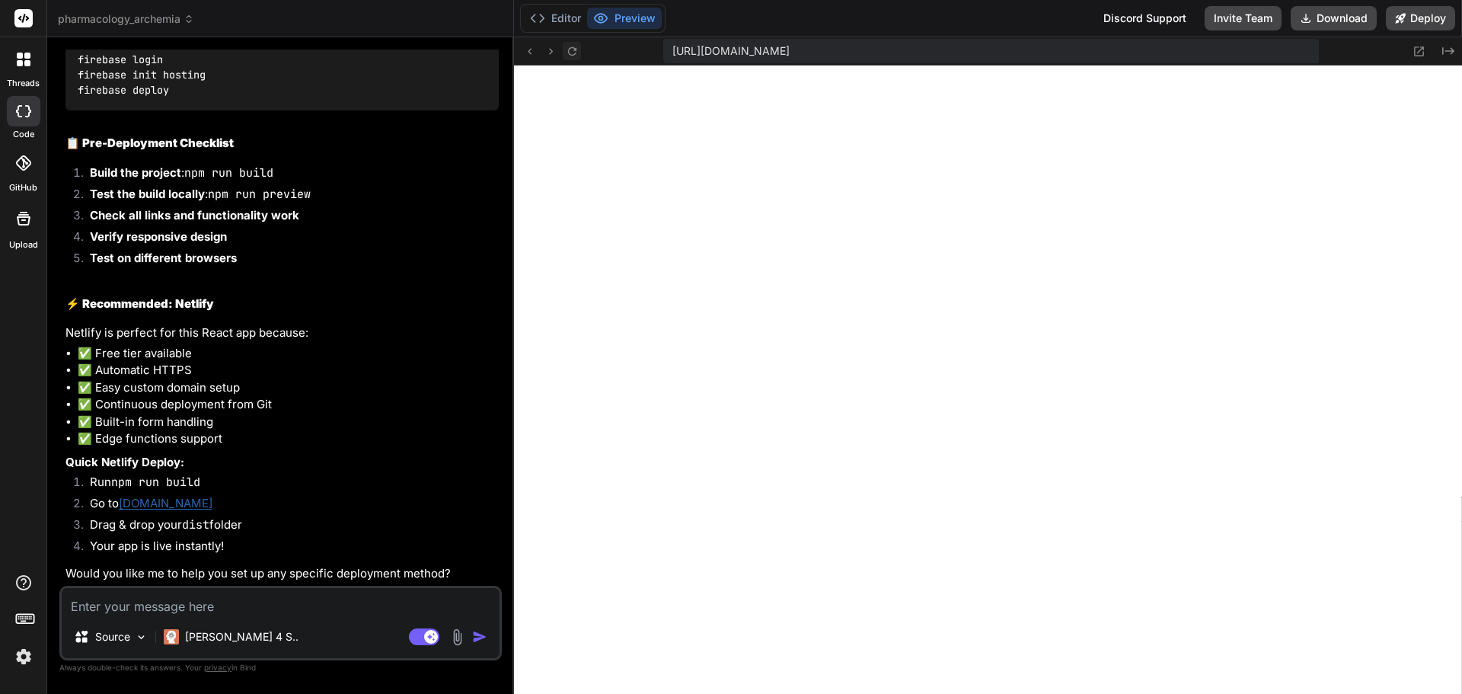
click at [572, 54] on icon at bounding box center [572, 51] width 13 height 13
click at [208, 604] on textarea at bounding box center [281, 601] width 438 height 27
click at [1350, 18] on button "Download" at bounding box center [1334, 18] width 86 height 24
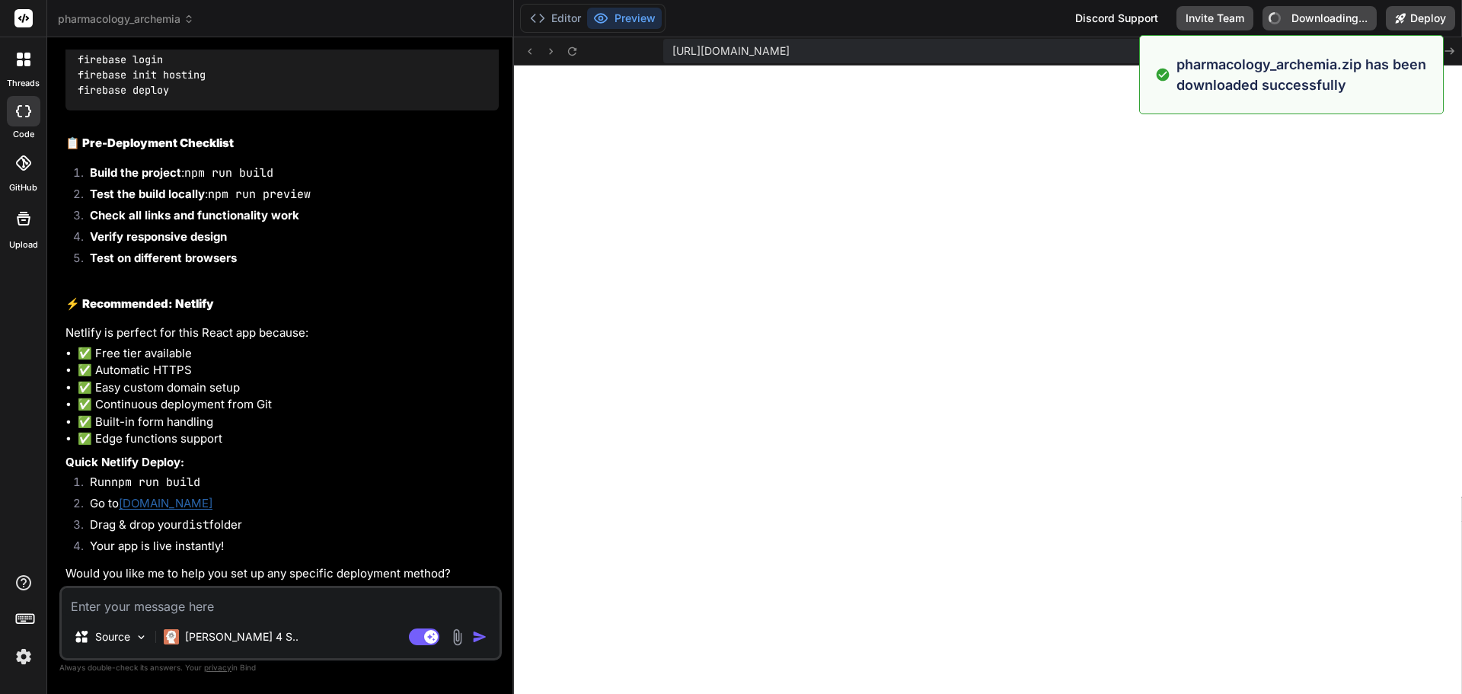
type textarea "x"
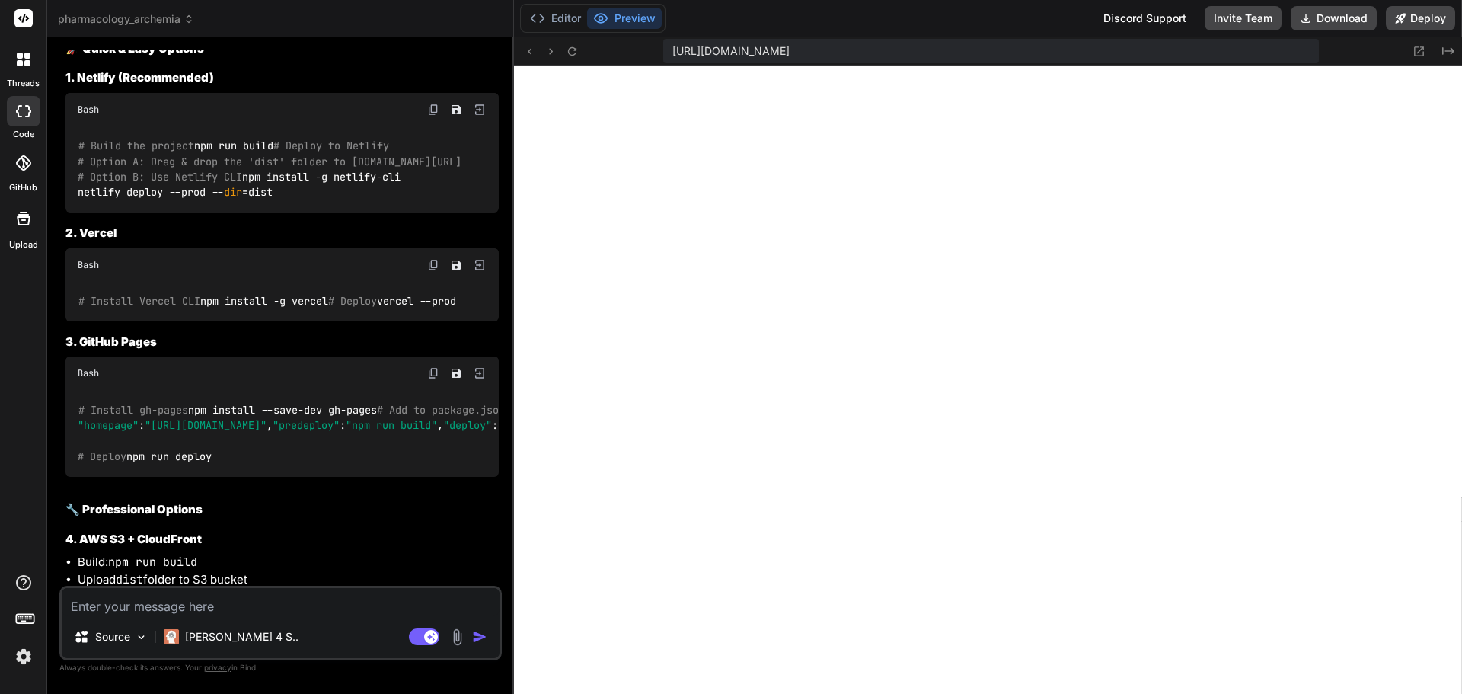
scroll to position [1782, 0]
